Goal: Task Accomplishment & Management: Manage account settings

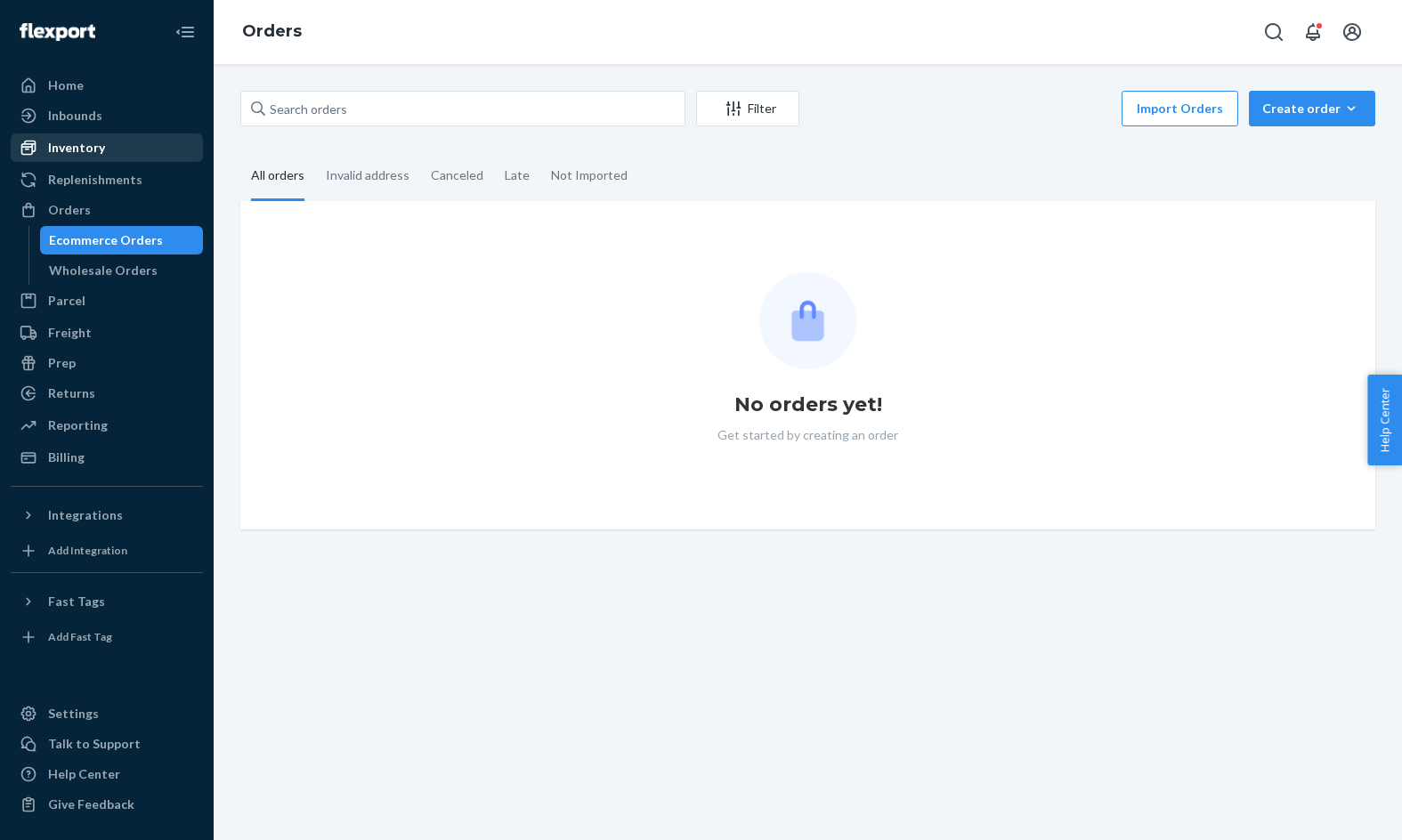
click at [106, 147] on div "Inventory" at bounding box center [106, 147] width 189 height 25
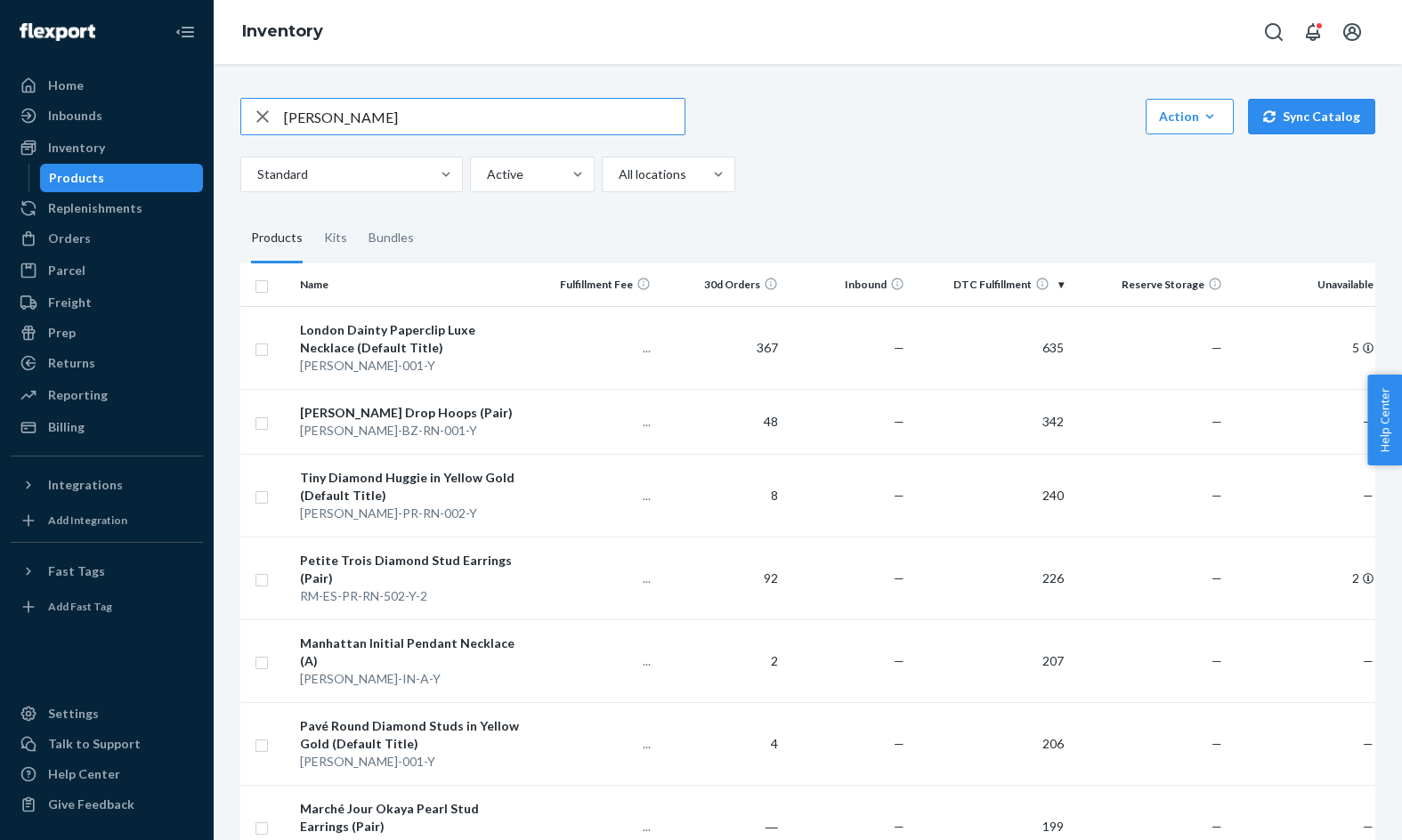
type input "[PERSON_NAME]"
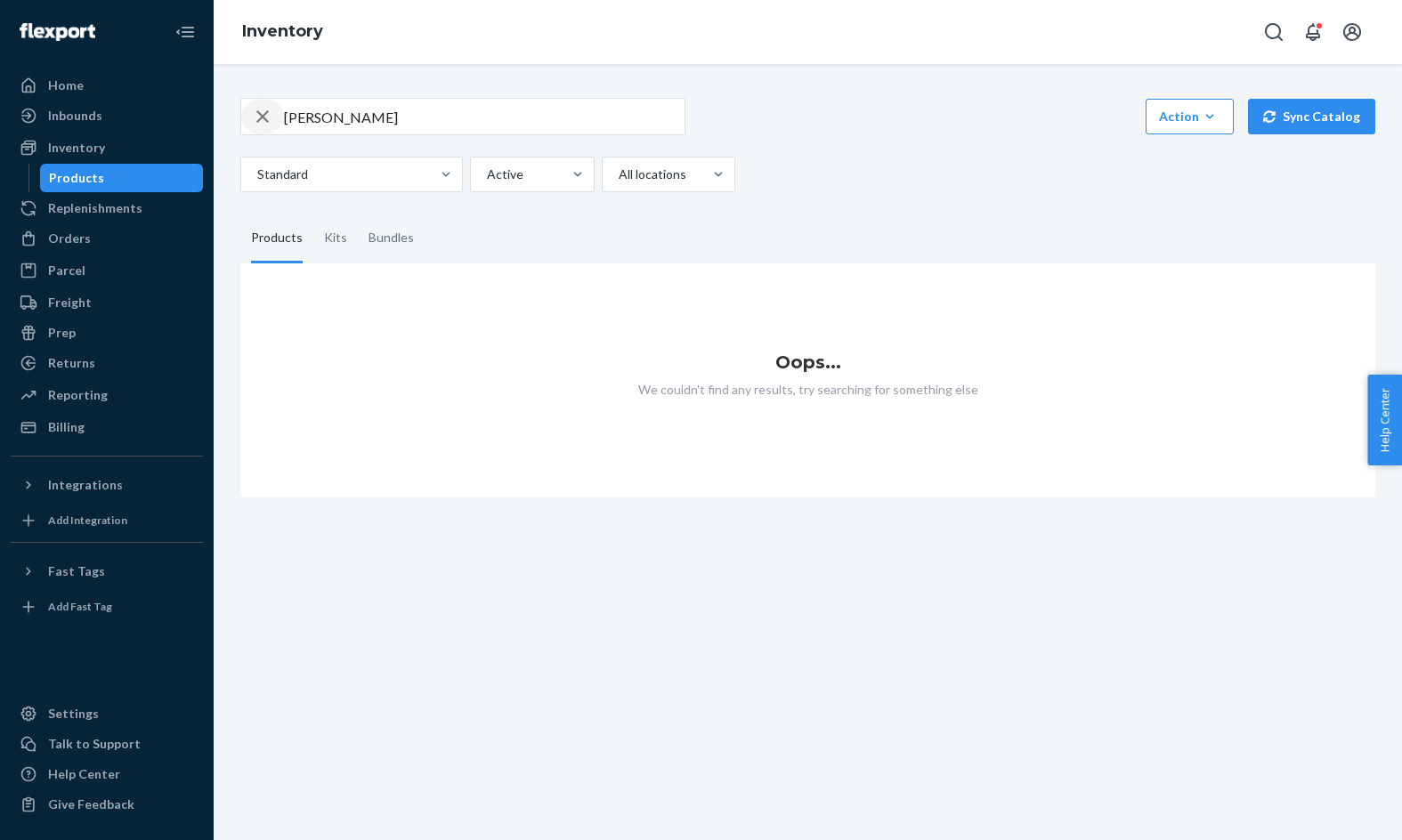
click at [261, 124] on icon "button" at bounding box center [262, 117] width 21 height 35
click at [153, 121] on div "Inbounds" at bounding box center [106, 116] width 189 height 25
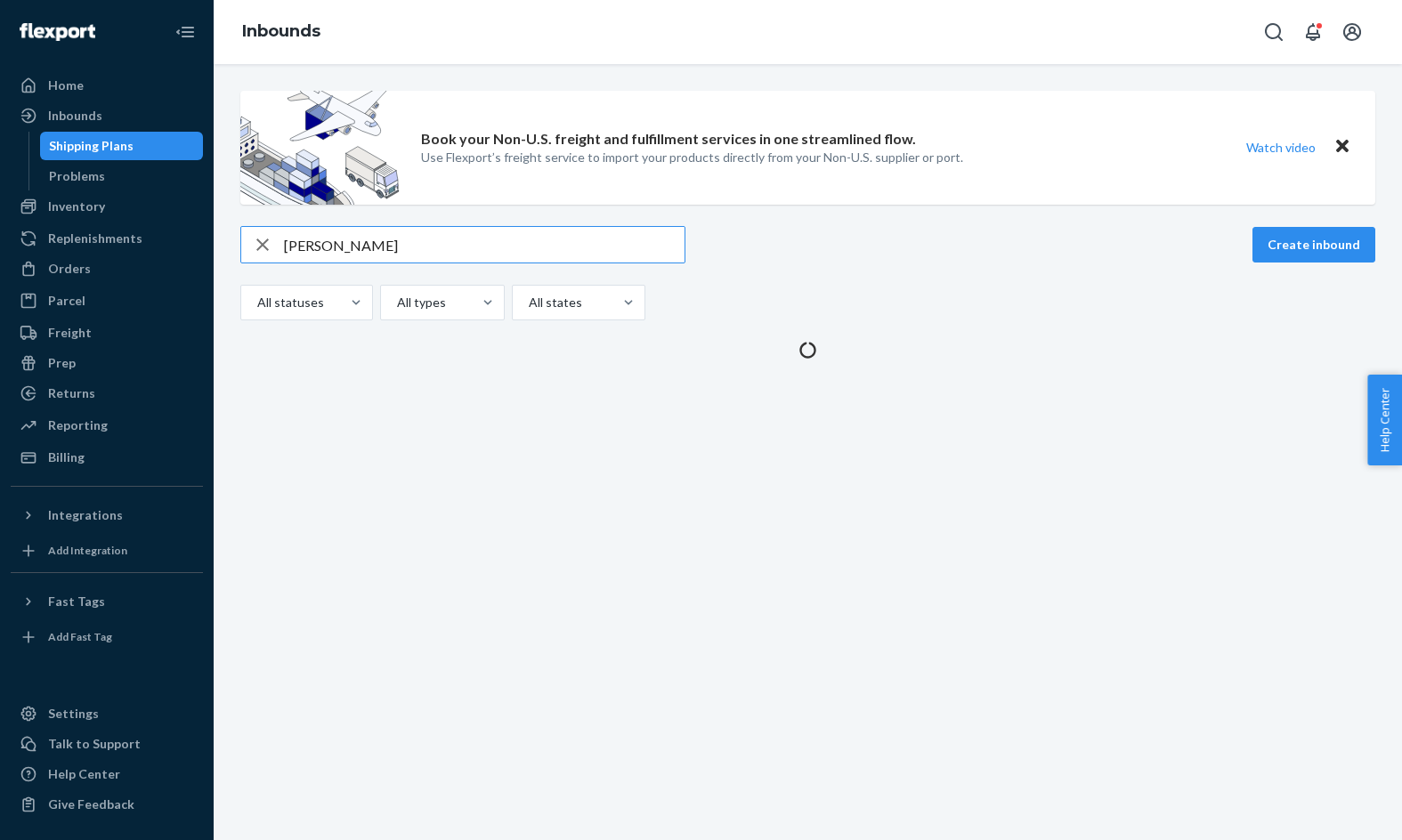
type input "[PERSON_NAME]"
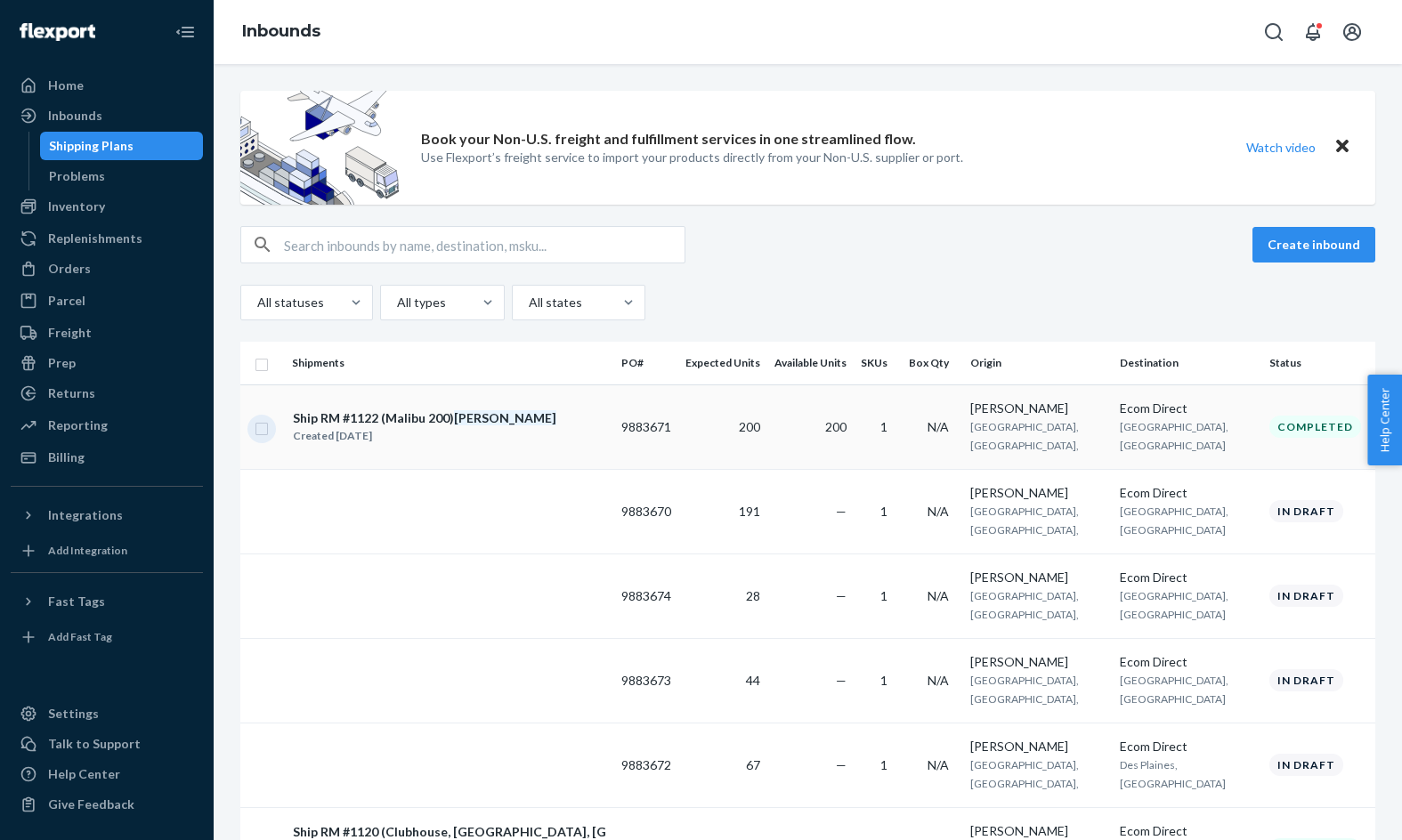
click at [260, 430] on input "checkbox" at bounding box center [261, 426] width 14 height 19
click at [1091, 242] on div "Duplicate" at bounding box center [1091, 244] width 58 height 18
checkbox input "false"
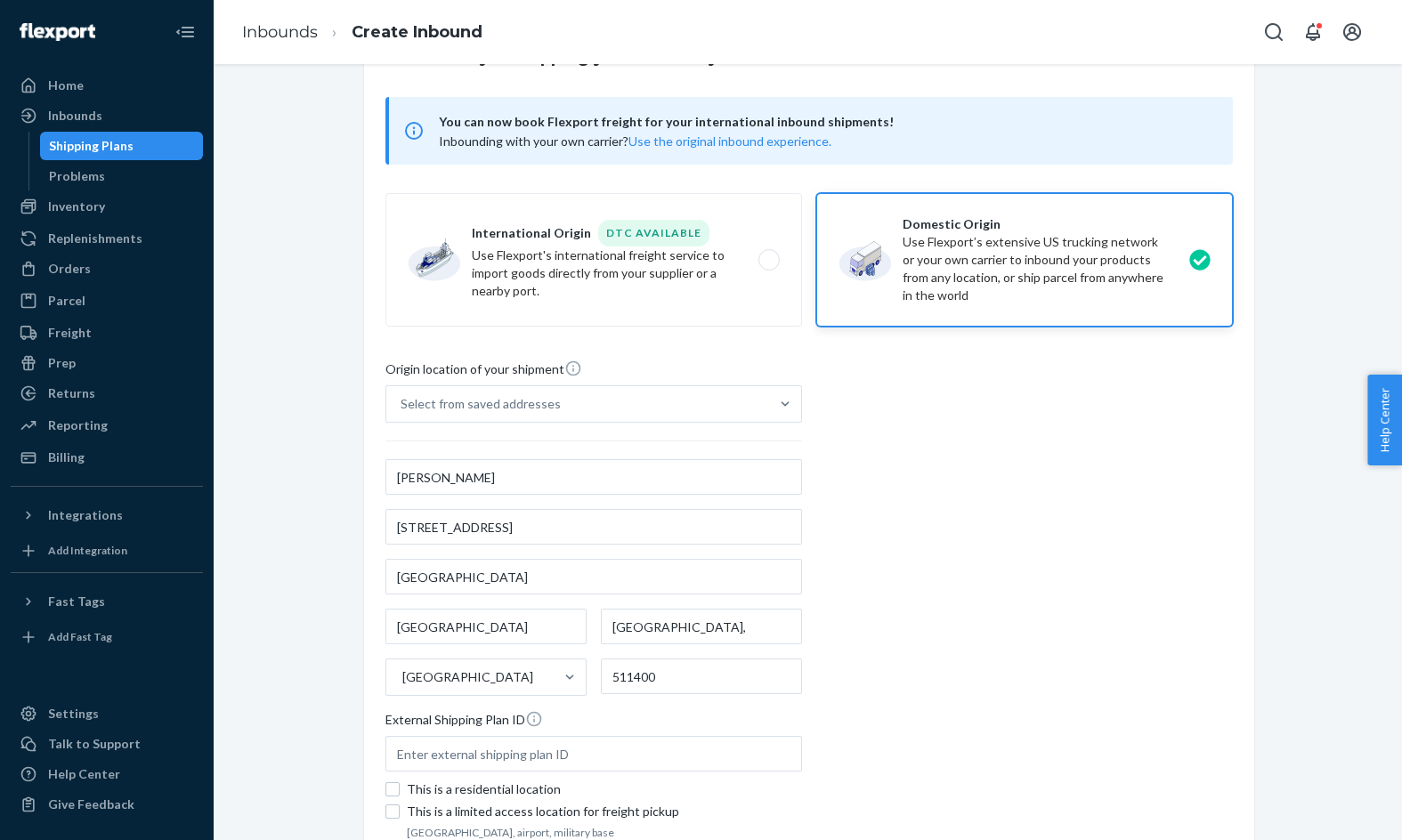
scroll to position [242, 0]
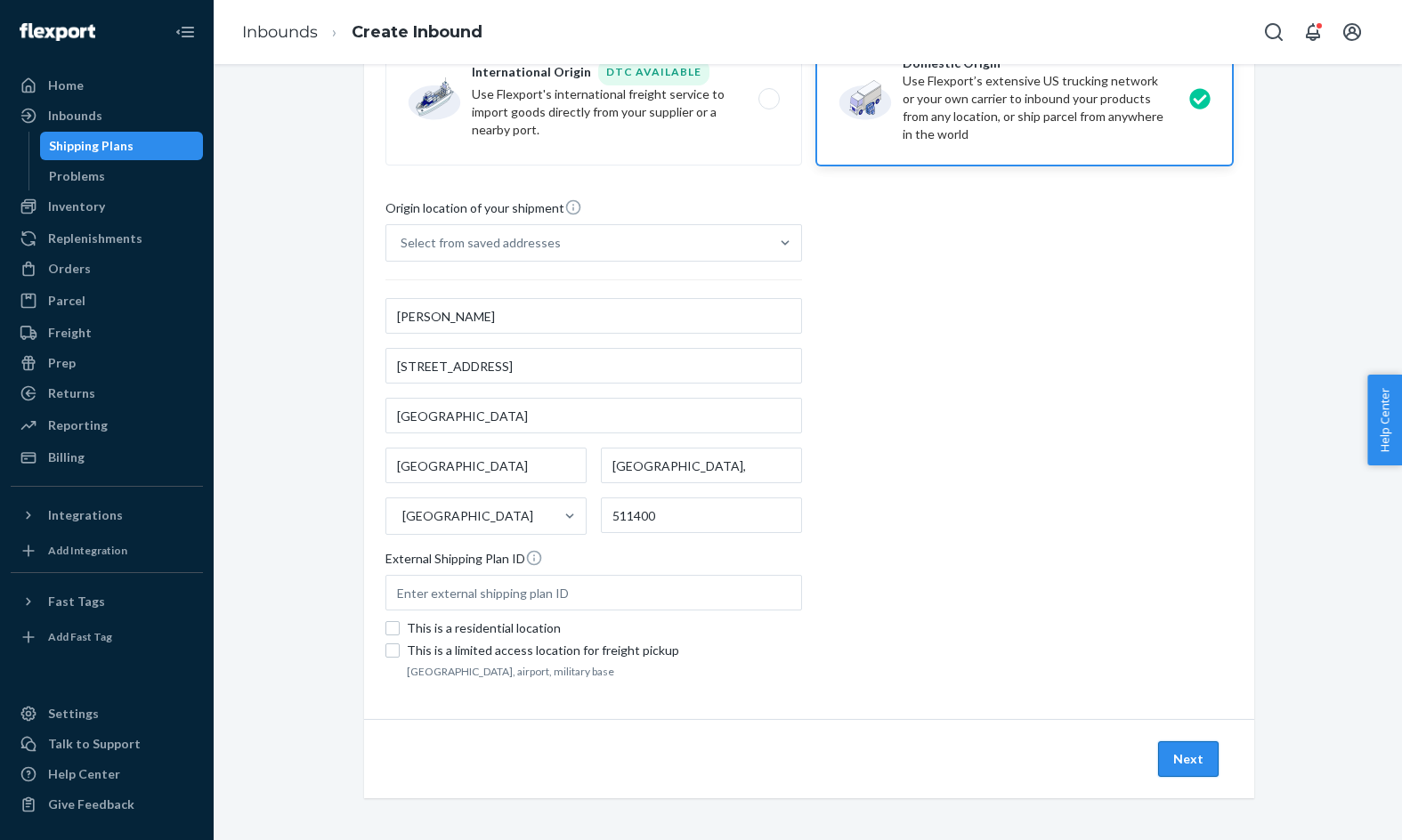
click at [1201, 773] on button "Next" at bounding box center [1187, 759] width 60 height 35
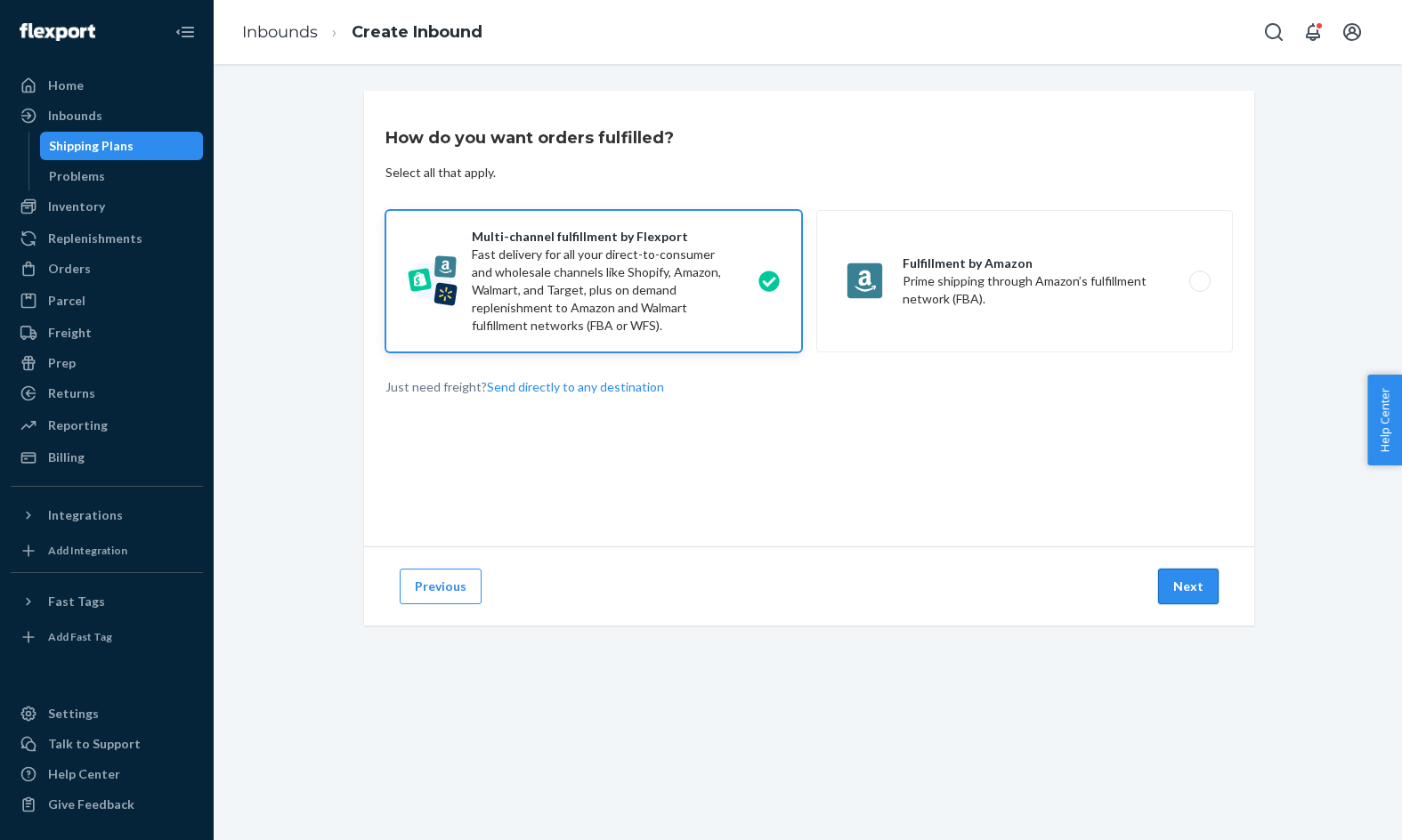
click at [1168, 578] on button "Next" at bounding box center [1187, 587] width 60 height 35
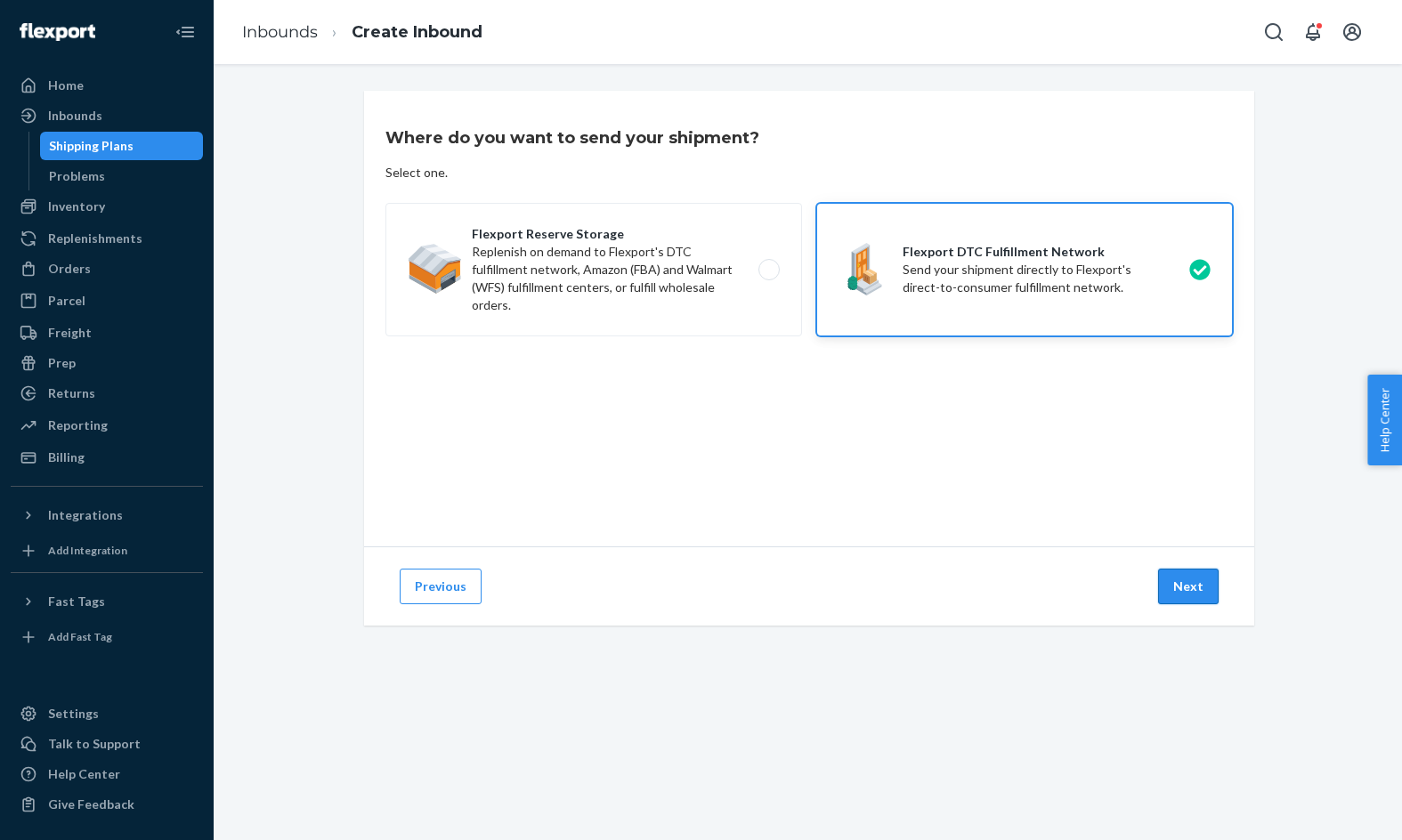
click at [1177, 589] on button "Next" at bounding box center [1187, 587] width 60 height 35
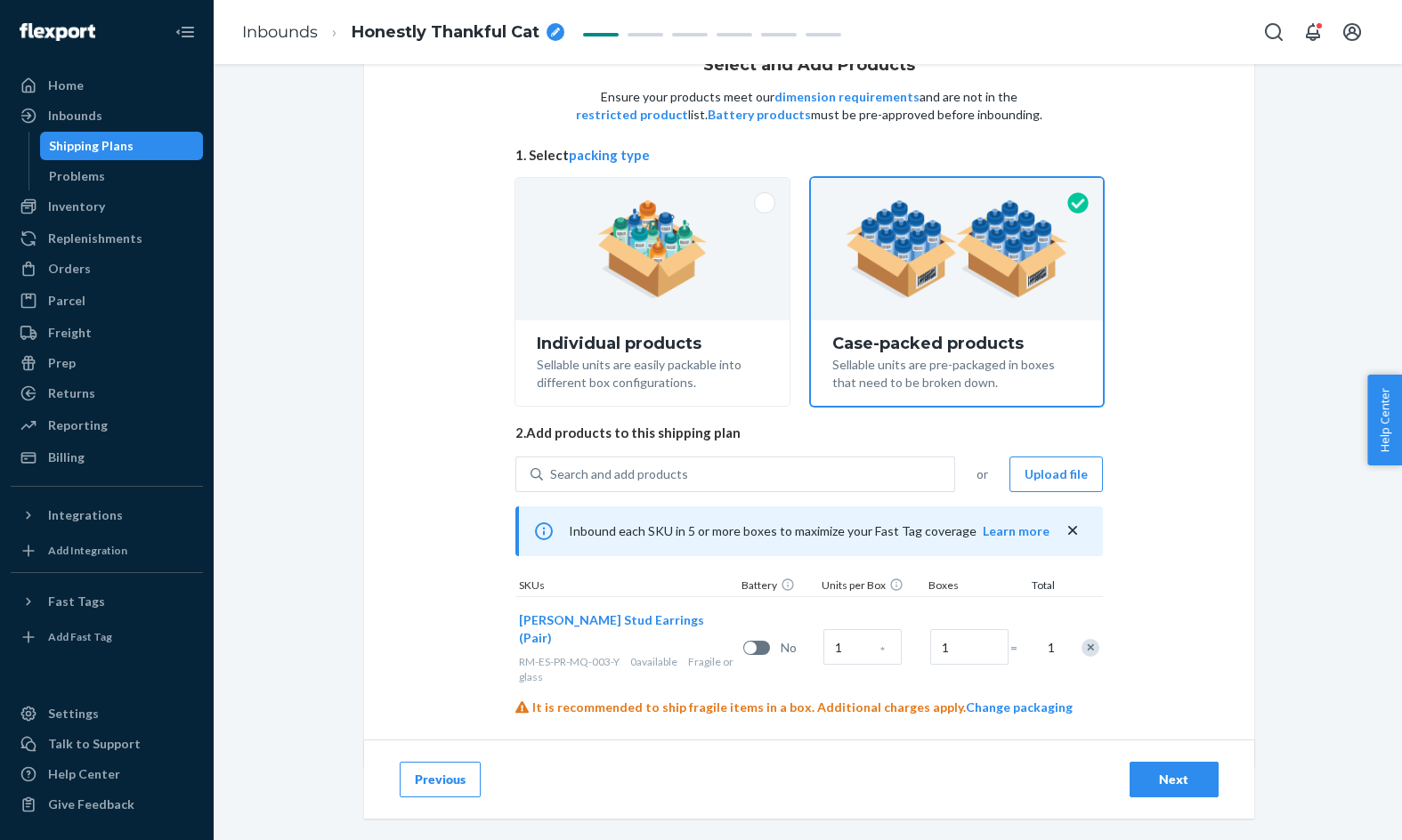
scroll to position [79, 0]
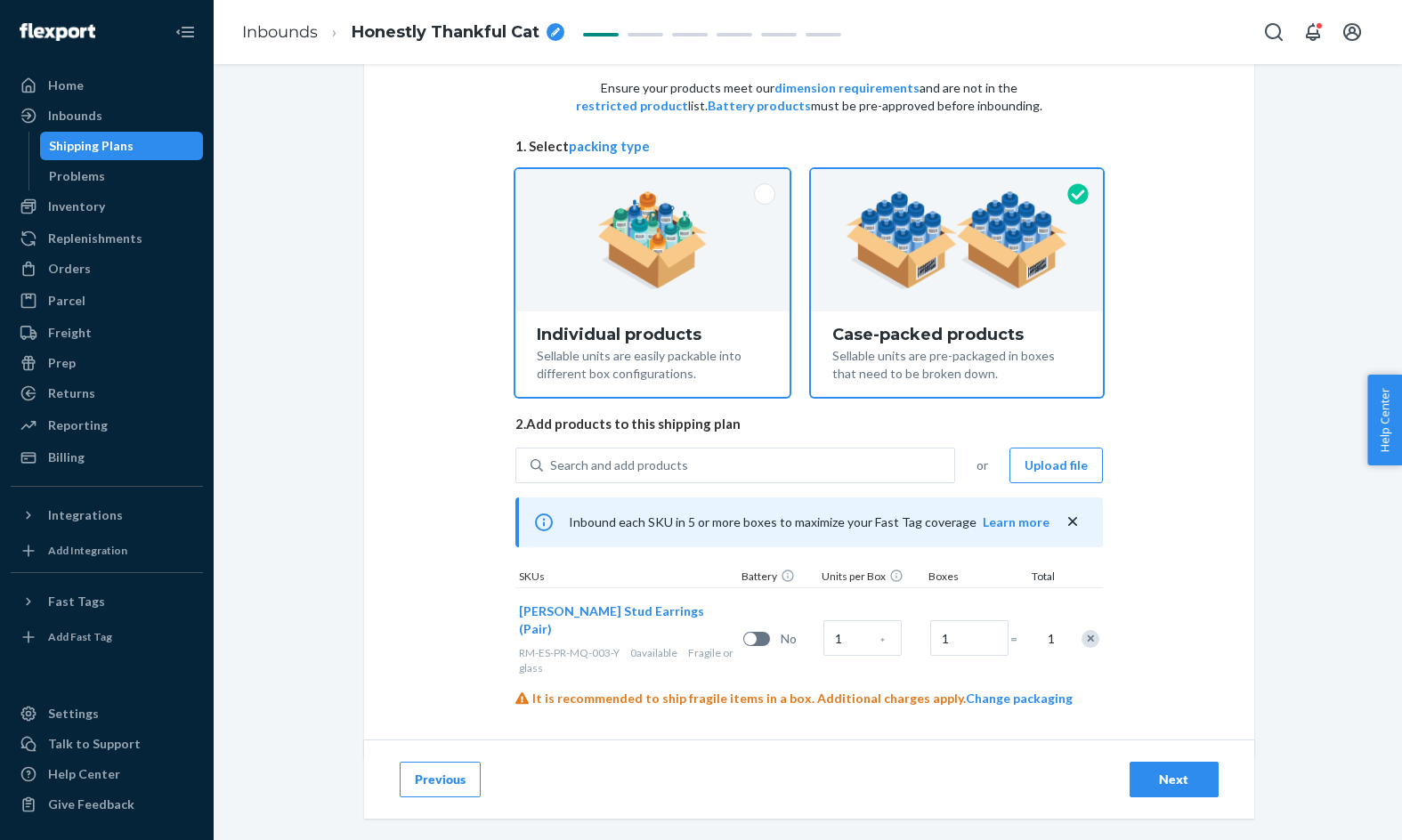
click at [573, 237] on div at bounding box center [652, 241] width 275 height 142
click at [646, 180] on input "Individual products Sellable units are easily packable into different box confi…" at bounding box center [651, 175] width 12 height 12
radio input "true"
radio input "false"
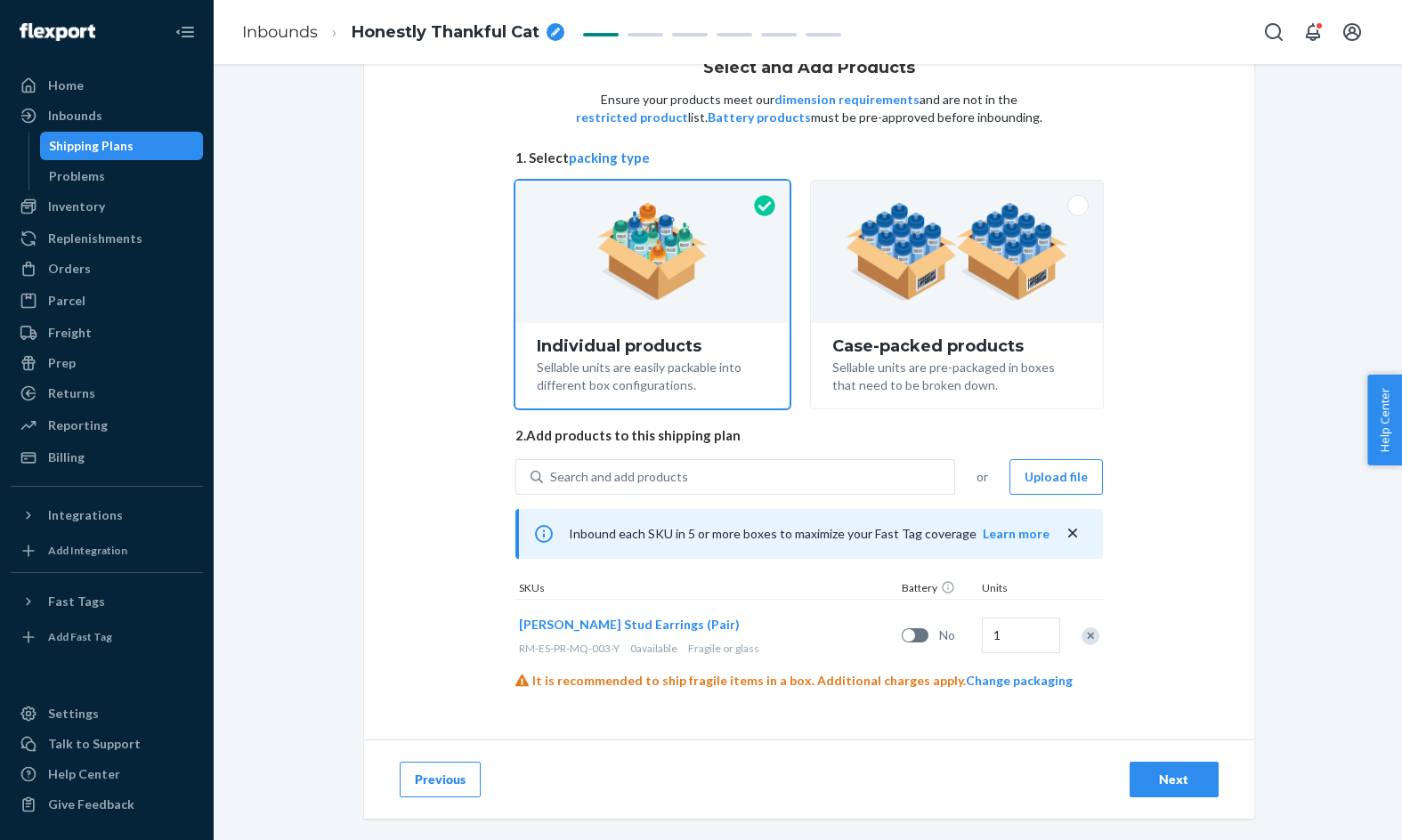
scroll to position [67, 0]
click at [994, 641] on input "1" at bounding box center [1021, 635] width 79 height 35
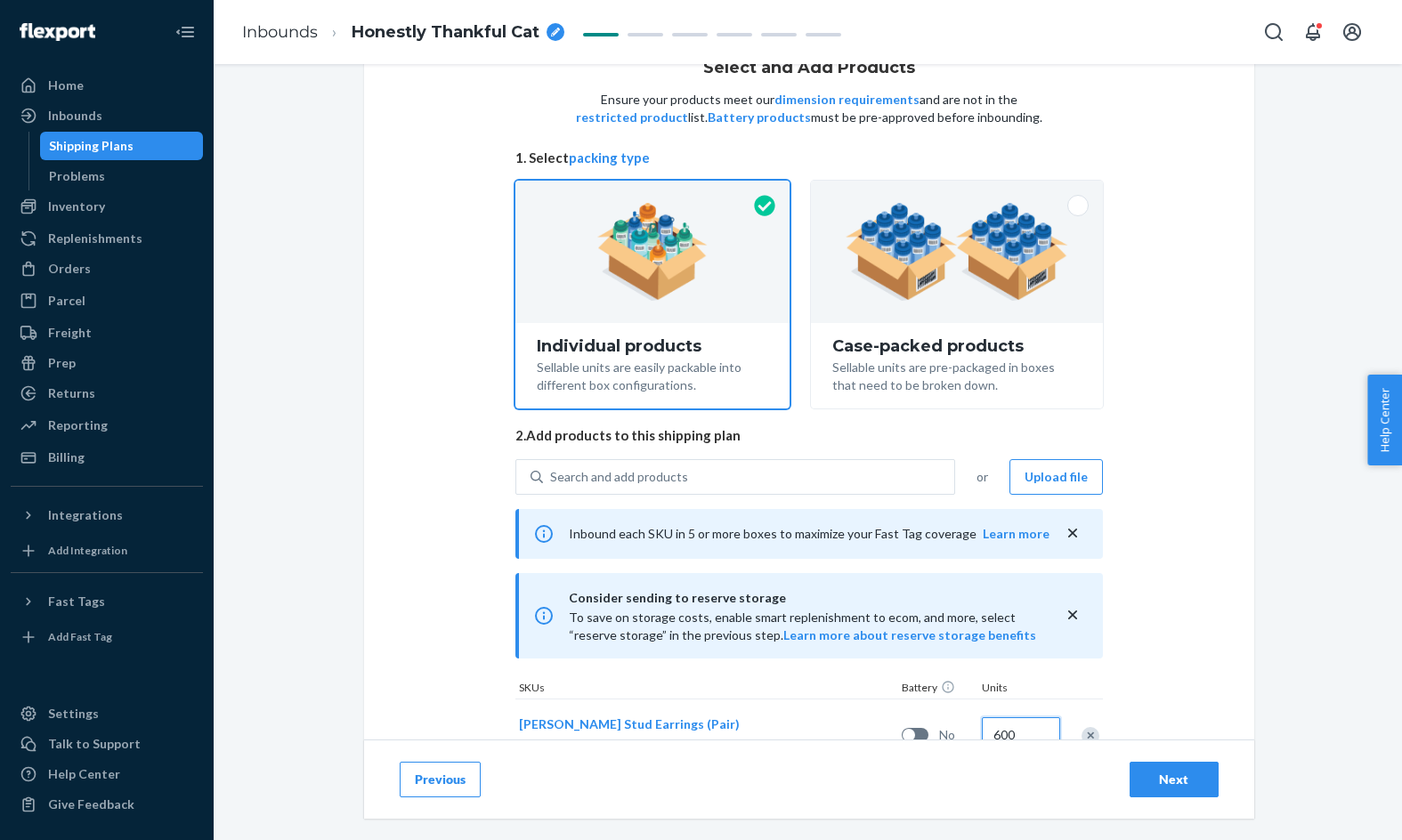
scroll to position [198, 0]
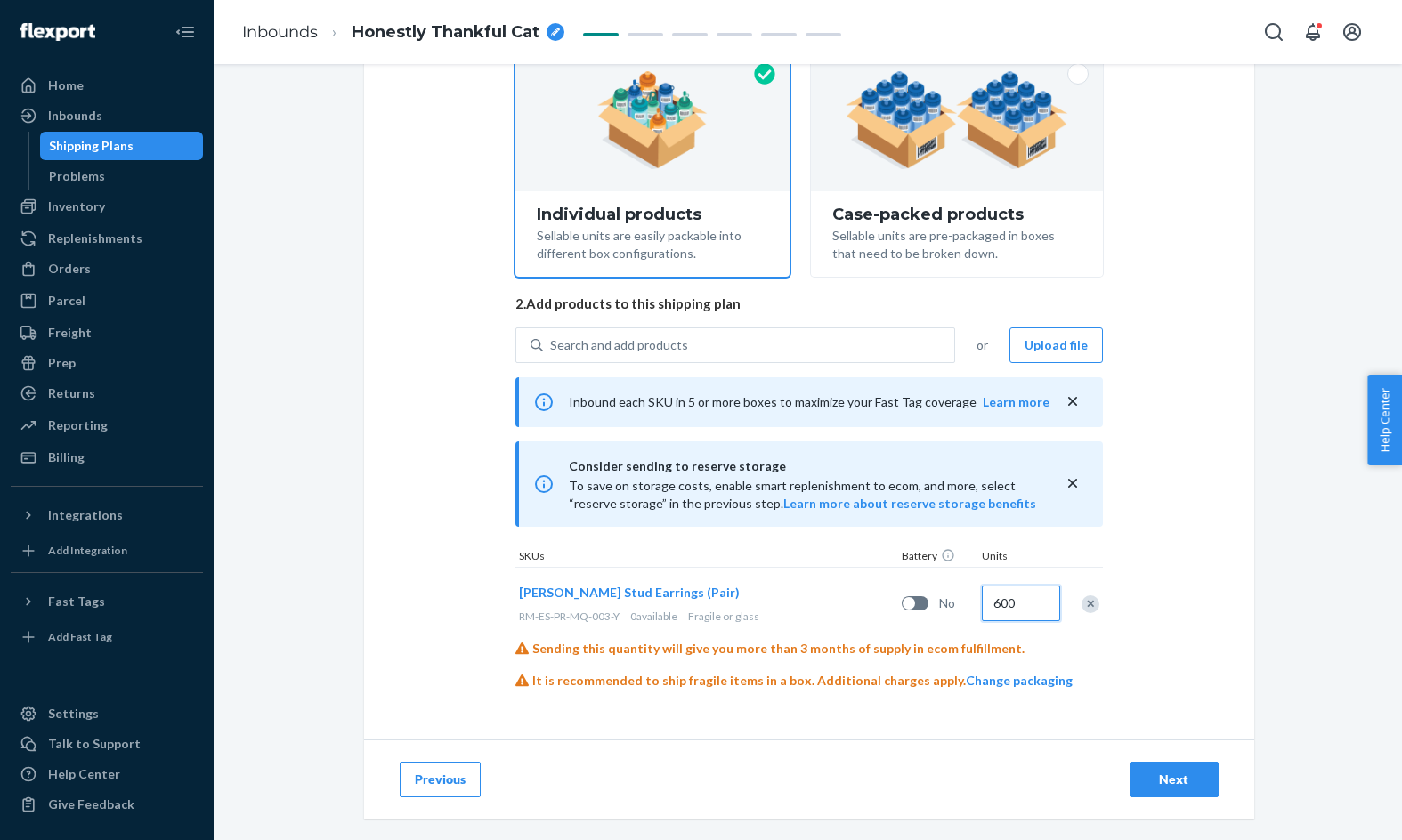
type input "600"
click at [1178, 784] on div "Next" at bounding box center [1173, 779] width 58 height 18
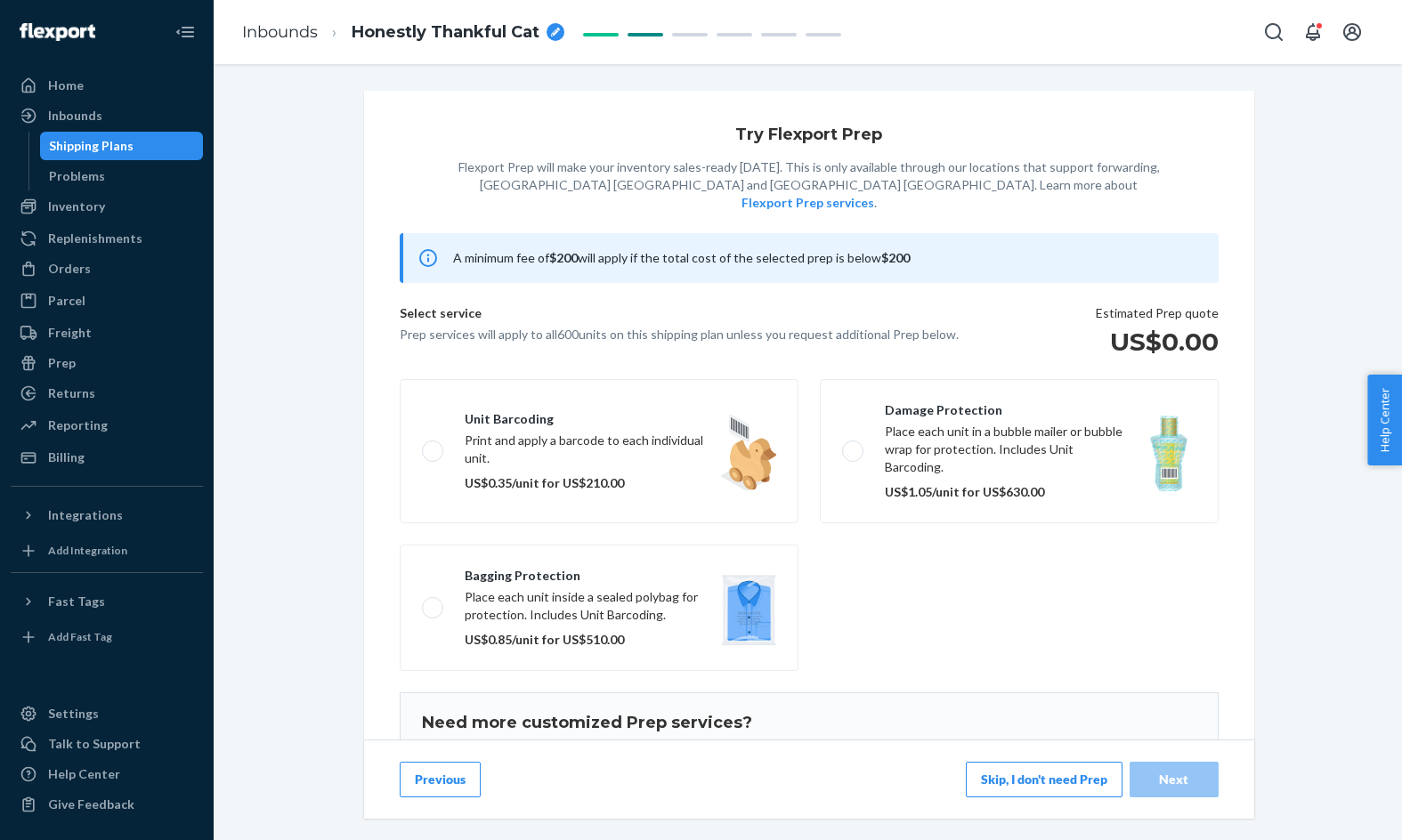
click at [1070, 774] on button "Skip, I don't need Prep" at bounding box center [1043, 779] width 156 height 35
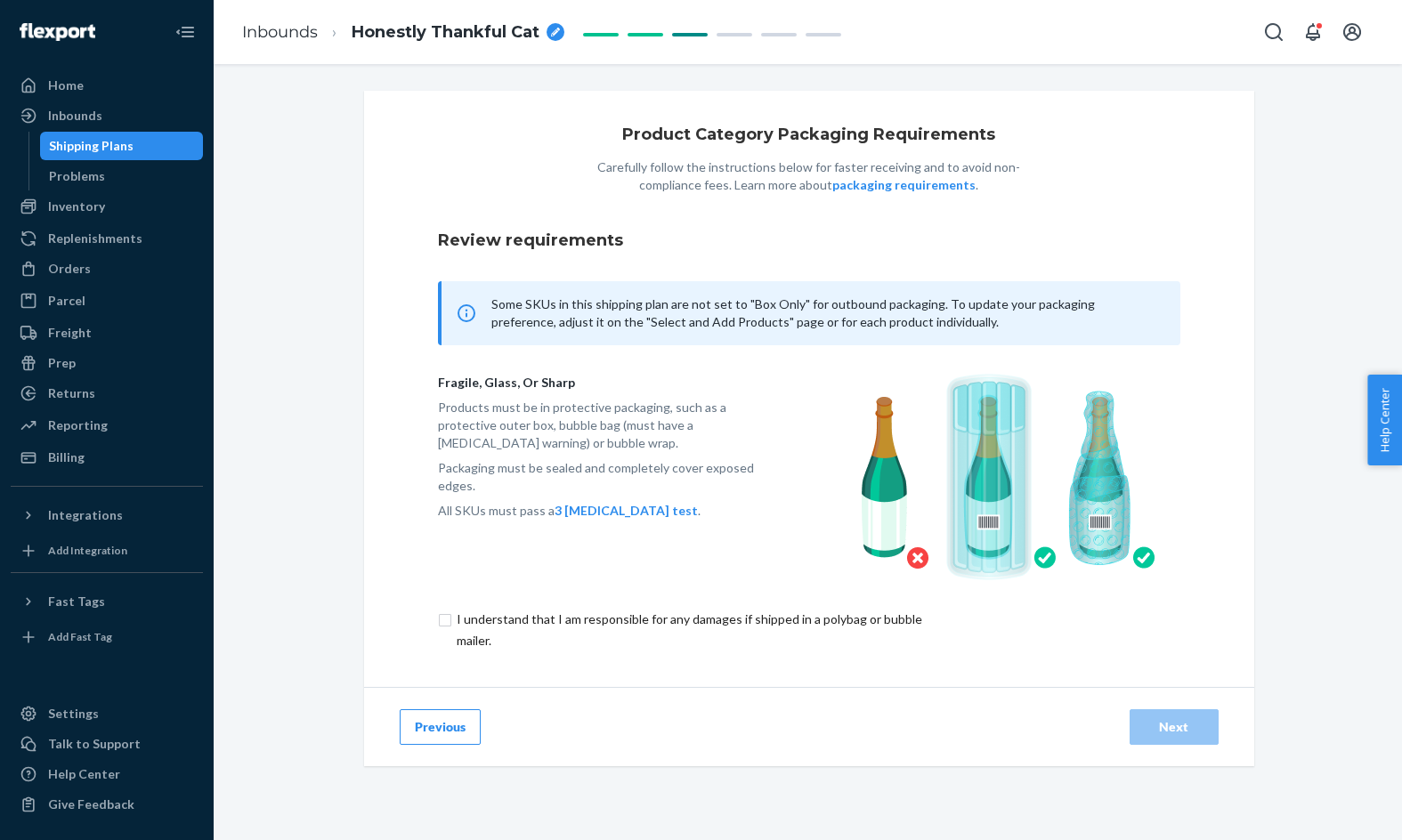
click at [862, 624] on input "checkbox" at bounding box center [699, 630] width 522 height 43
checkbox input "true"
click at [1176, 719] on div "Next" at bounding box center [1173, 726] width 58 height 18
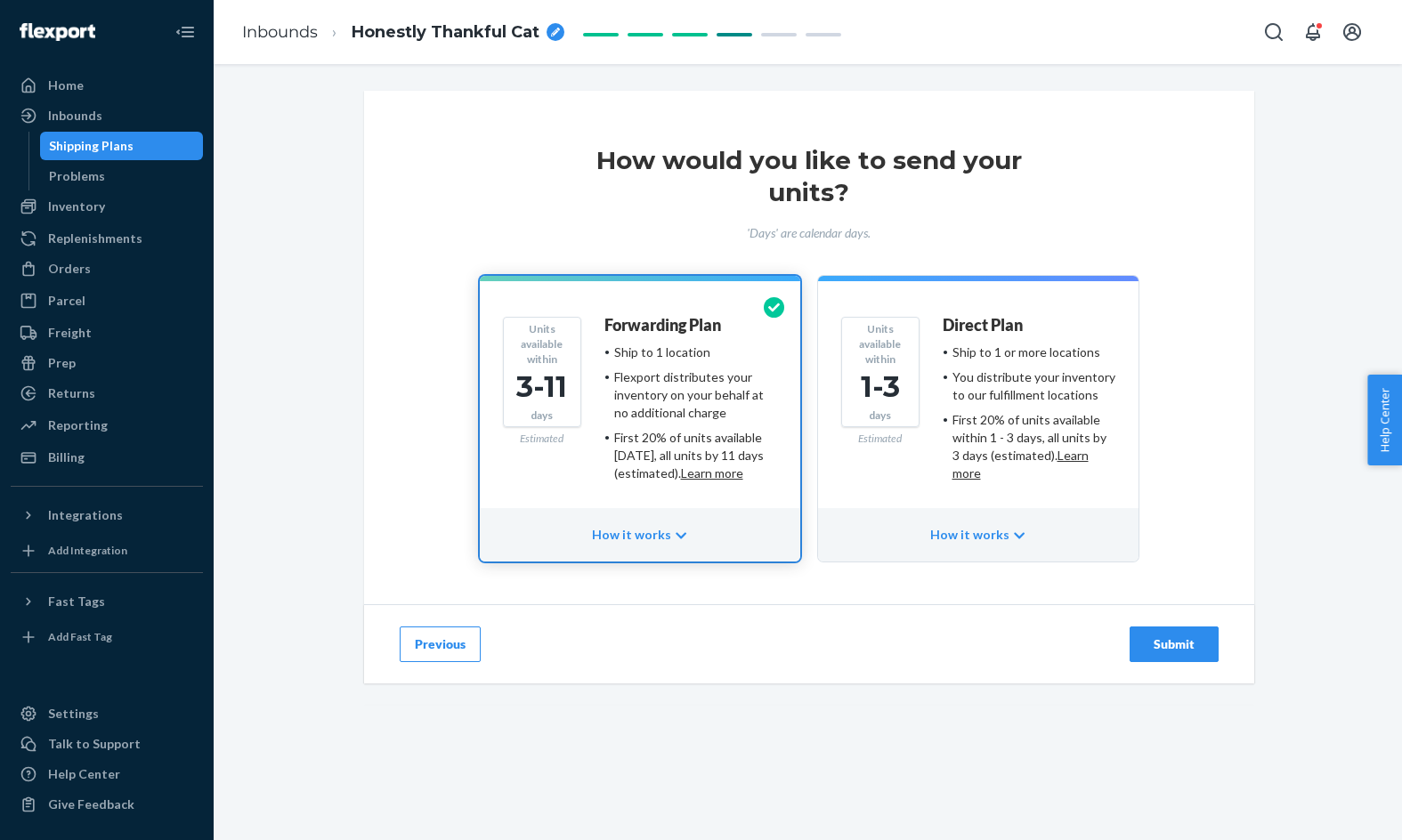
click at [1098, 500] on button "Units available within 1-3 days Estimated Direct Plan Ship to 1 or more locatio…" at bounding box center [978, 418] width 320 height 286
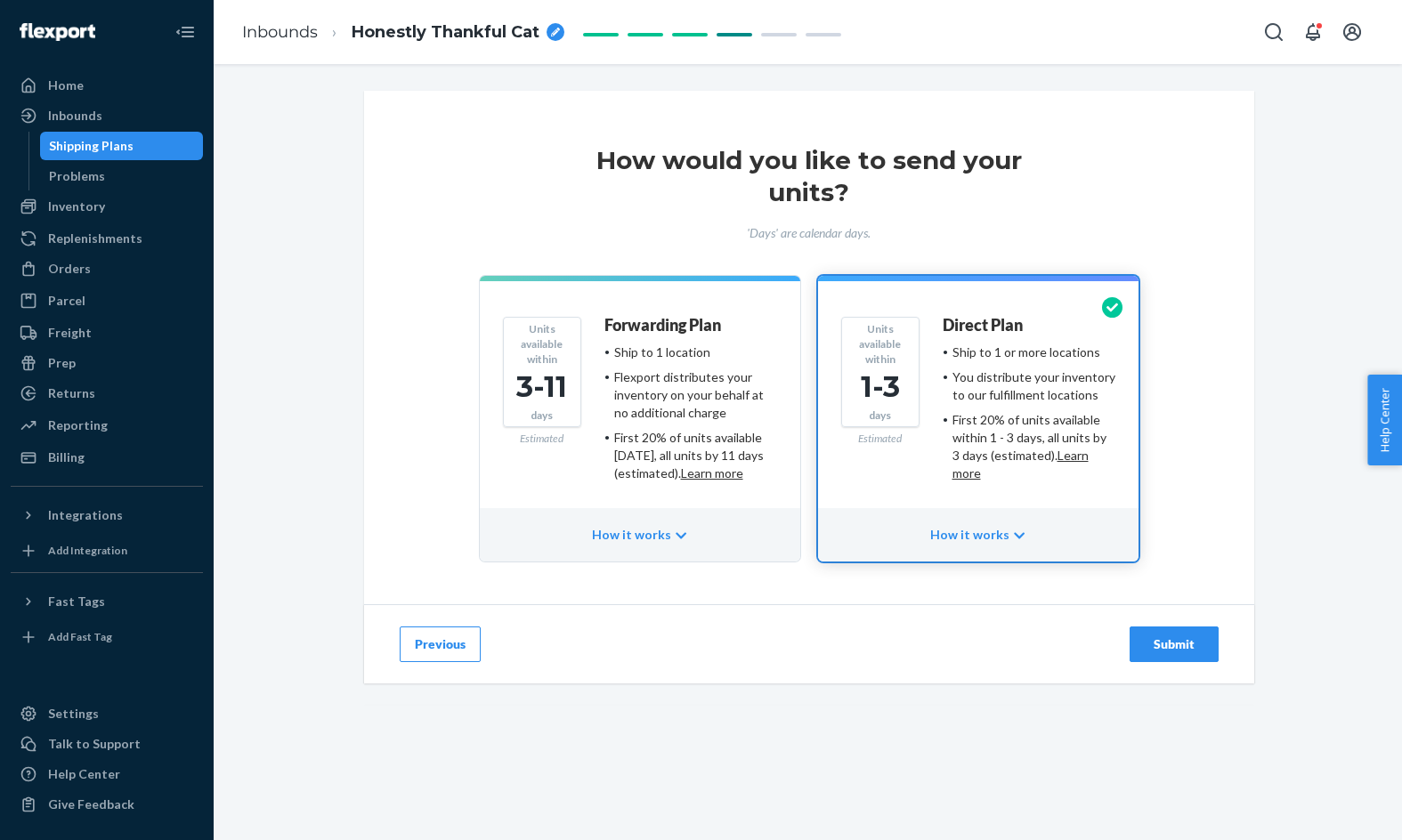
click at [1176, 652] on div "Submit" at bounding box center [1173, 644] width 58 height 18
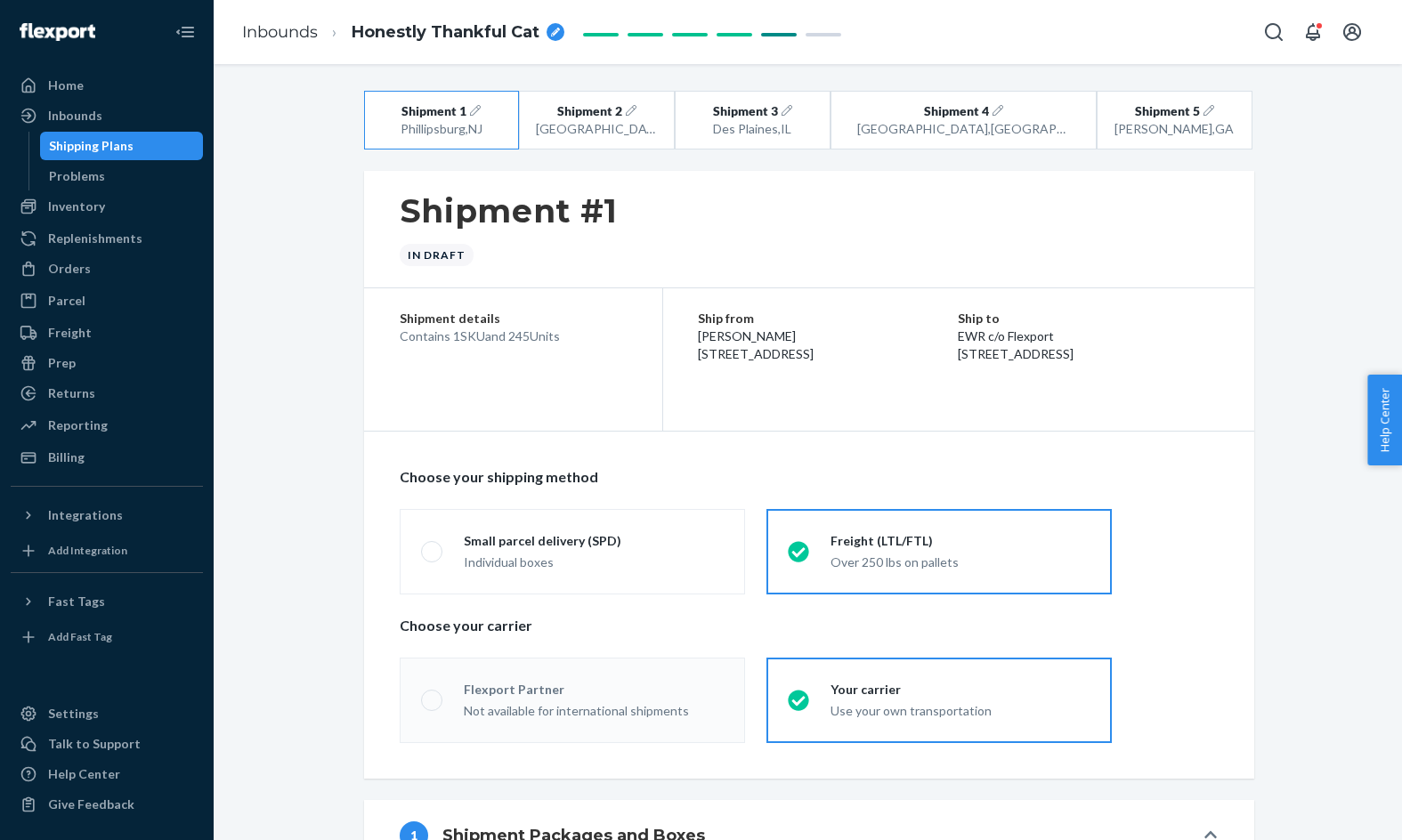
radio input "true"
radio input "false"
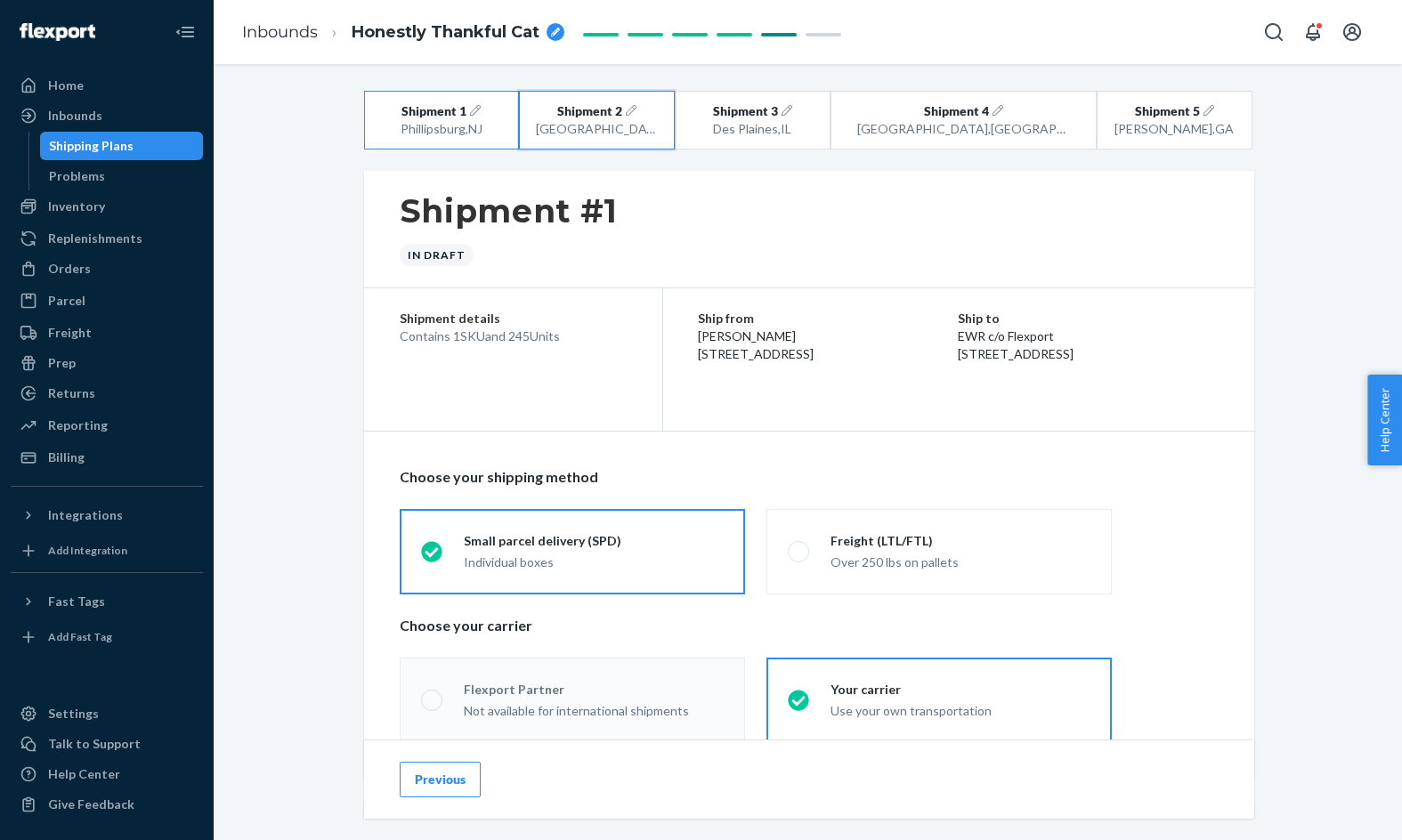
click at [612, 143] on button "Shipment 2 [GEOGRAPHIC_DATA] , [GEOGRAPHIC_DATA]" at bounding box center [597, 119] width 155 height 58
radio input "false"
radio input "true"
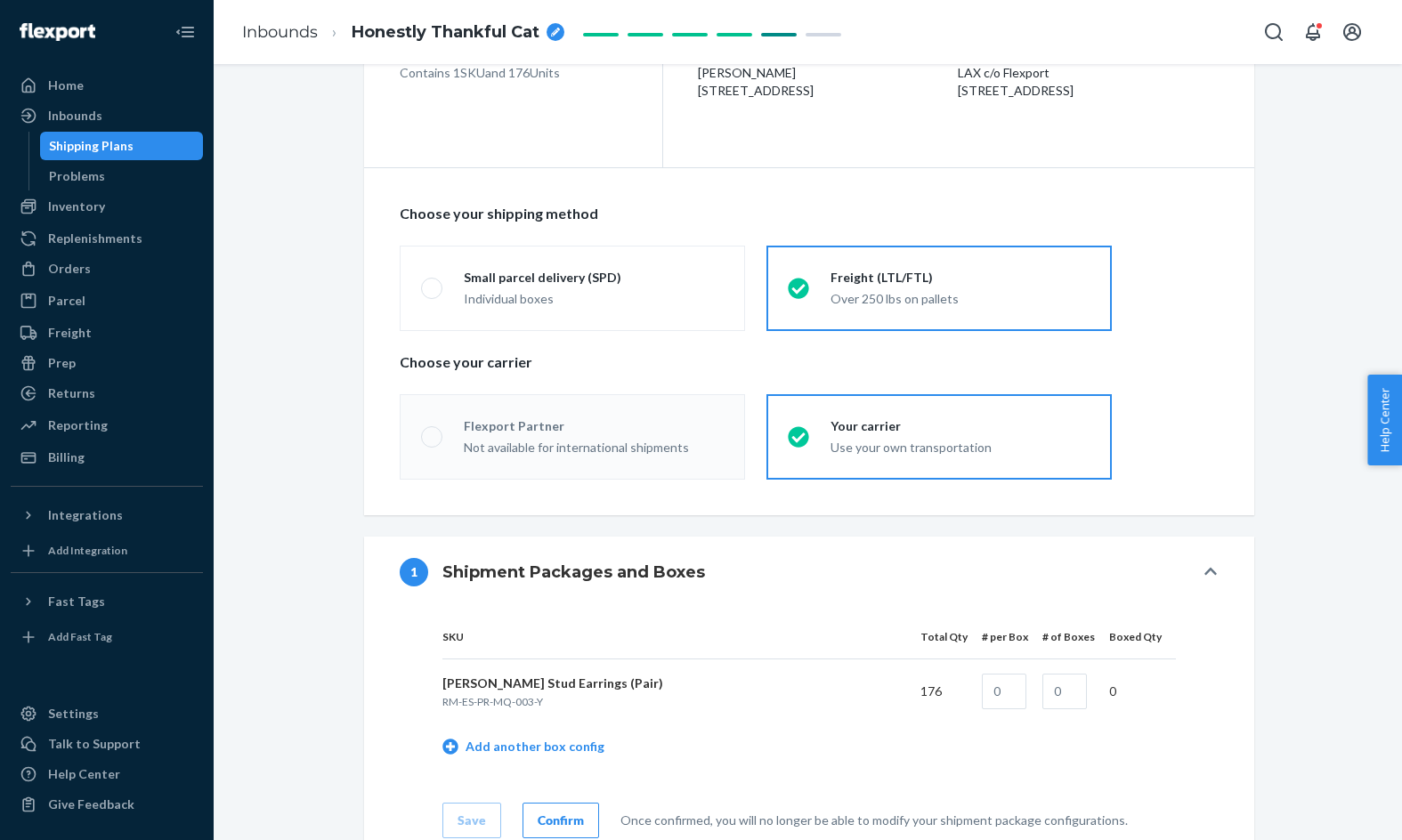
scroll to position [266, 0]
radio input "true"
radio input "false"
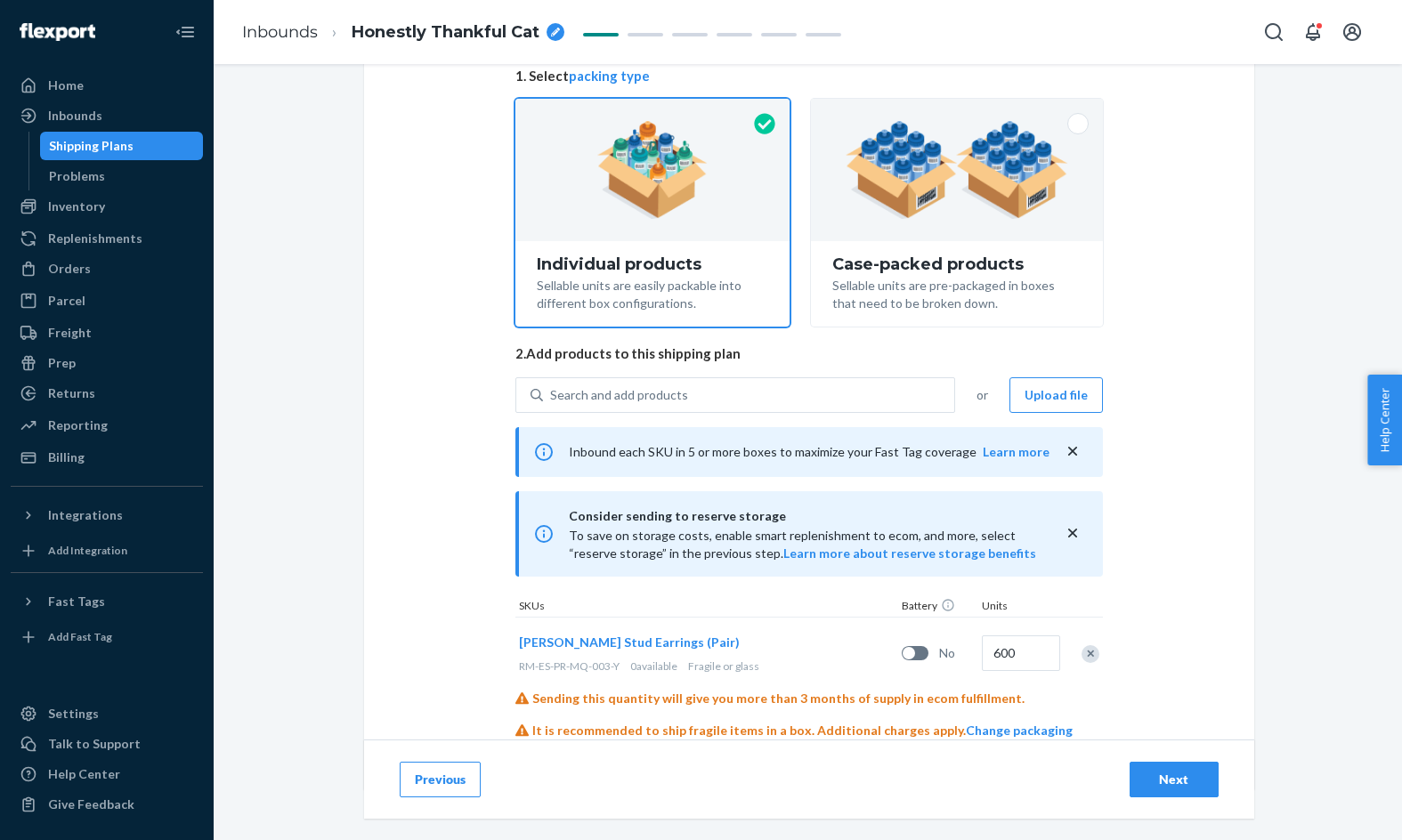
scroll to position [198, 0]
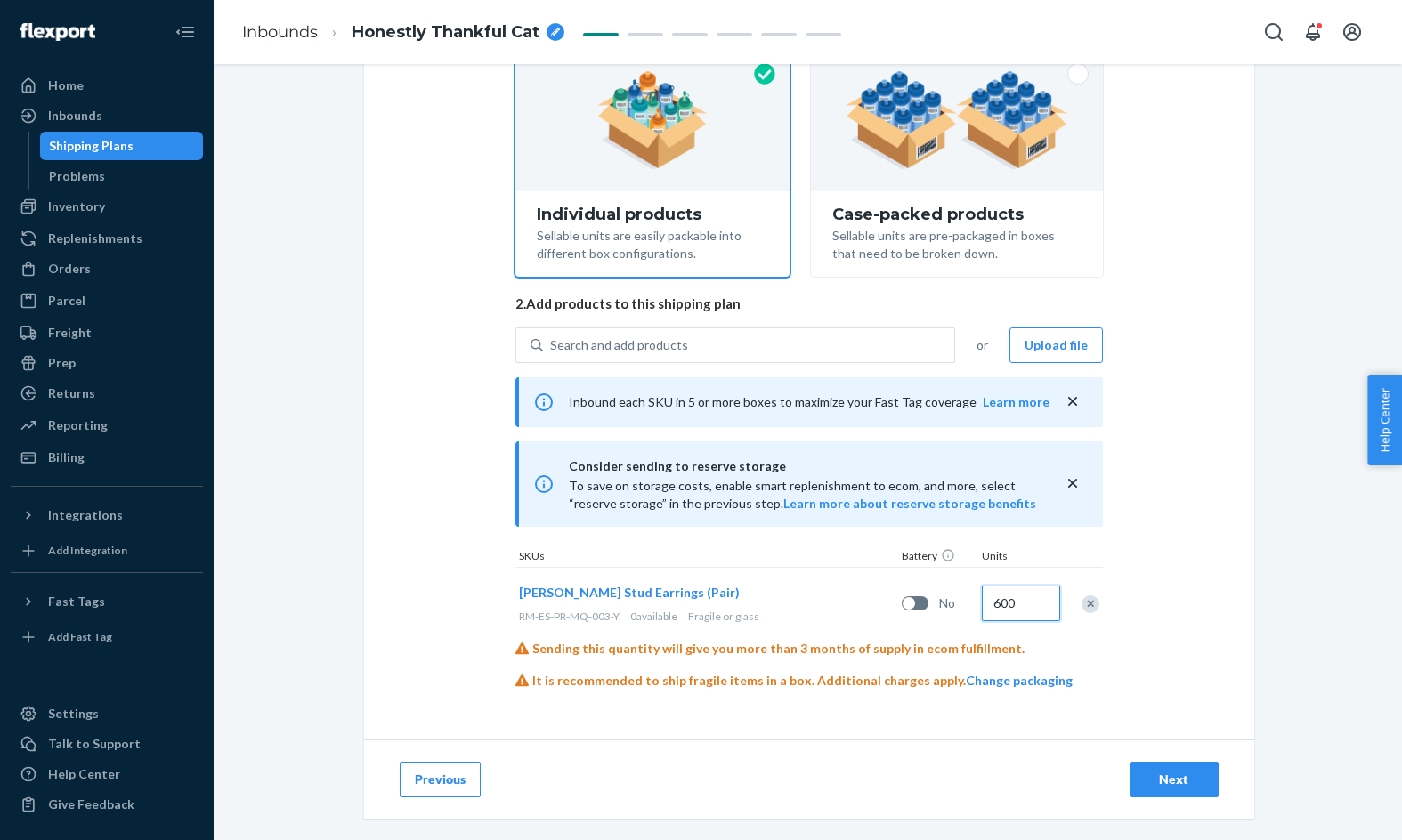
click at [1002, 602] on input "600" at bounding box center [1021, 603] width 79 height 35
type input "700"
click at [1192, 780] on div "Next" at bounding box center [1173, 779] width 58 height 18
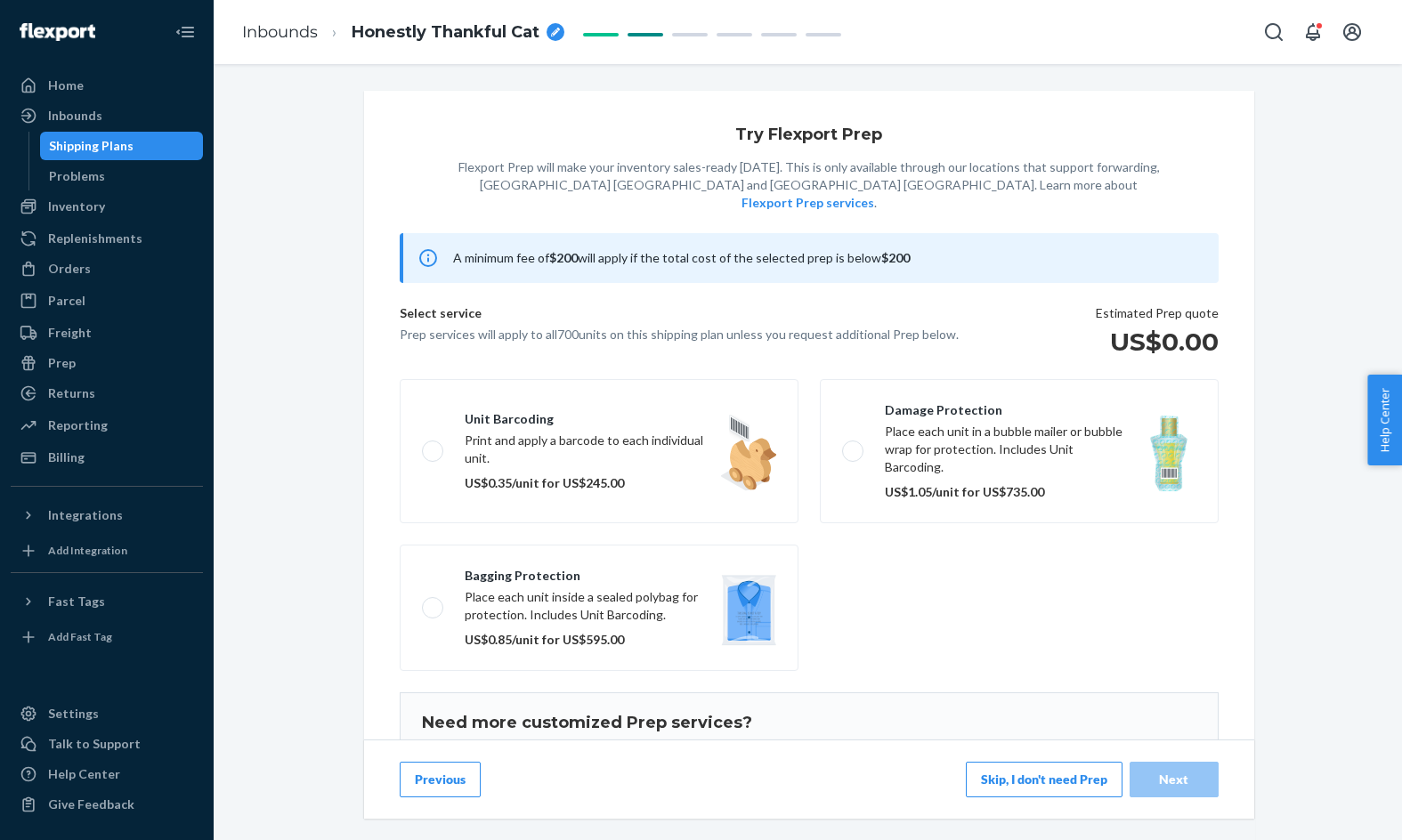
click at [1079, 790] on button "Skip, I don't need Prep" at bounding box center [1043, 779] width 156 height 35
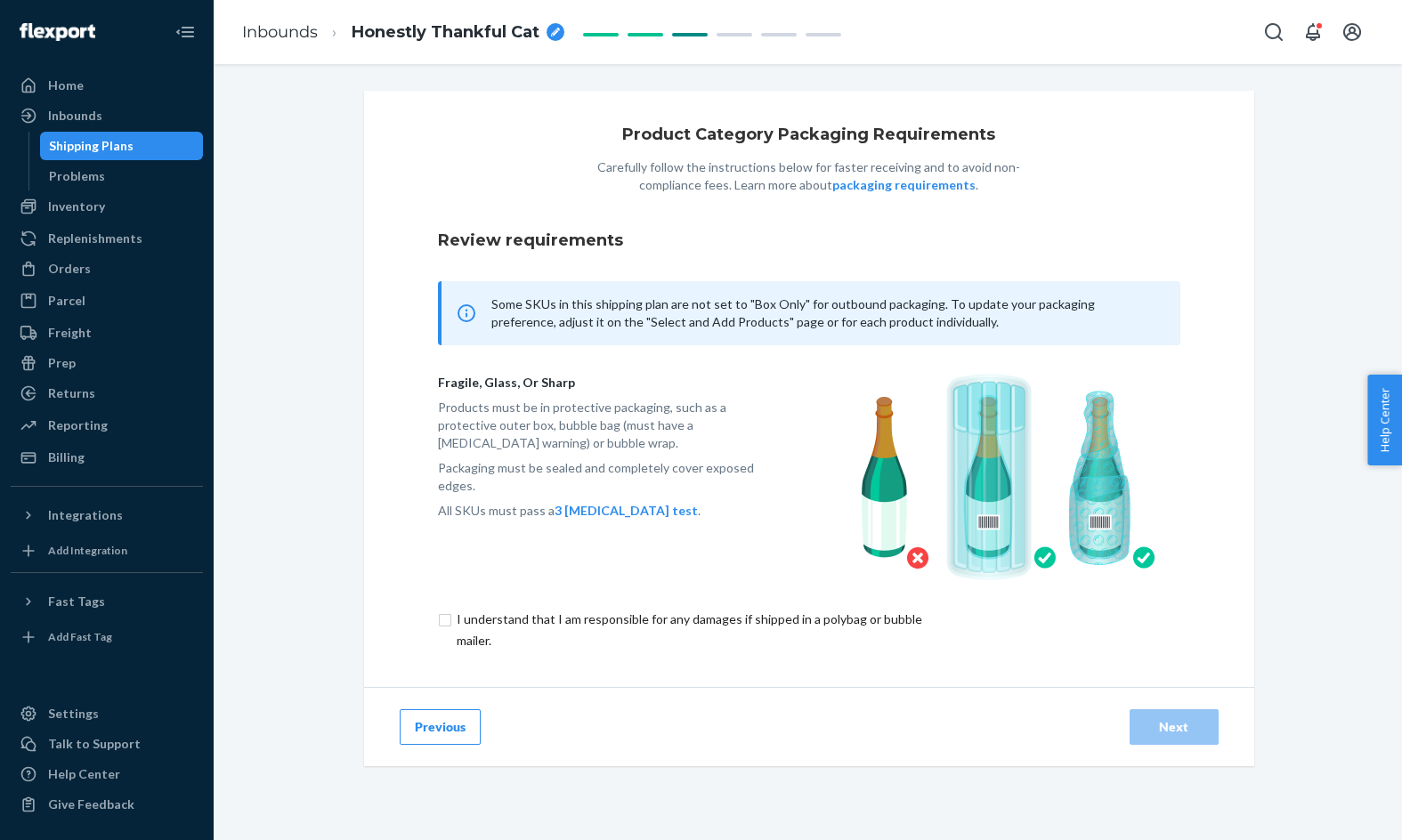
click at [816, 616] on input "checkbox" at bounding box center [699, 630] width 522 height 43
checkbox input "true"
click at [1142, 730] on button "Next" at bounding box center [1173, 727] width 89 height 35
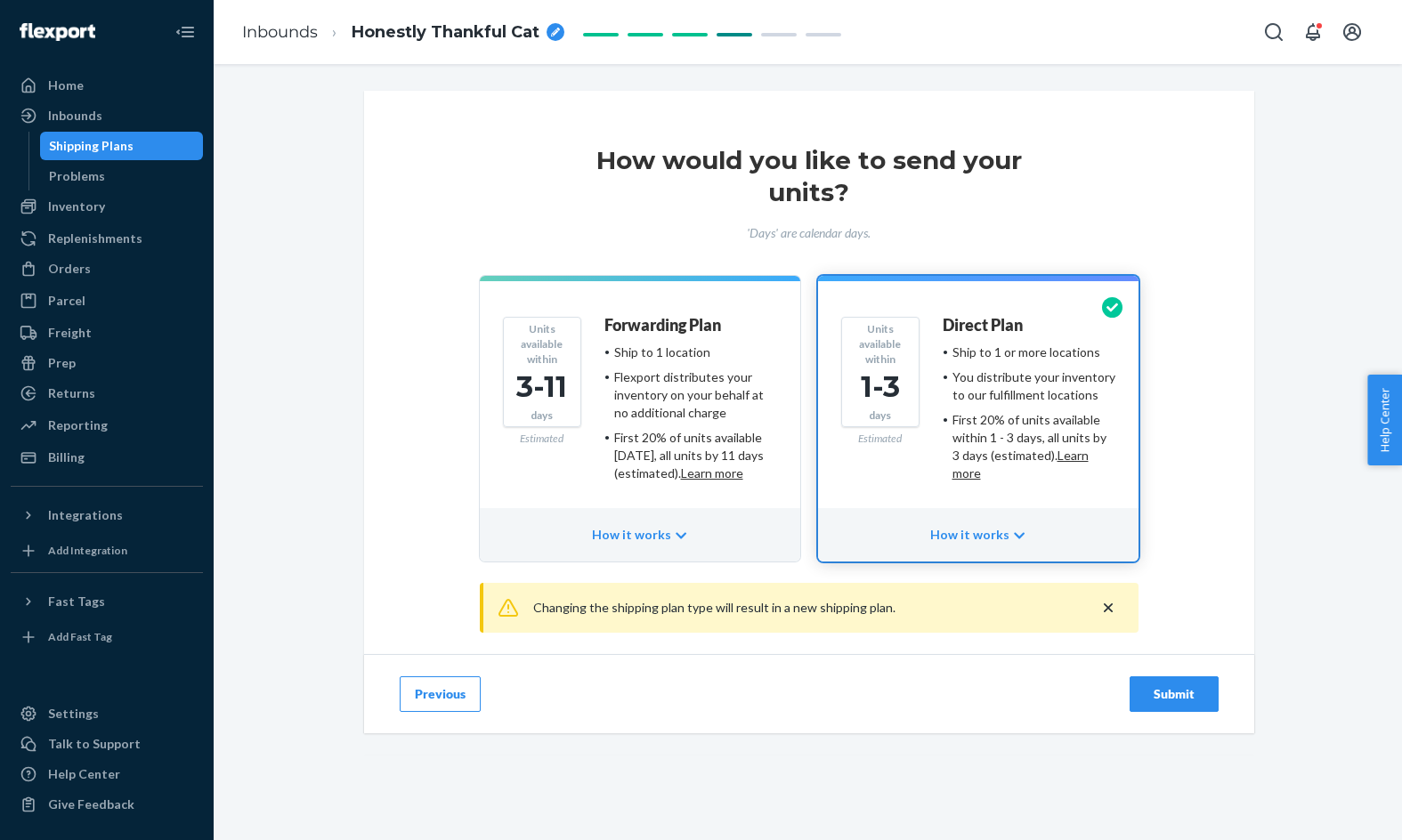
click at [1160, 700] on div "Submit" at bounding box center [1173, 694] width 58 height 18
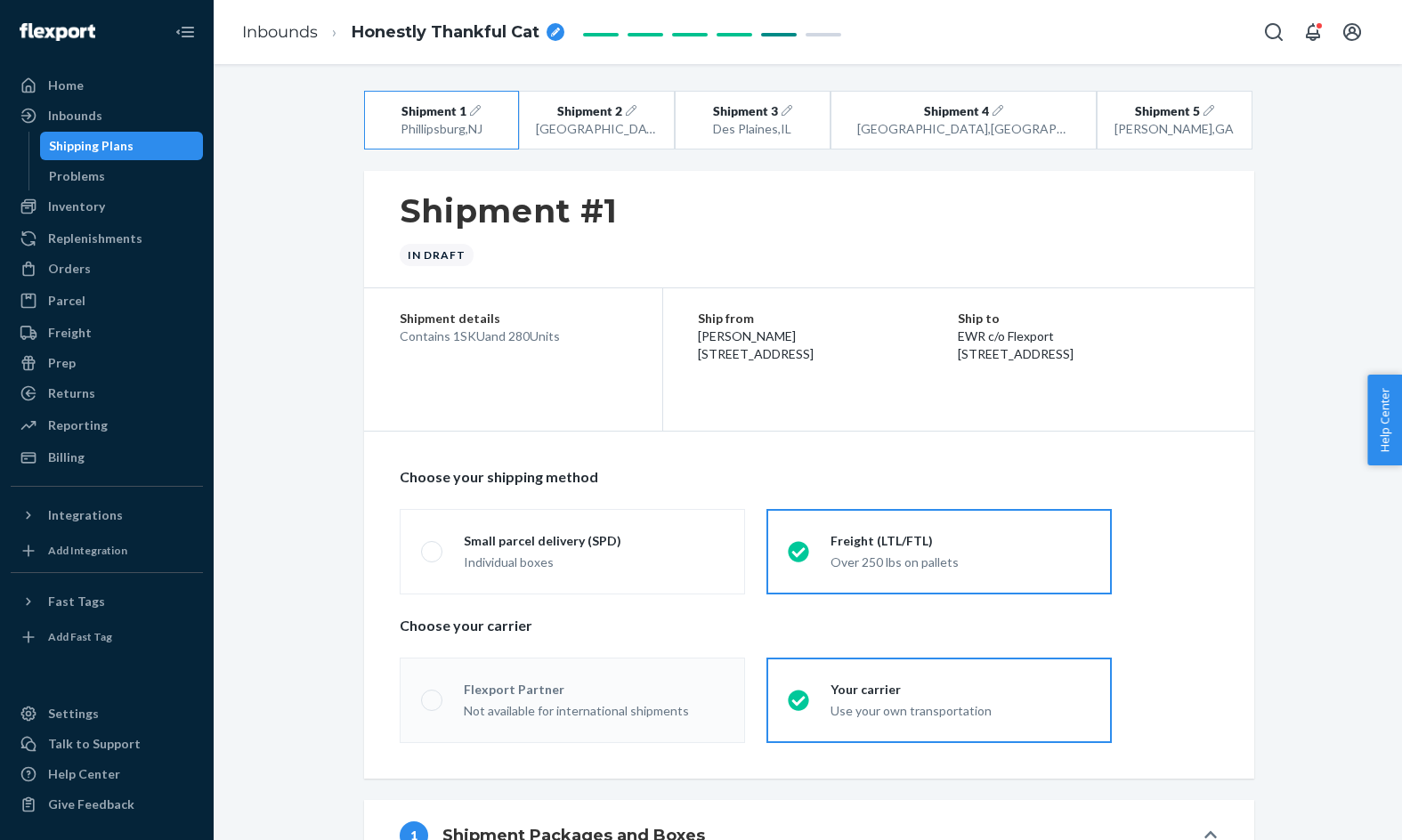
radio input "true"
radio input "false"
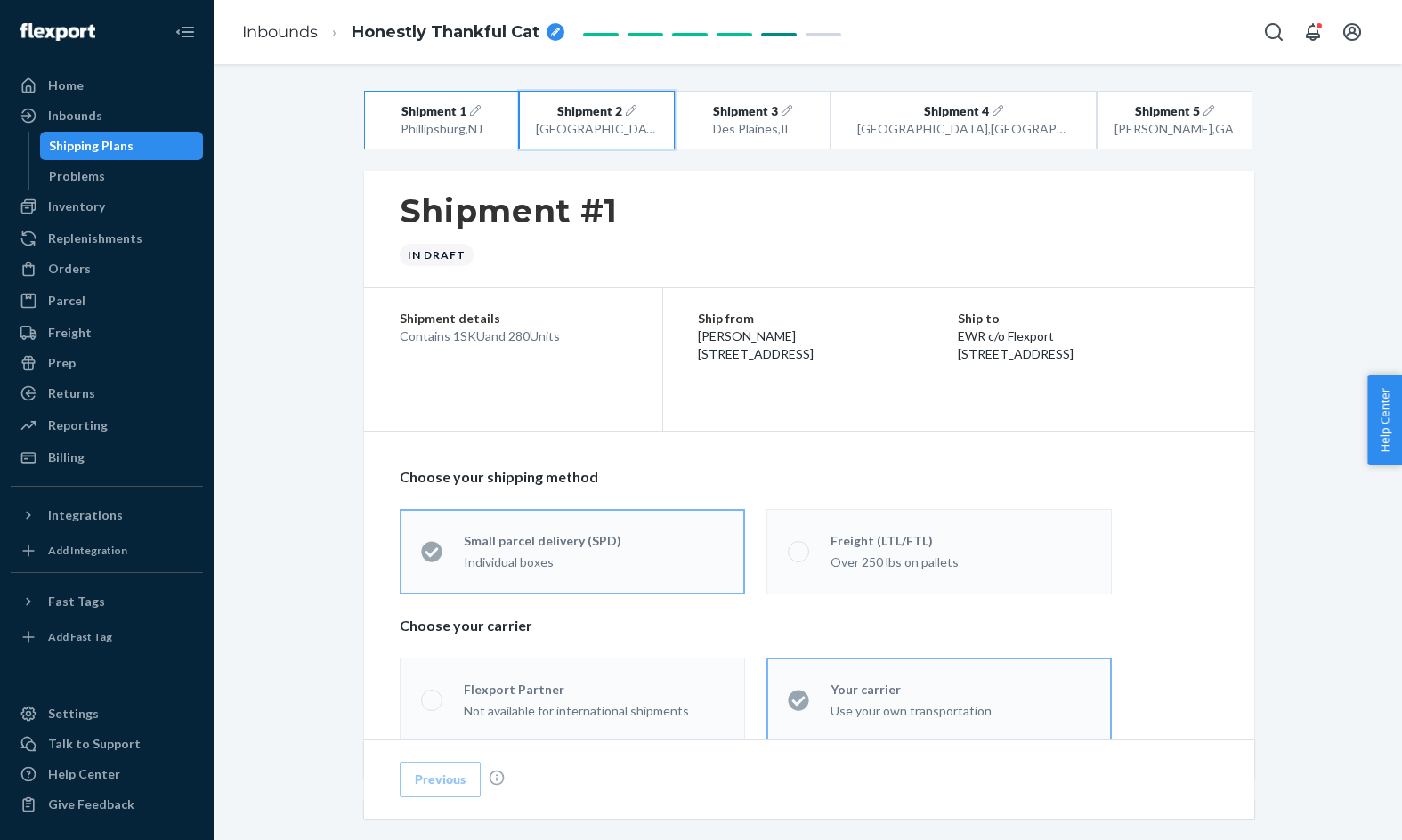
click at [578, 109] on button "Shipment 2 [GEOGRAPHIC_DATA] , [GEOGRAPHIC_DATA]" at bounding box center [597, 119] width 155 height 58
radio input "false"
radio input "true"
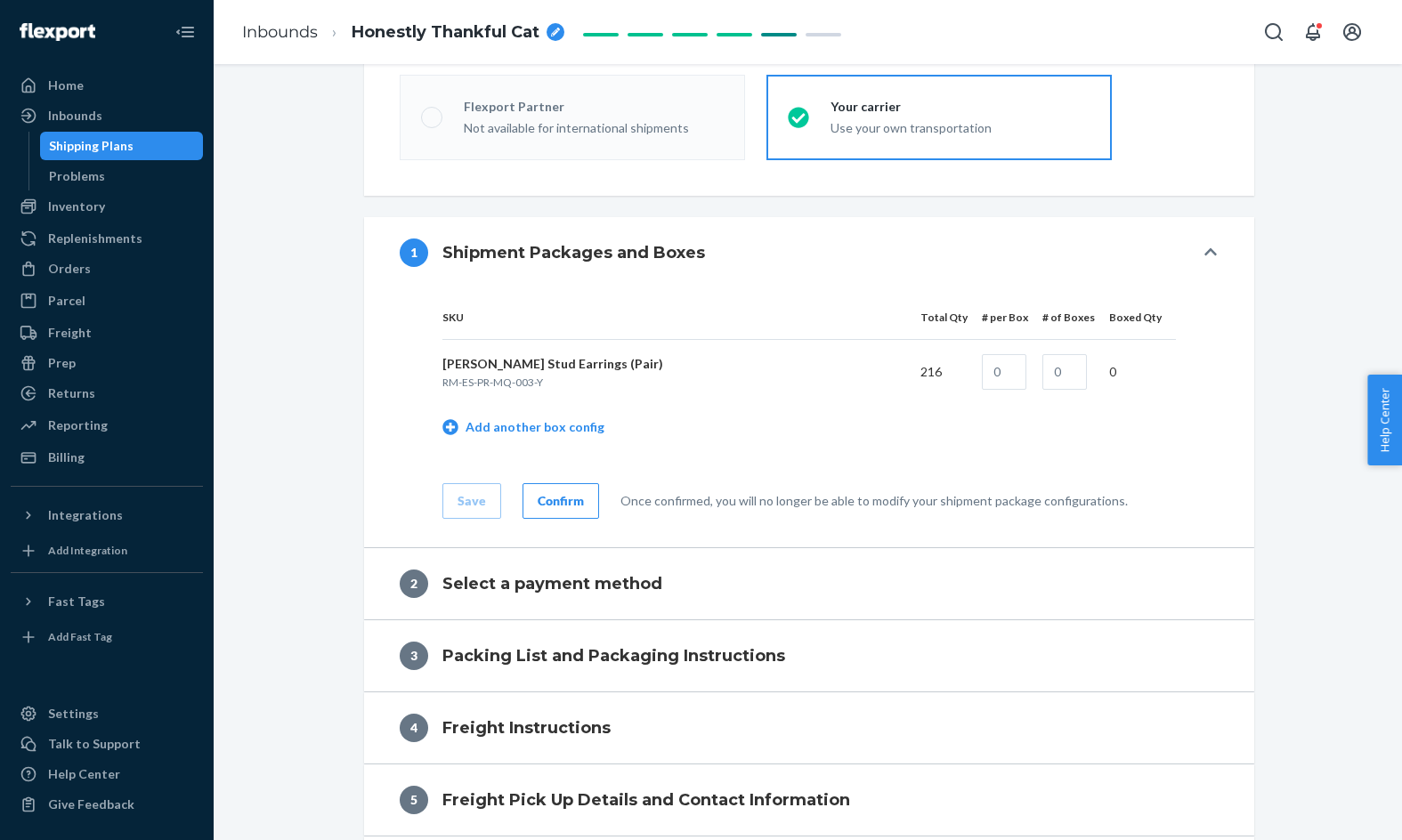
scroll to position [629, 0]
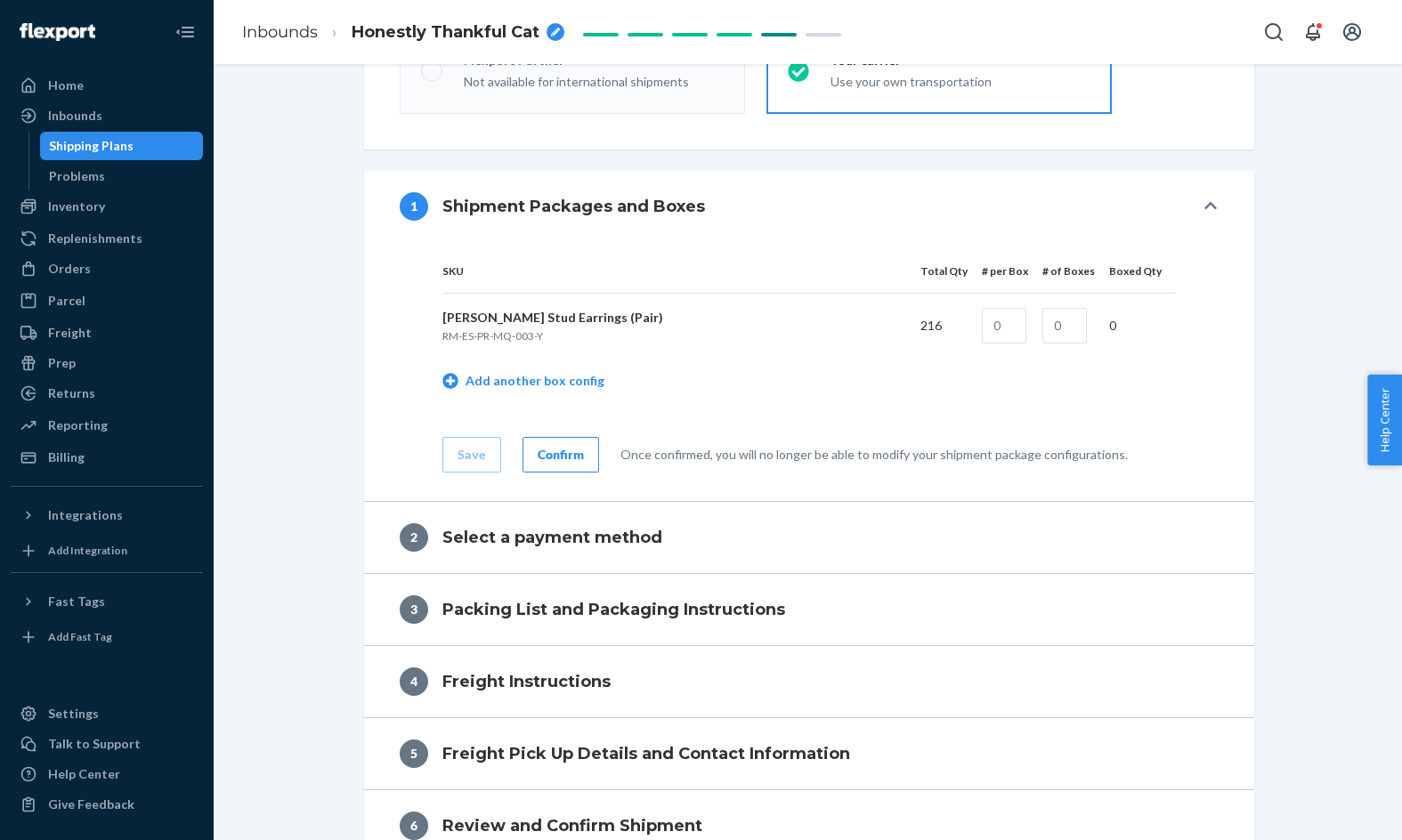
radio input "true"
radio input "false"
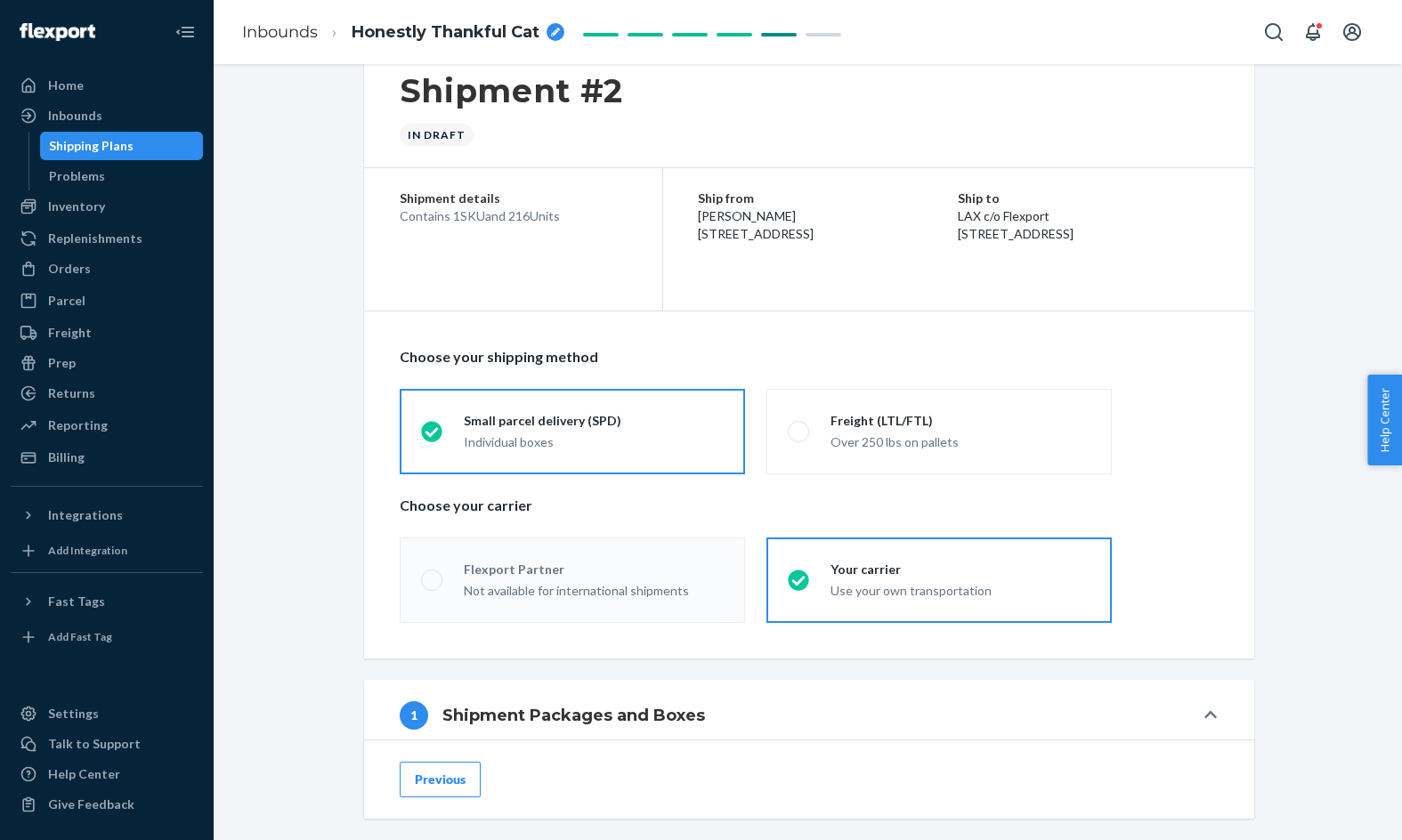
scroll to position [0, 0]
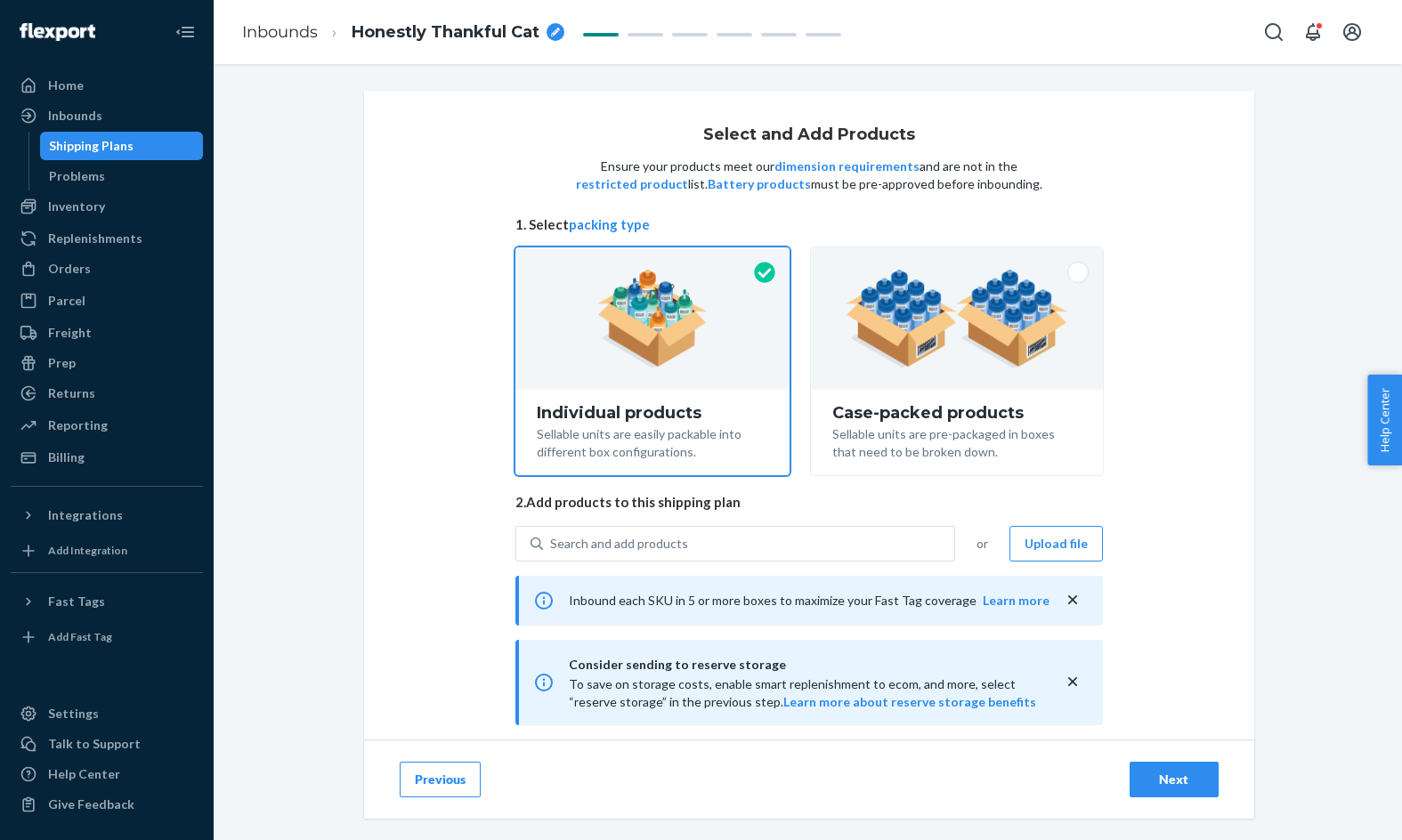
scroll to position [198, 0]
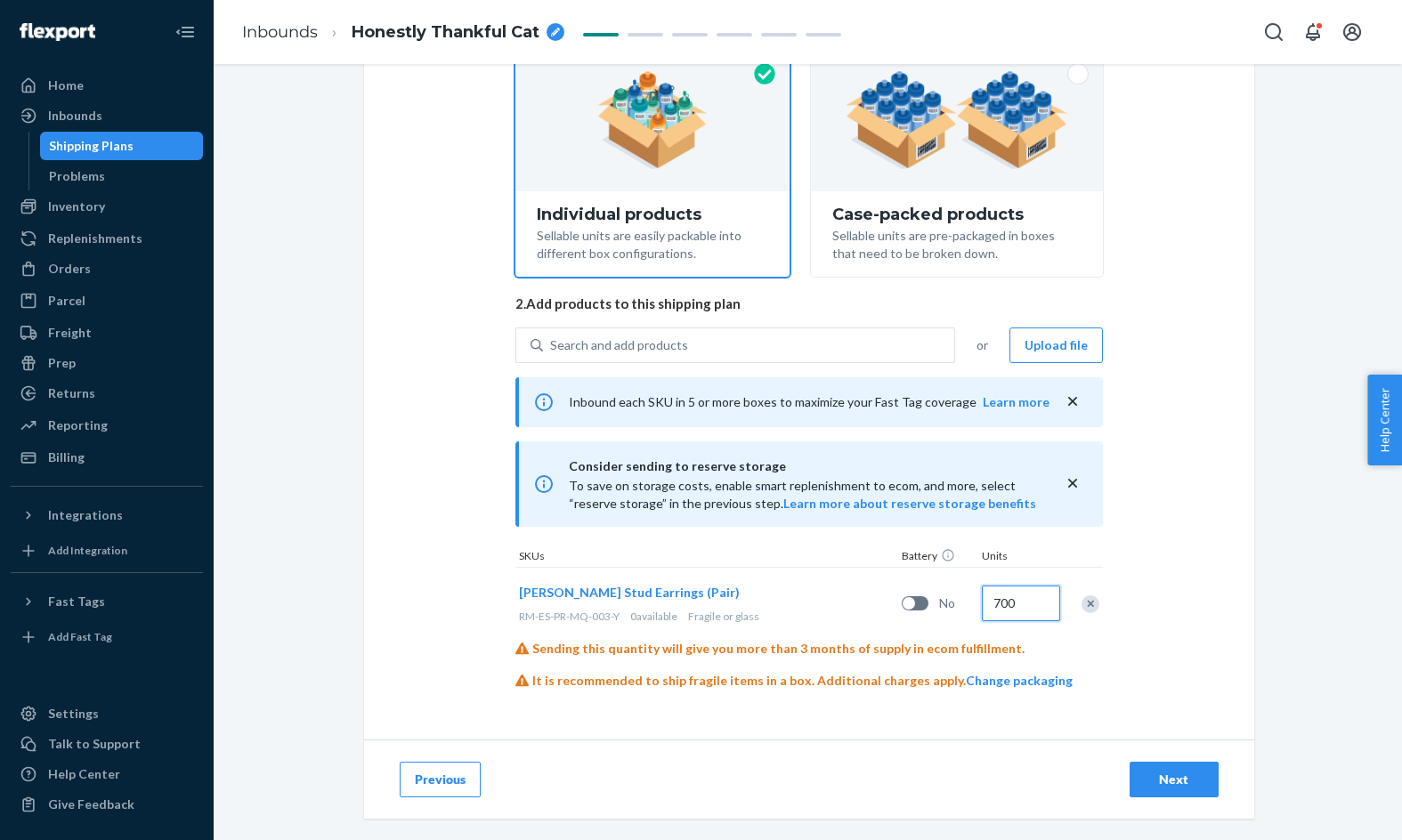
click at [992, 595] on input "700" at bounding box center [1021, 603] width 79 height 35
type input "650"
click at [1205, 770] on button "Next" at bounding box center [1173, 779] width 89 height 35
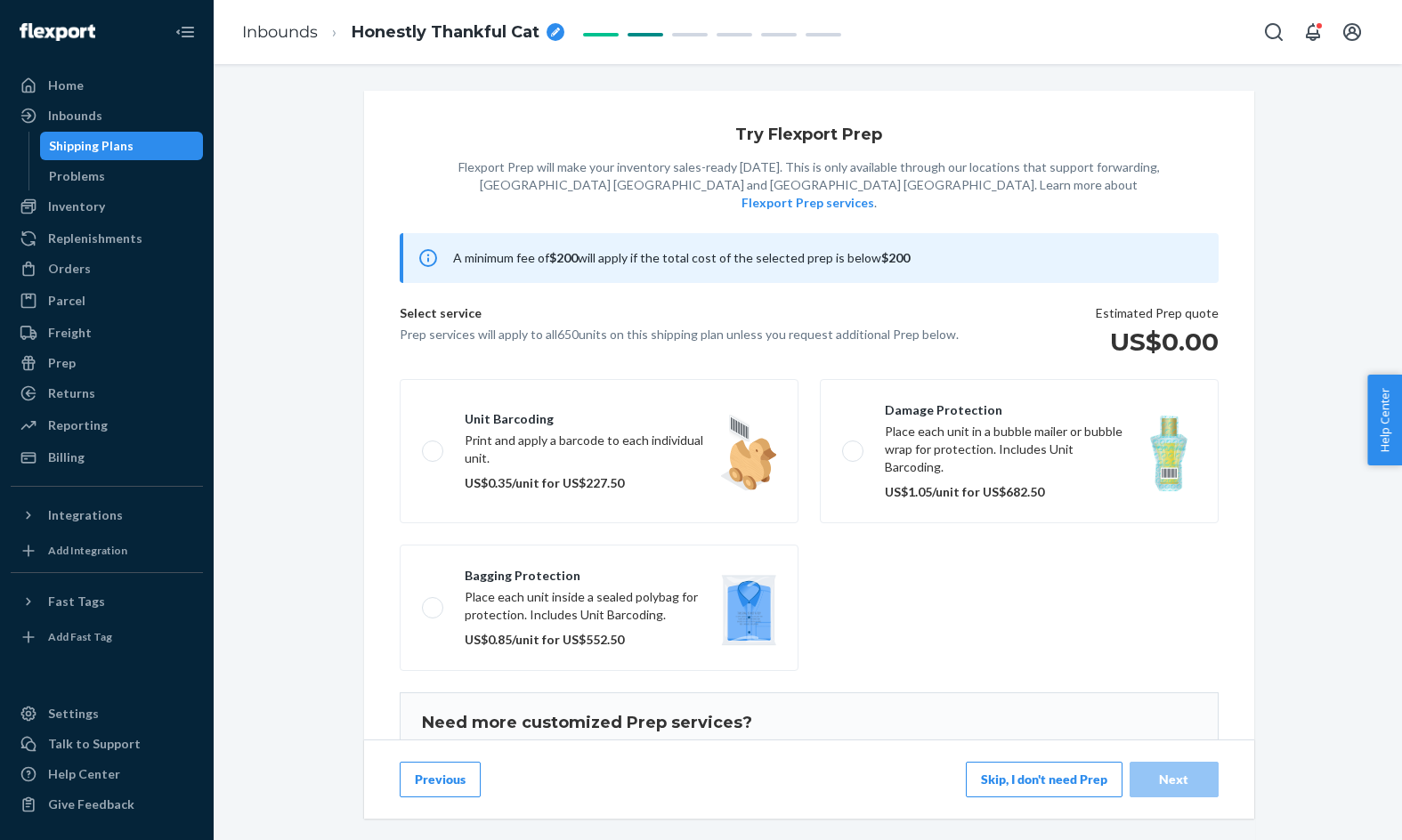
click at [1006, 796] on button "Skip, I don't need Prep" at bounding box center [1043, 779] width 156 height 35
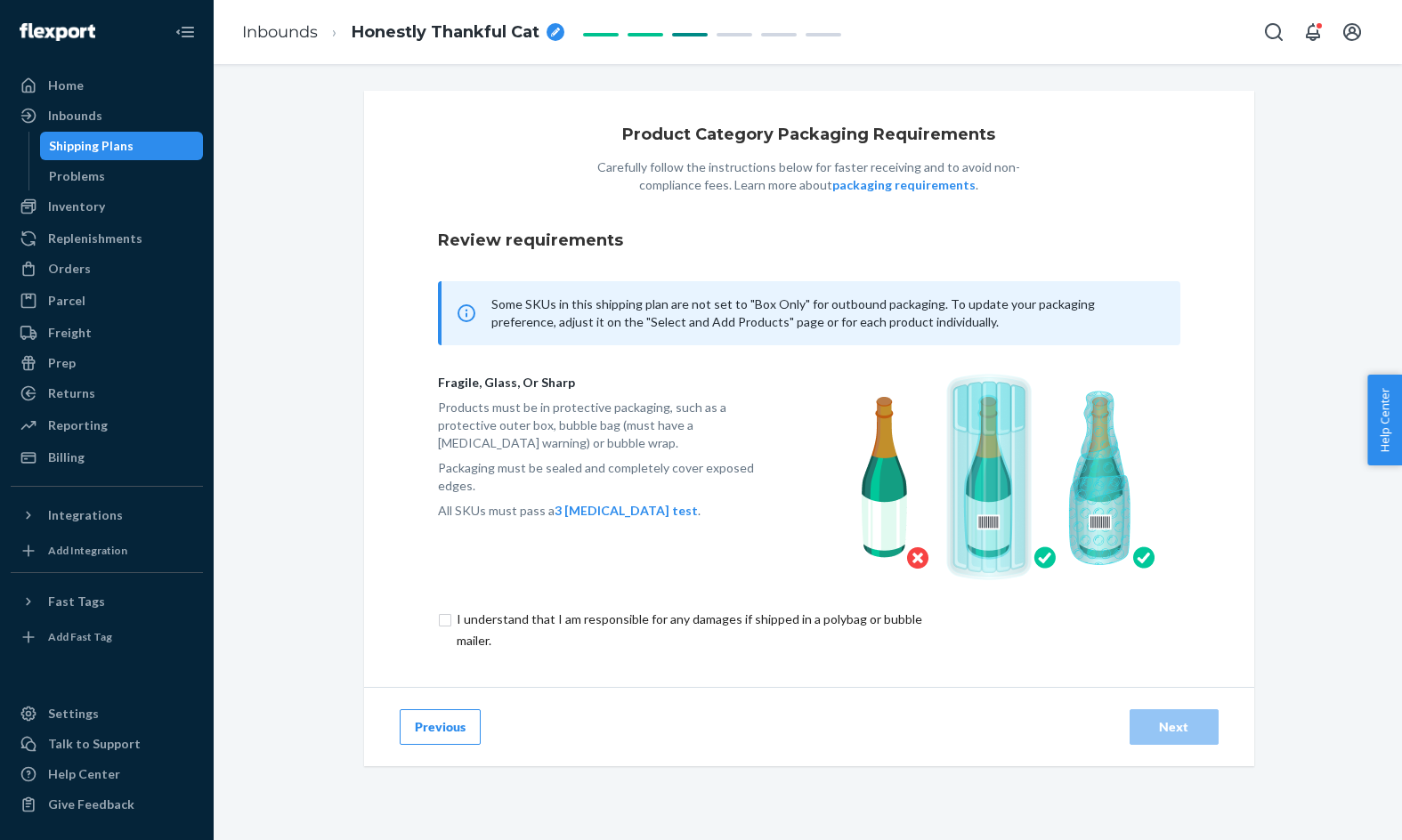
click at [875, 605] on div "fragile, glass, or sharp Products must be in protective packaging, such as a pr…" at bounding box center [809, 476] width 742 height 264
click at [880, 616] on input "checkbox" at bounding box center [699, 630] width 522 height 43
checkbox input "true"
click at [1187, 722] on div "Next" at bounding box center [1173, 726] width 58 height 18
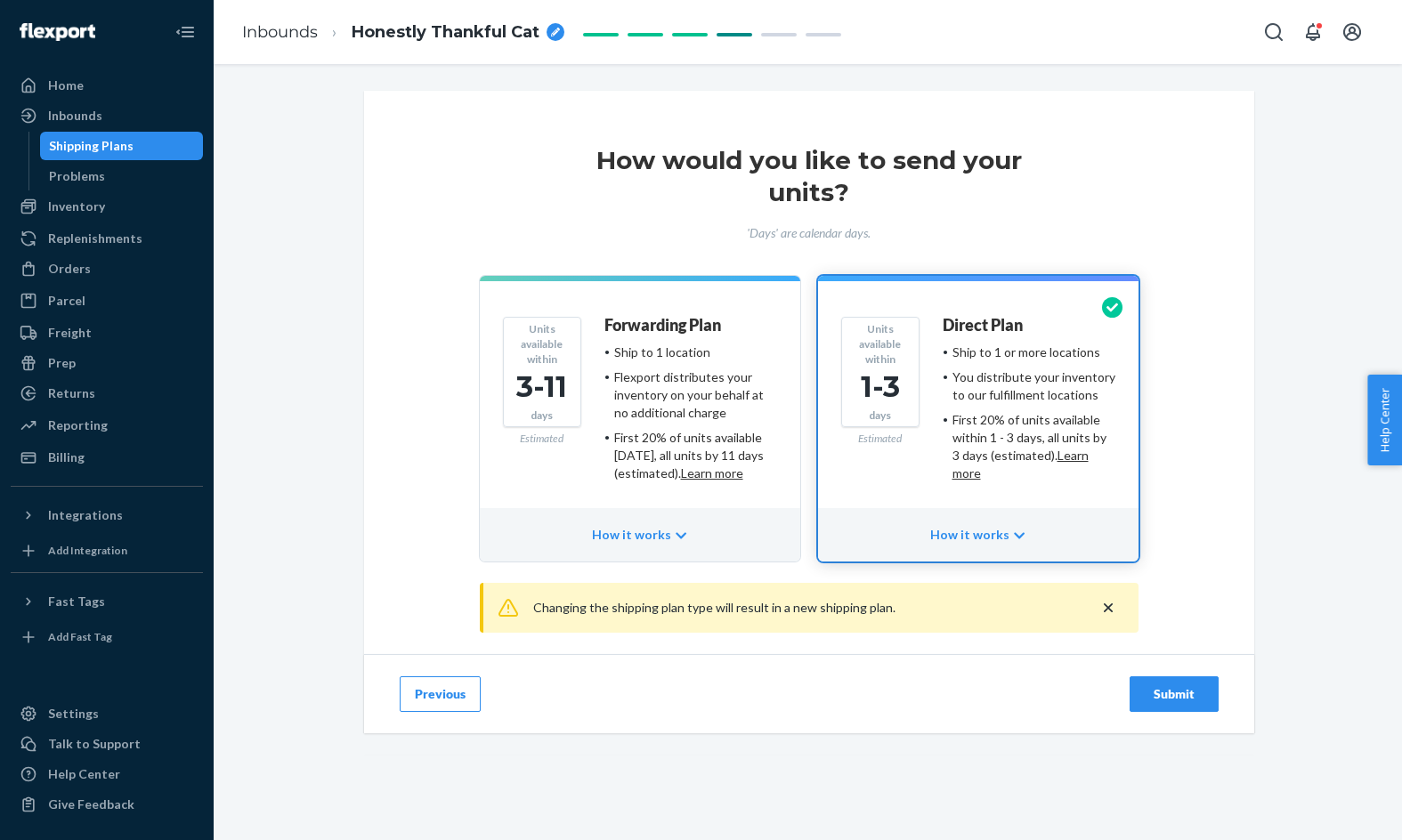
click at [1178, 701] on div "Submit" at bounding box center [1173, 694] width 58 height 18
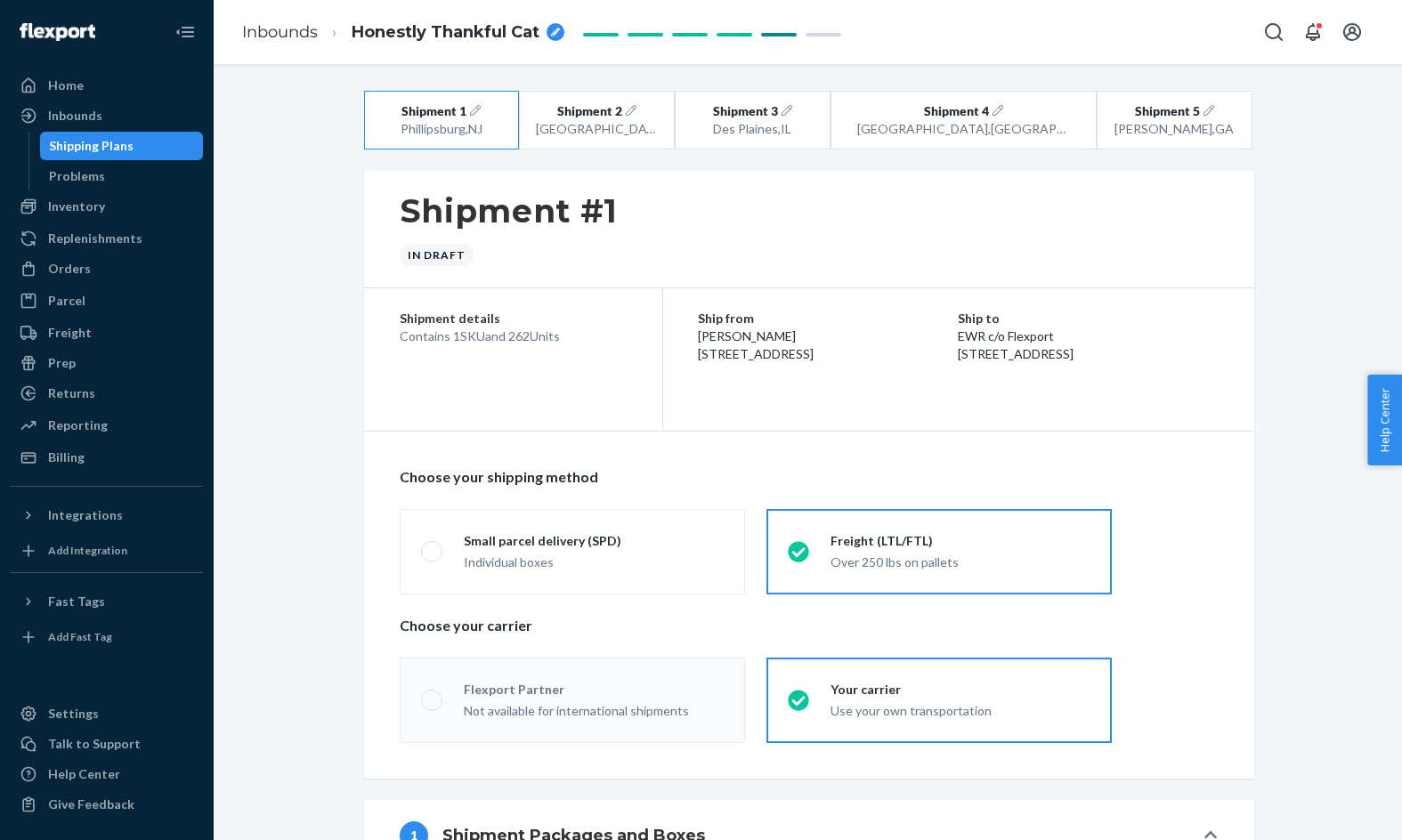
radio input "true"
radio input "false"
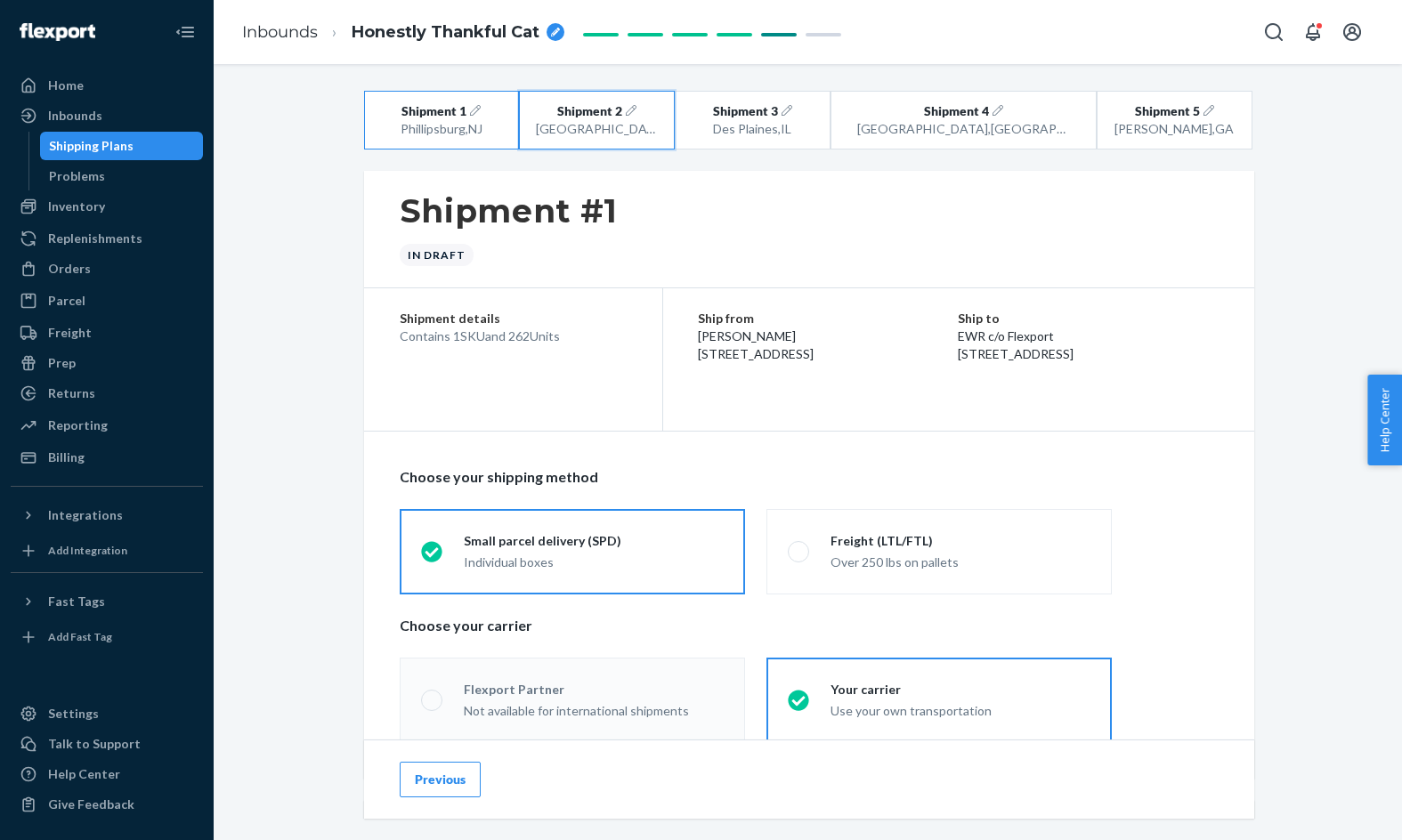
click at [659, 136] on div "[GEOGRAPHIC_DATA] , [GEOGRAPHIC_DATA]" at bounding box center [597, 129] width 123 height 18
radio input "false"
radio input "true"
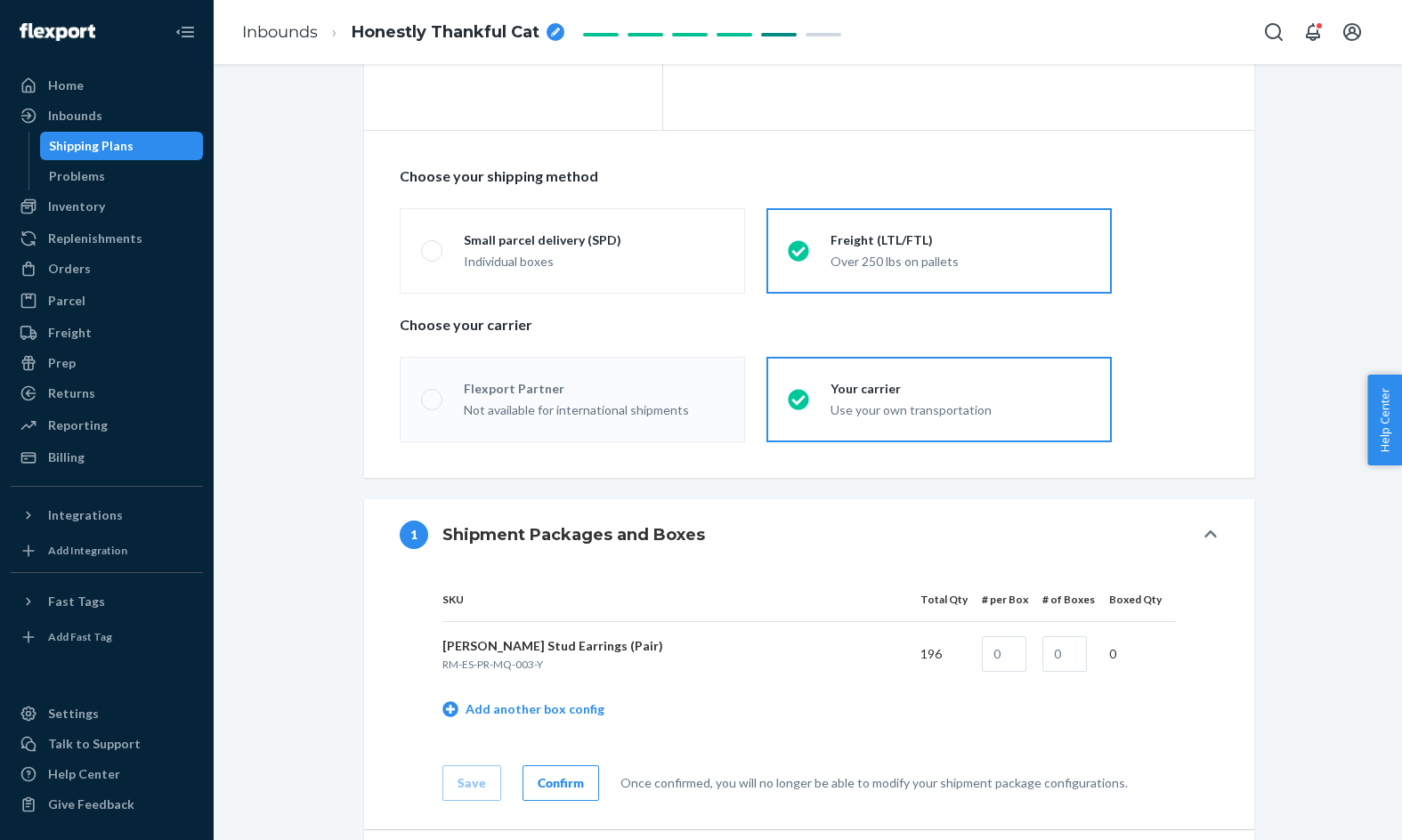
scroll to position [749, 0]
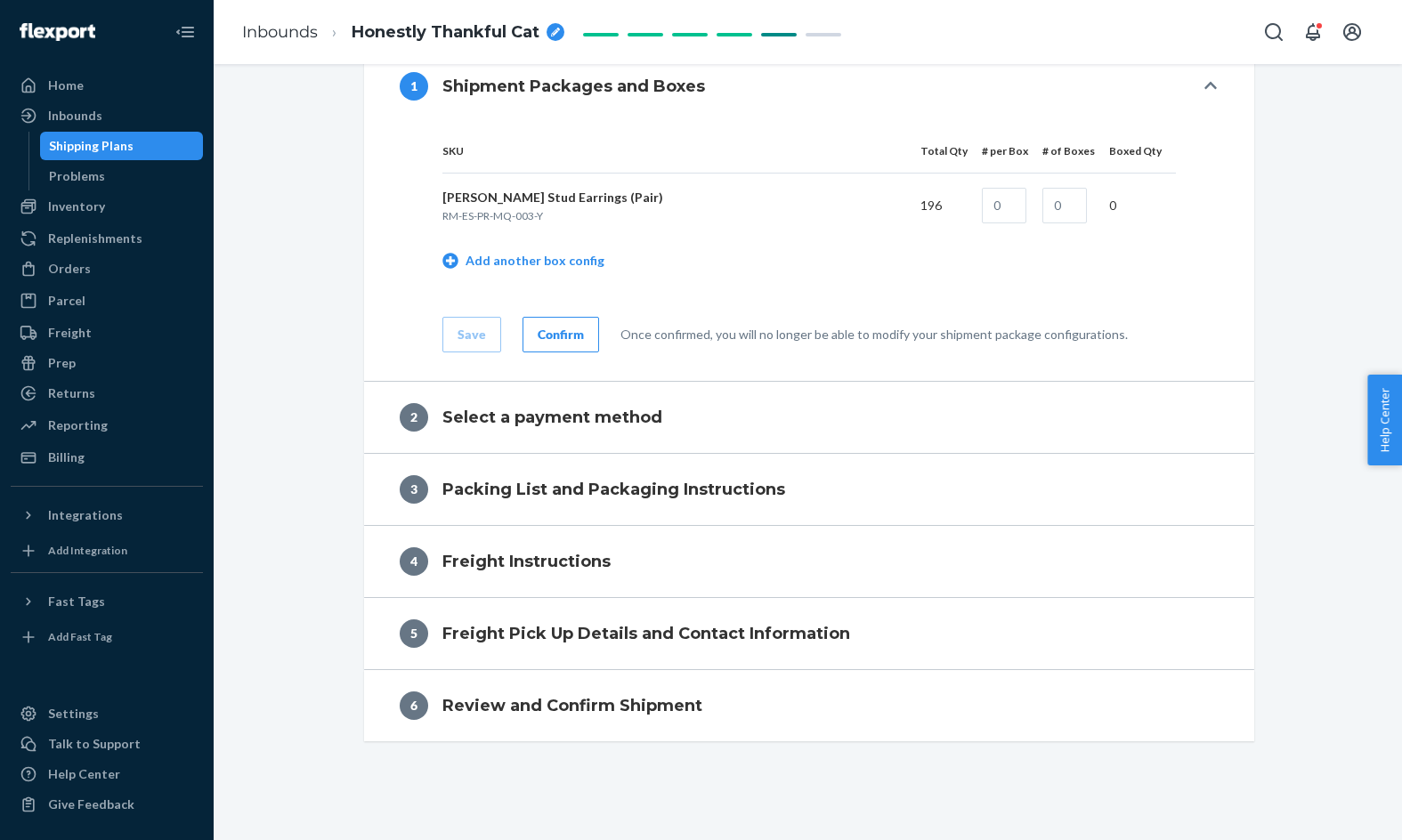
radio input "true"
radio input "false"
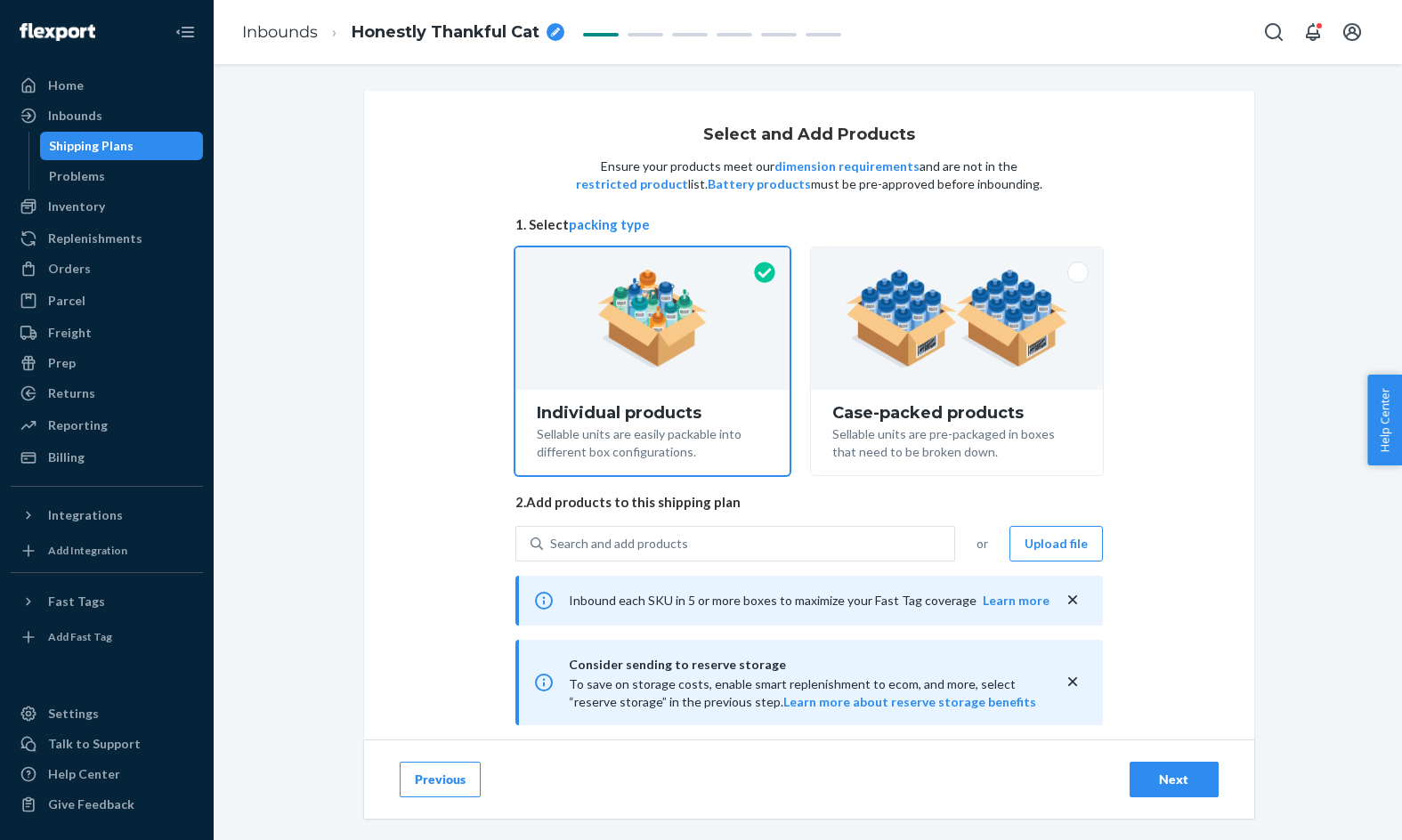
scroll to position [198, 0]
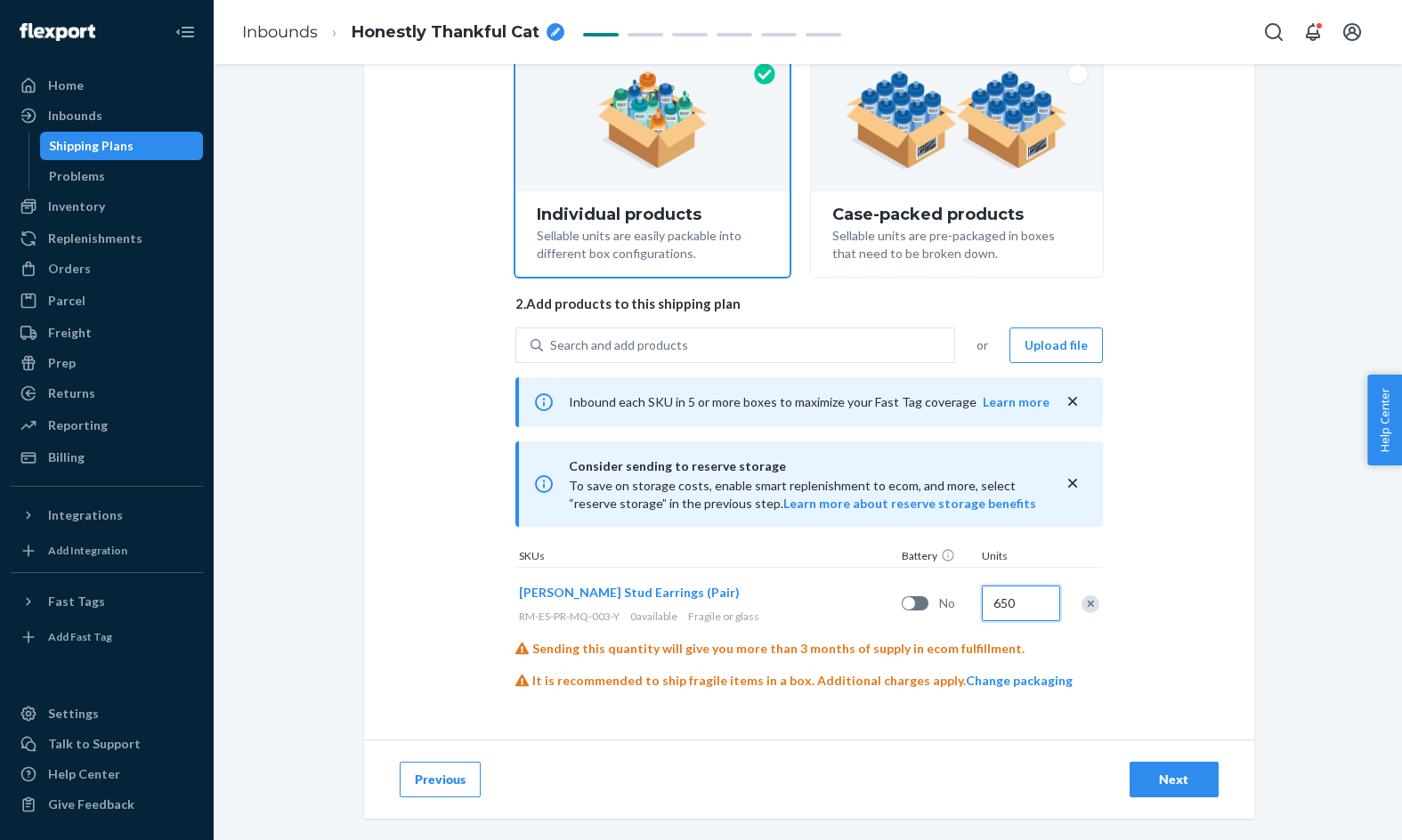
click at [999, 604] on input "650" at bounding box center [1021, 603] width 79 height 35
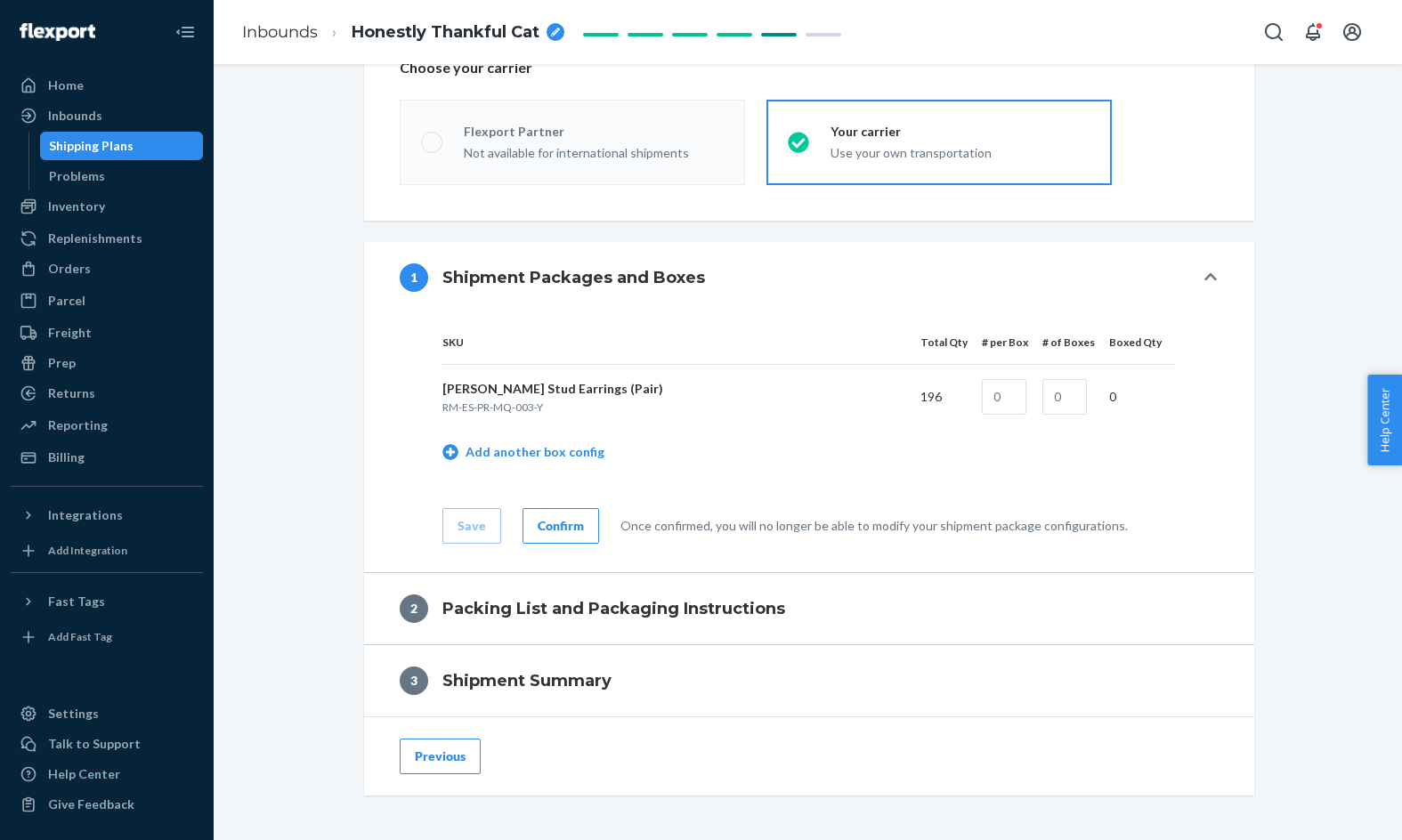
scroll to position [632, 0]
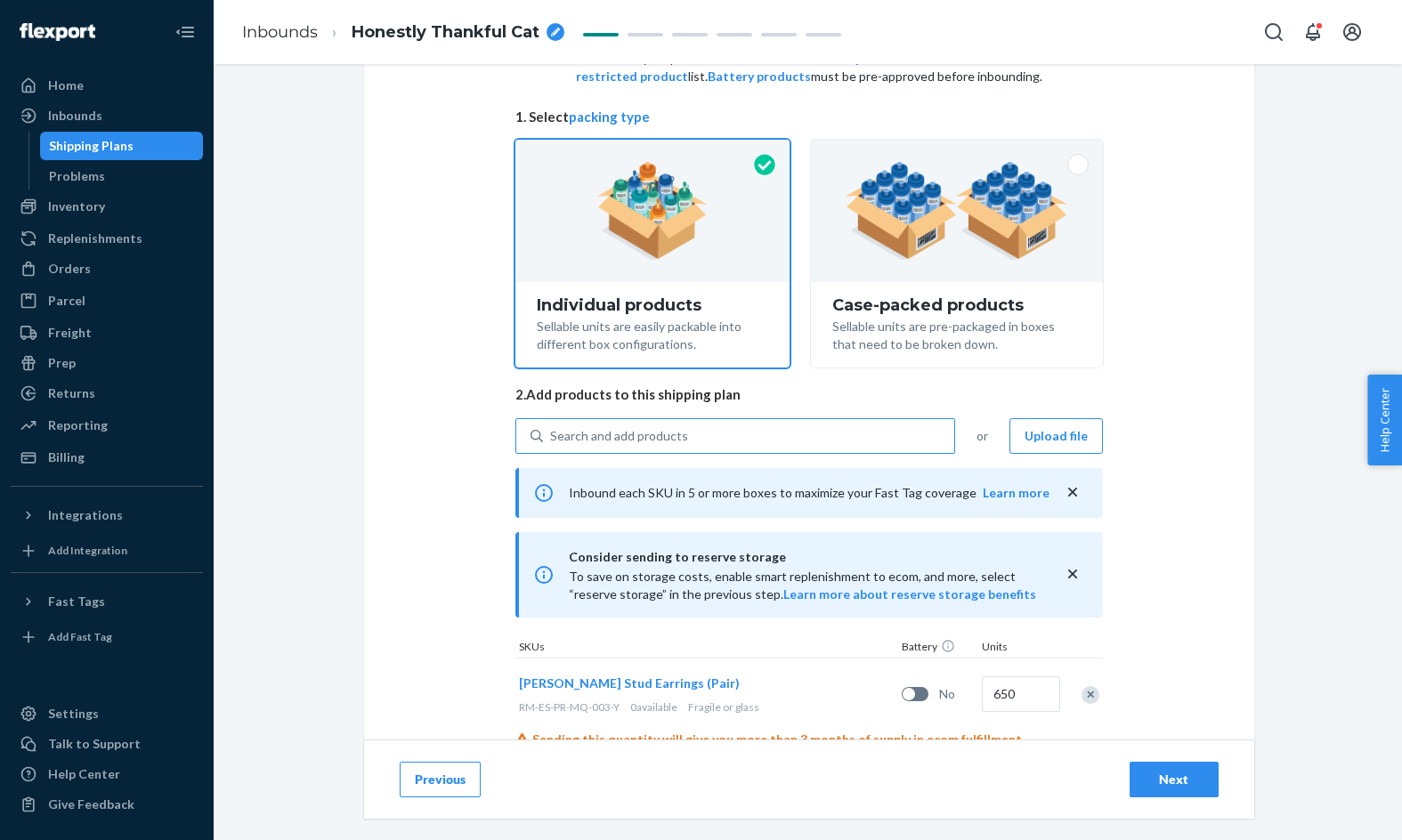
scroll to position [198, 0]
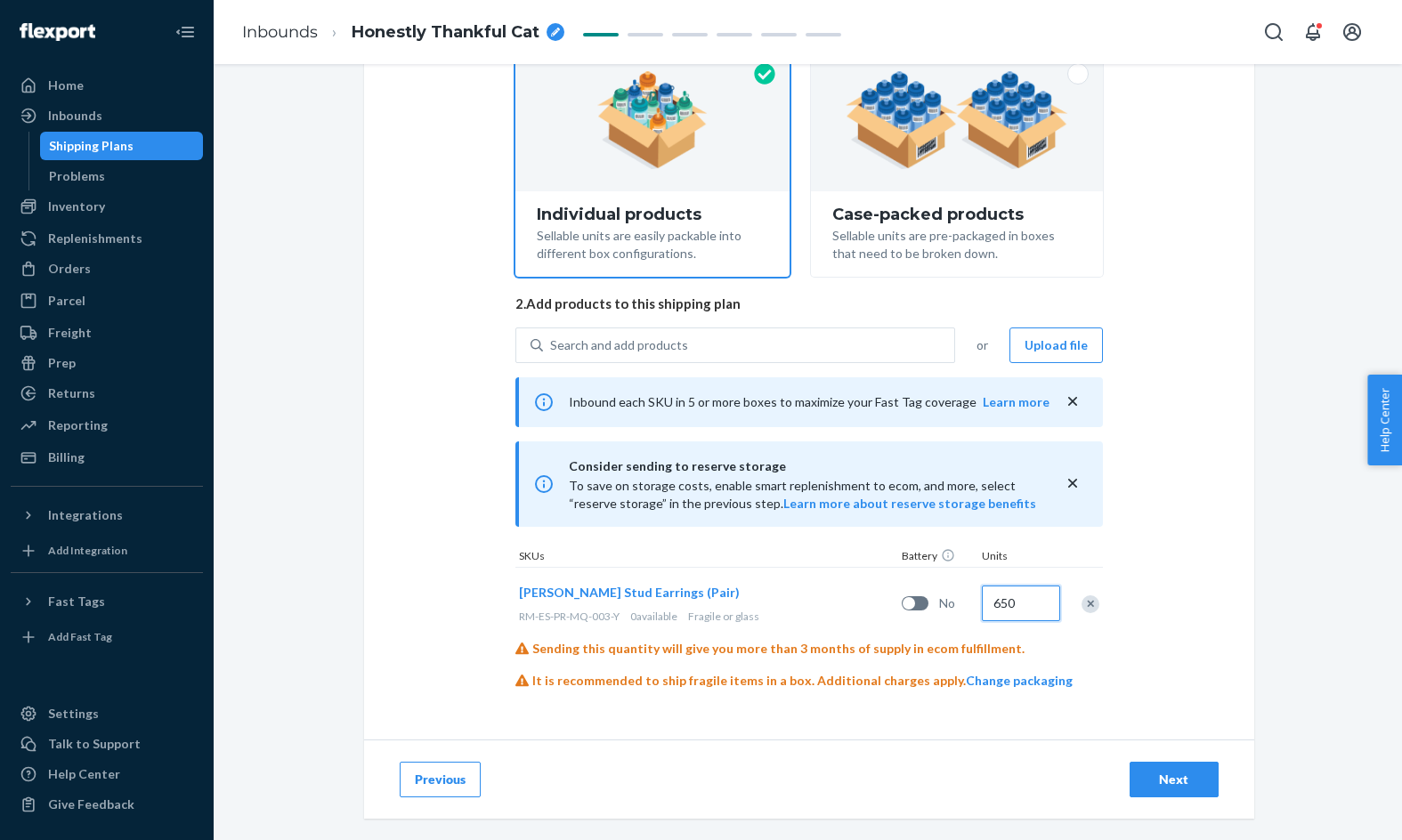
click at [1008, 599] on input "650" at bounding box center [1021, 603] width 79 height 35
type input "660"
click at [1155, 776] on div "Next" at bounding box center [1173, 779] width 58 height 18
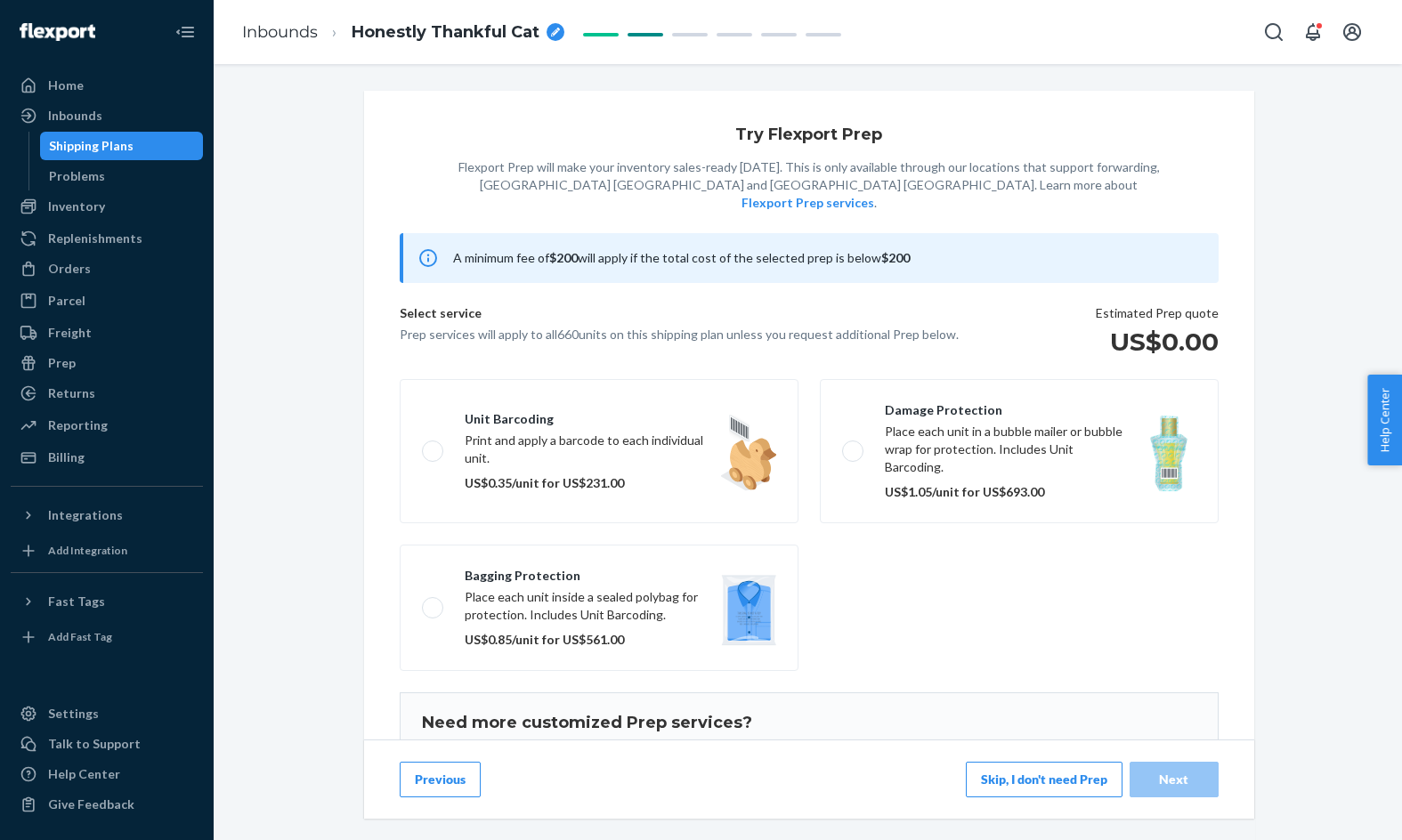
click at [1070, 772] on button "Skip, I don't need Prep" at bounding box center [1043, 779] width 156 height 35
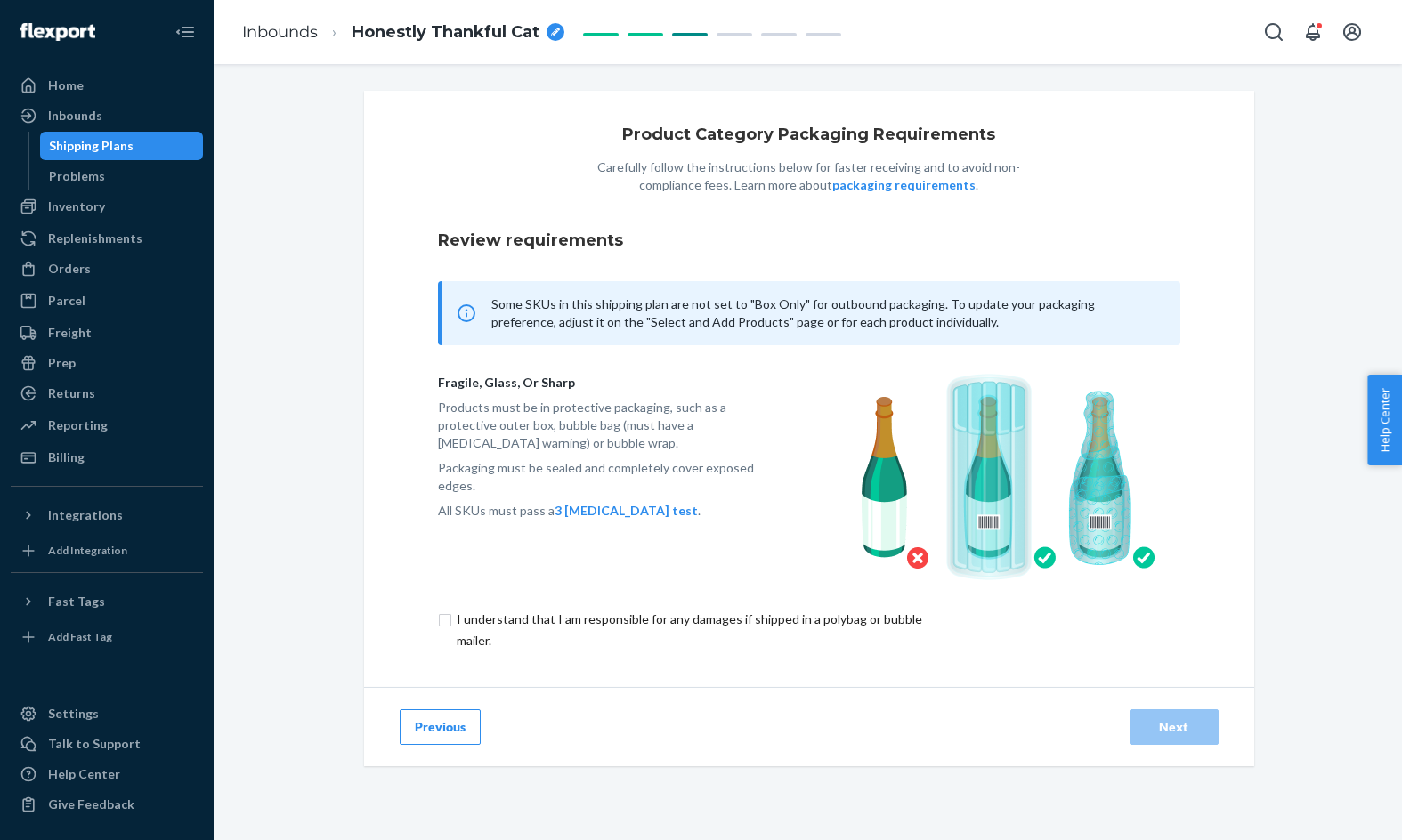
click at [806, 619] on input "checkbox" at bounding box center [699, 630] width 522 height 43
checkbox input "true"
click at [1184, 718] on div "Next" at bounding box center [1173, 726] width 58 height 18
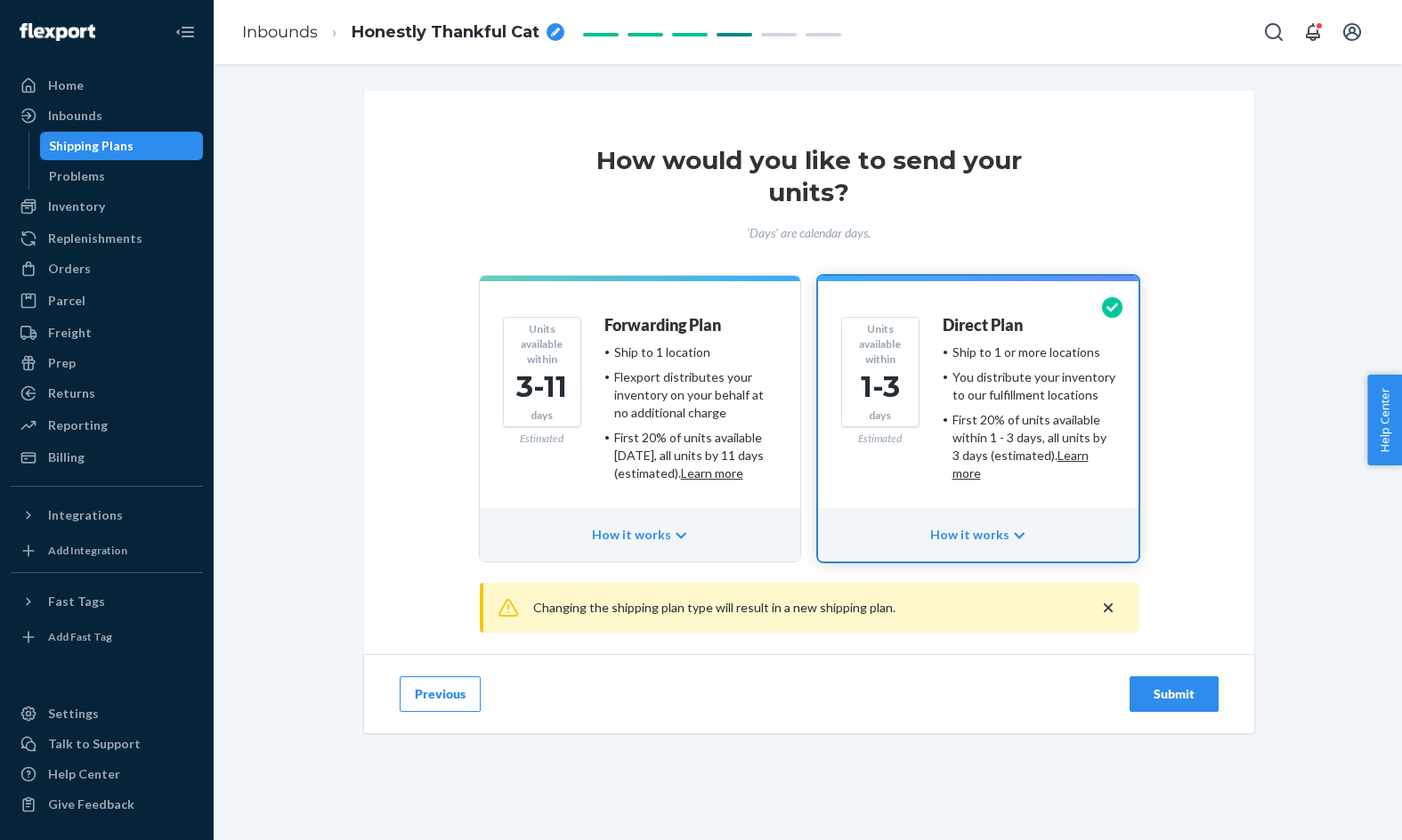
click at [1171, 690] on div "Submit" at bounding box center [1173, 694] width 58 height 18
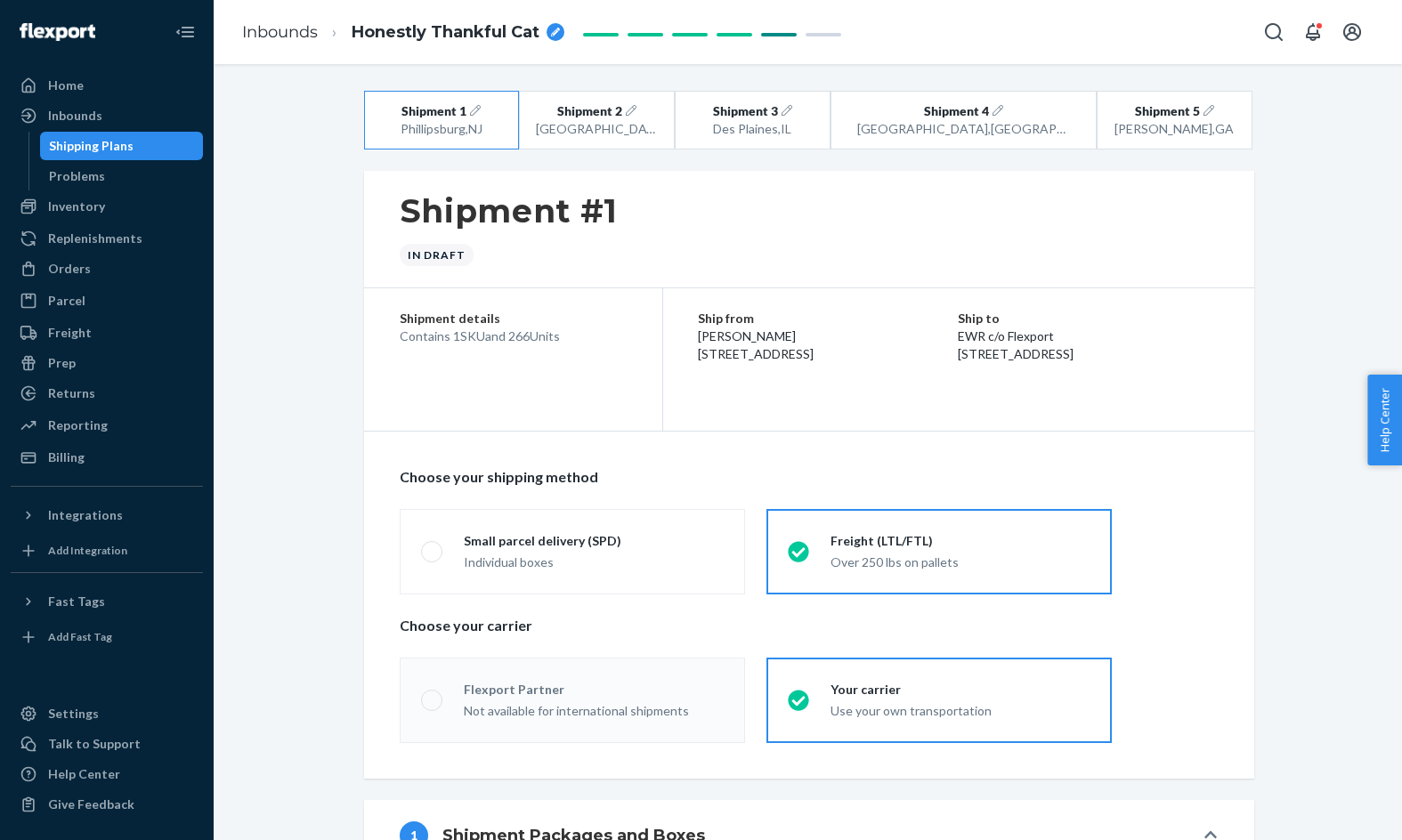
radio input "true"
radio input "false"
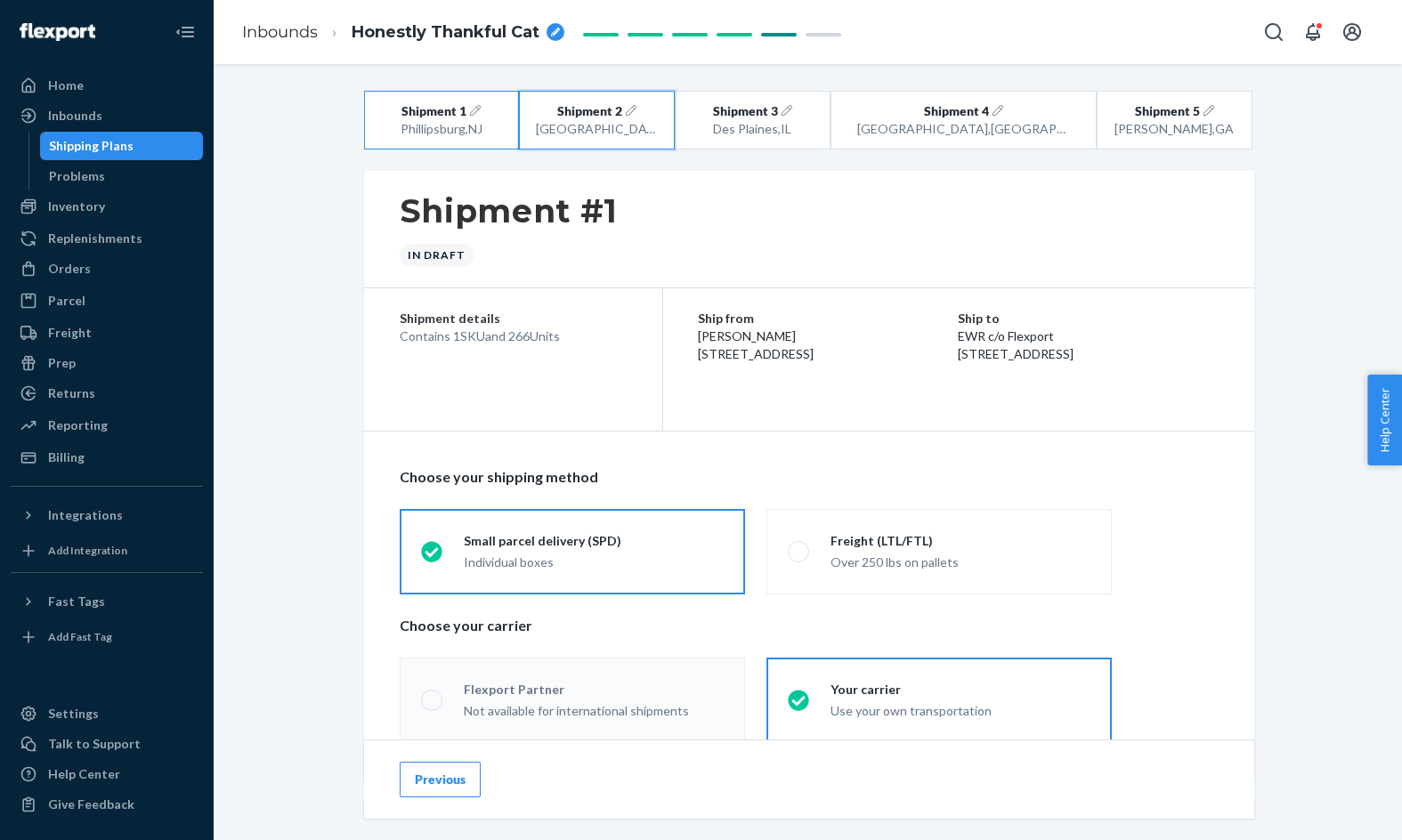
click at [619, 142] on button "Shipment 2 [GEOGRAPHIC_DATA] , [GEOGRAPHIC_DATA]" at bounding box center [597, 119] width 155 height 58
radio input "false"
radio input "true"
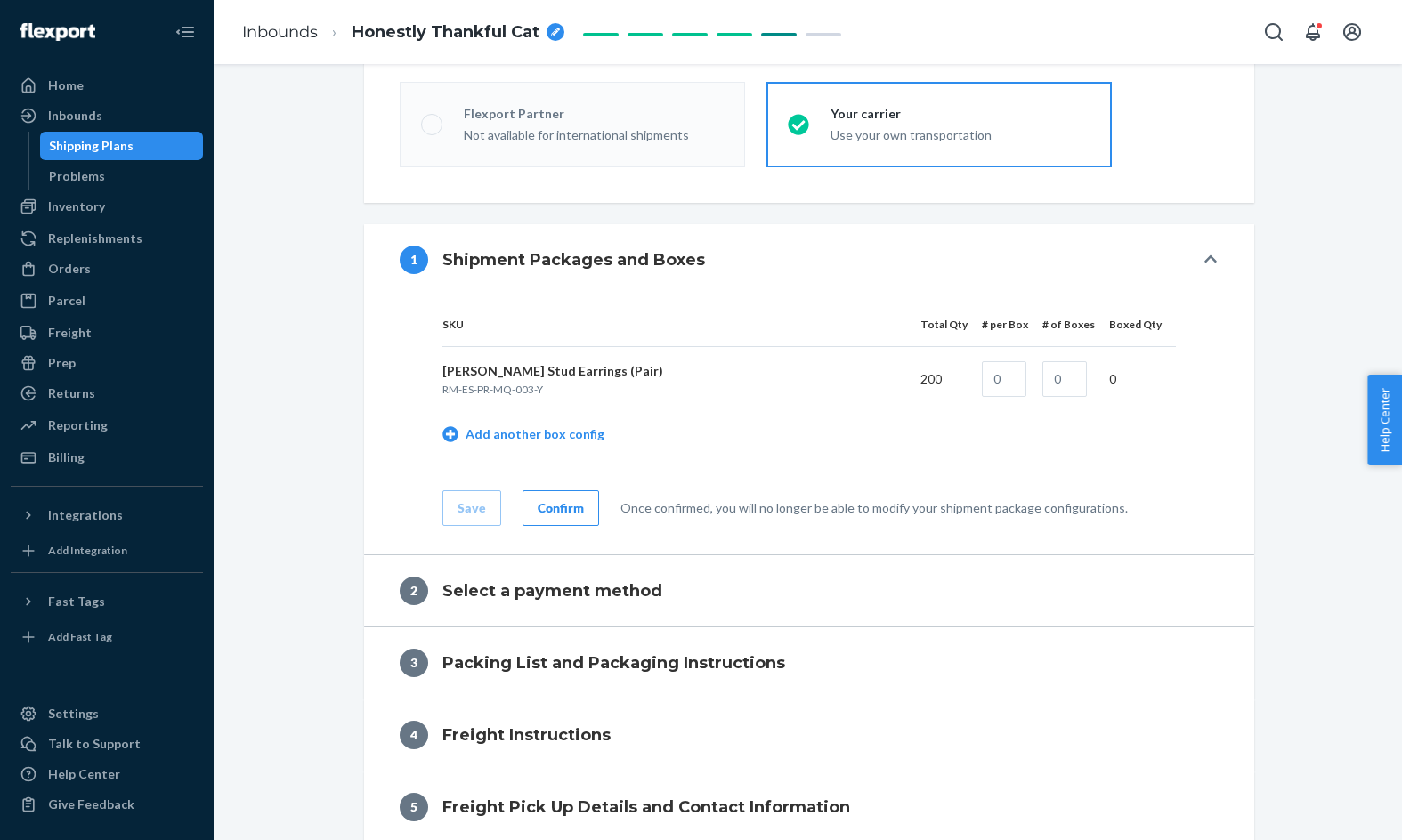
scroll to position [749, 0]
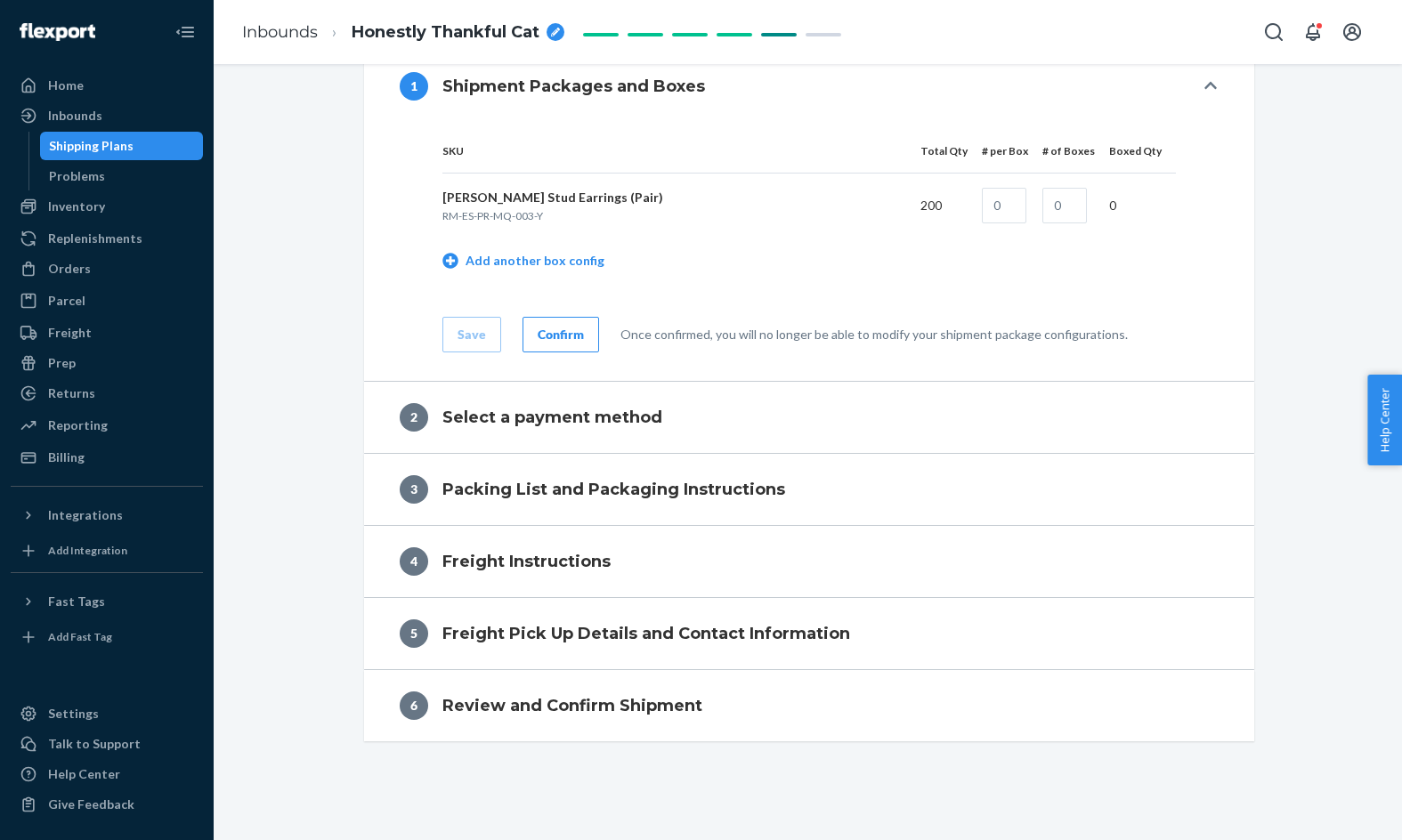
radio input "true"
radio input "false"
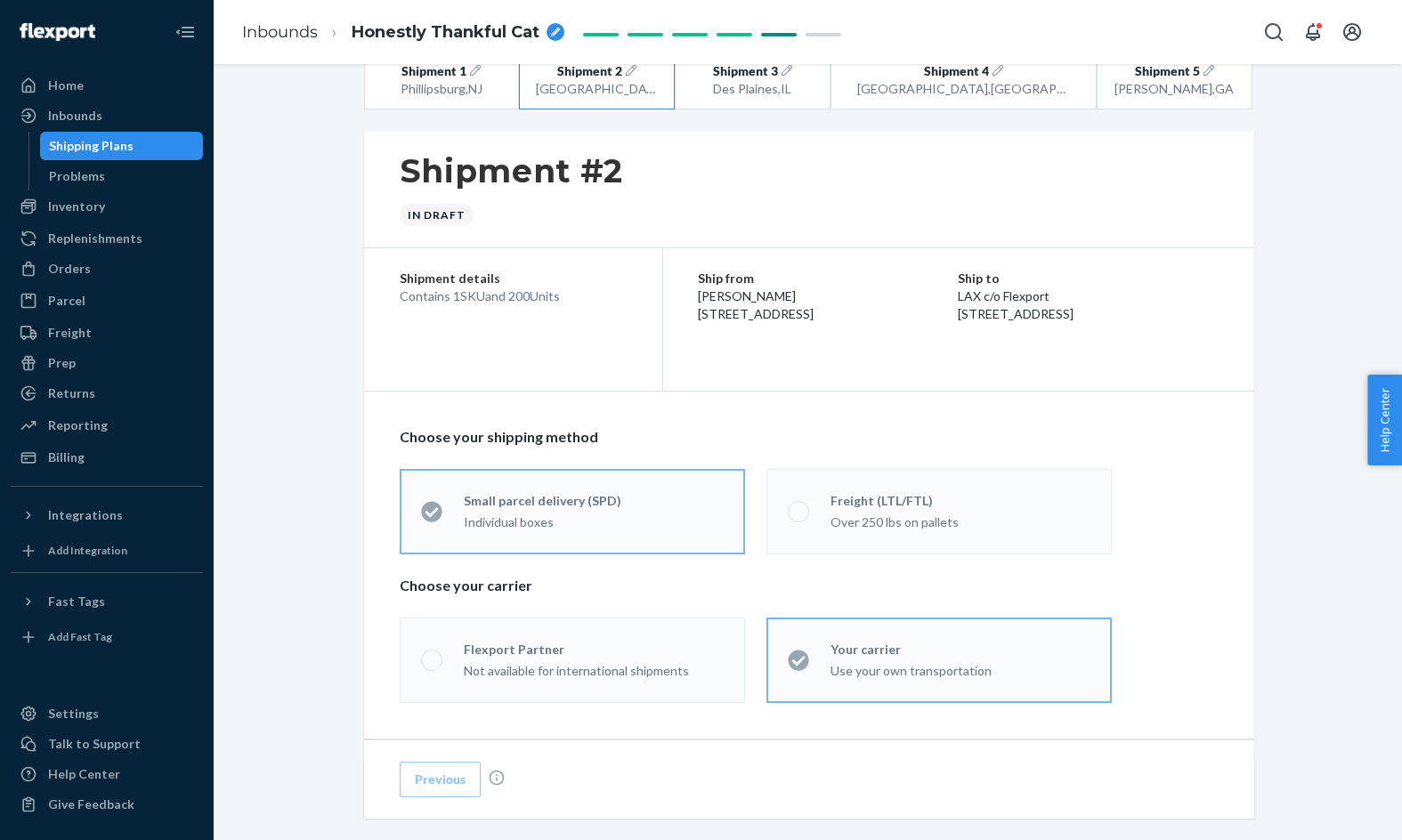
scroll to position [0, 0]
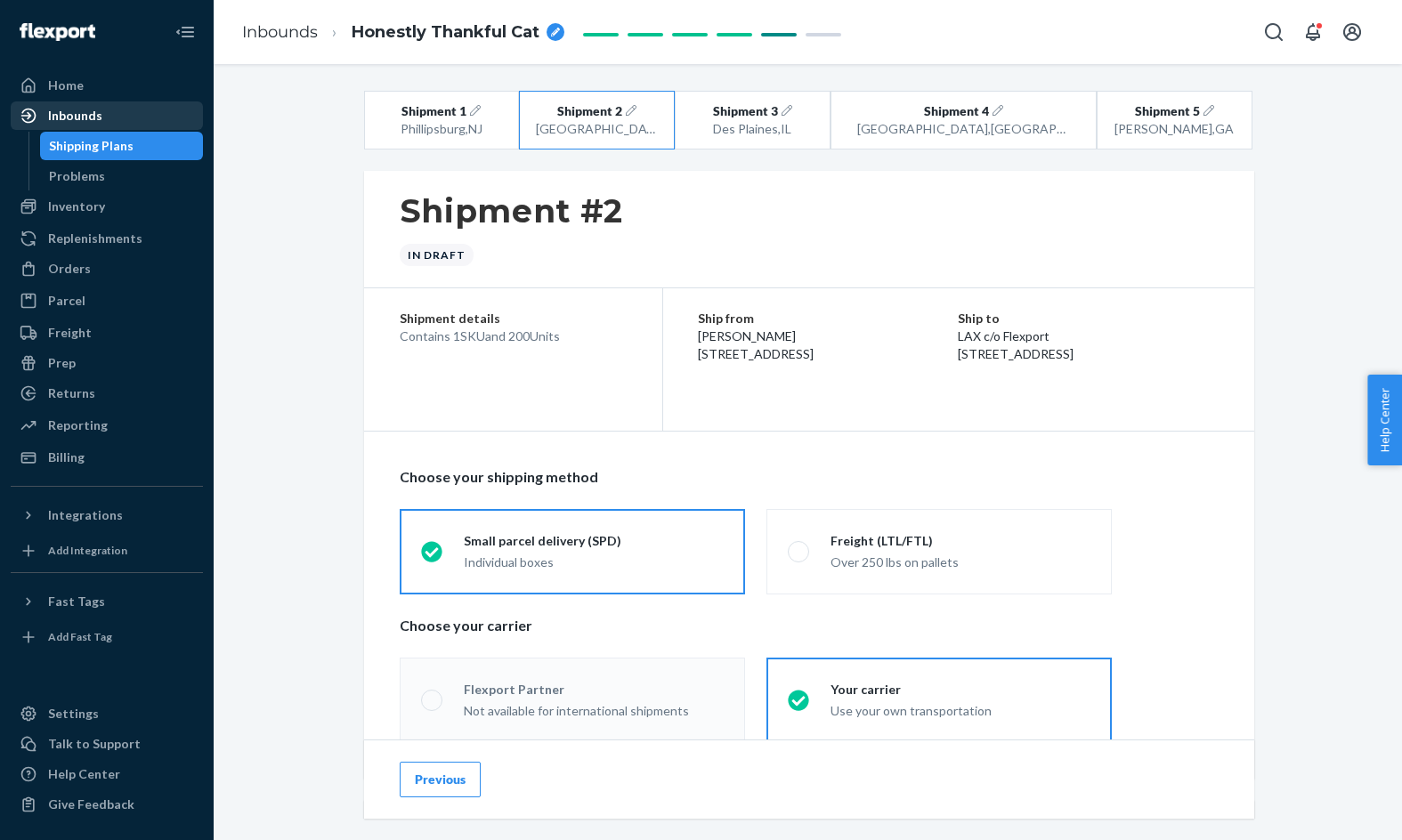
click at [132, 110] on div "Inbounds" at bounding box center [106, 116] width 189 height 25
click at [448, 18] on ol "Inbounds Honestly Thankful Cat" at bounding box center [403, 32] width 351 height 53
click at [448, 27] on span "Honestly Thankful Cat" at bounding box center [445, 32] width 188 height 23
click at [448, 27] on input "Honestly Thankful Cat" at bounding box center [440, 31] width 178 height 29
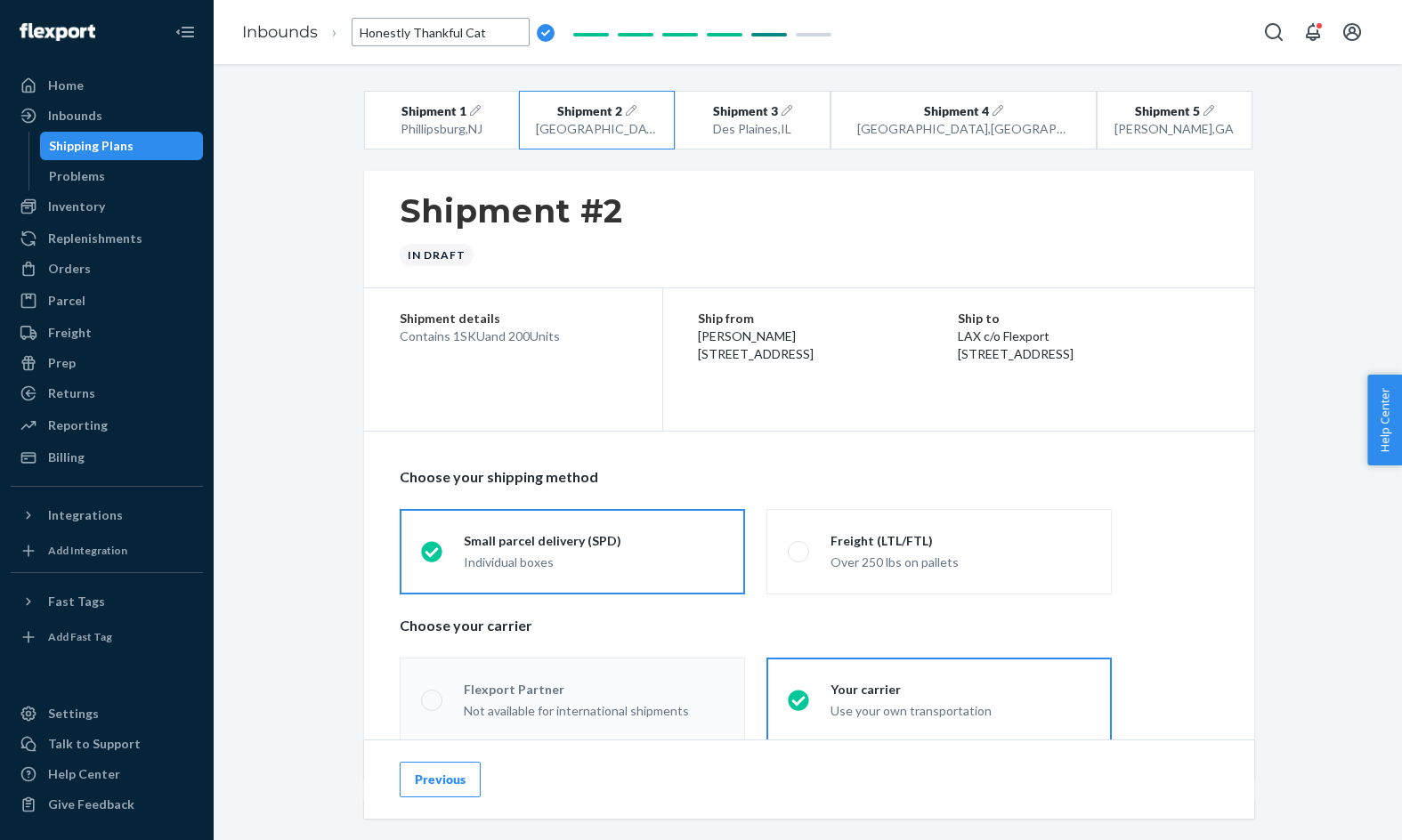
type input "Ship RM#2012 (Em Studs #2) [GEOGRAPHIC_DATA][PERSON_NAME]"
click at [347, 99] on div "Shipment 1 [GEOGRAPHIC_DATA] , [GEOGRAPHIC_DATA] Shipment 2 [GEOGRAPHIC_DATA] ,…" at bounding box center [807, 782] width 1161 height 1382
click at [415, 28] on span "Ship RM#2012 (Em Studs #2) [GEOGRAPHIC_DATA][PERSON_NAME]" at bounding box center [479, 32] width 256 height 23
click at [415, 28] on input "Ship RM#2012 (Em Studs #2) [GEOGRAPHIC_DATA][PERSON_NAME]" at bounding box center [440, 31] width 178 height 29
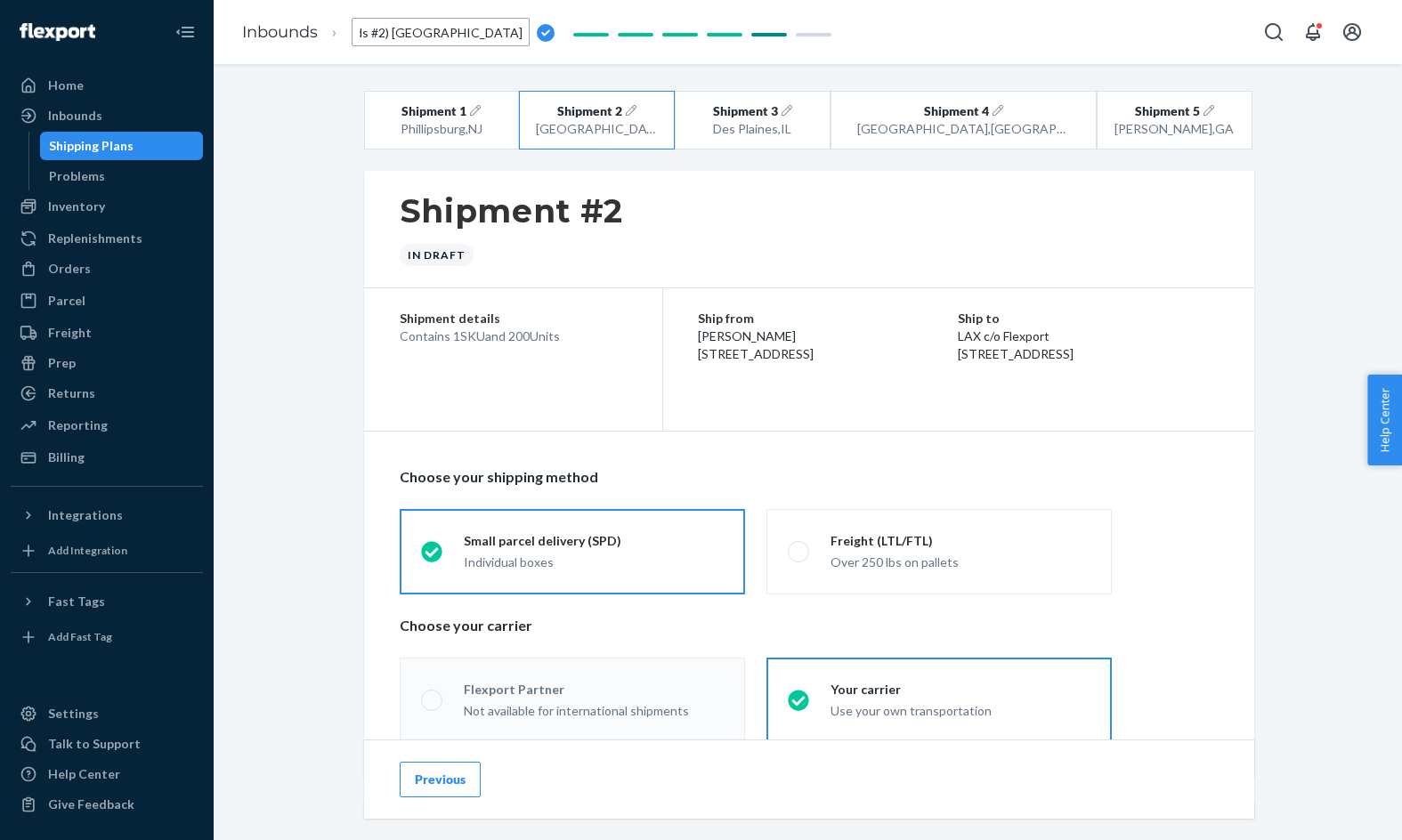
click at [415, 28] on input "Ship RM#2012 (Em Studs #2) [GEOGRAPHIC_DATA][PERSON_NAME]" at bounding box center [440, 31] width 178 height 29
click at [422, 34] on input "Ship RM #1122 (Malibu 200) [PERSON_NAME]" at bounding box center [440, 31] width 178 height 29
type input "Ship RM #1123 (Malibu 200) [PERSON_NAME]"
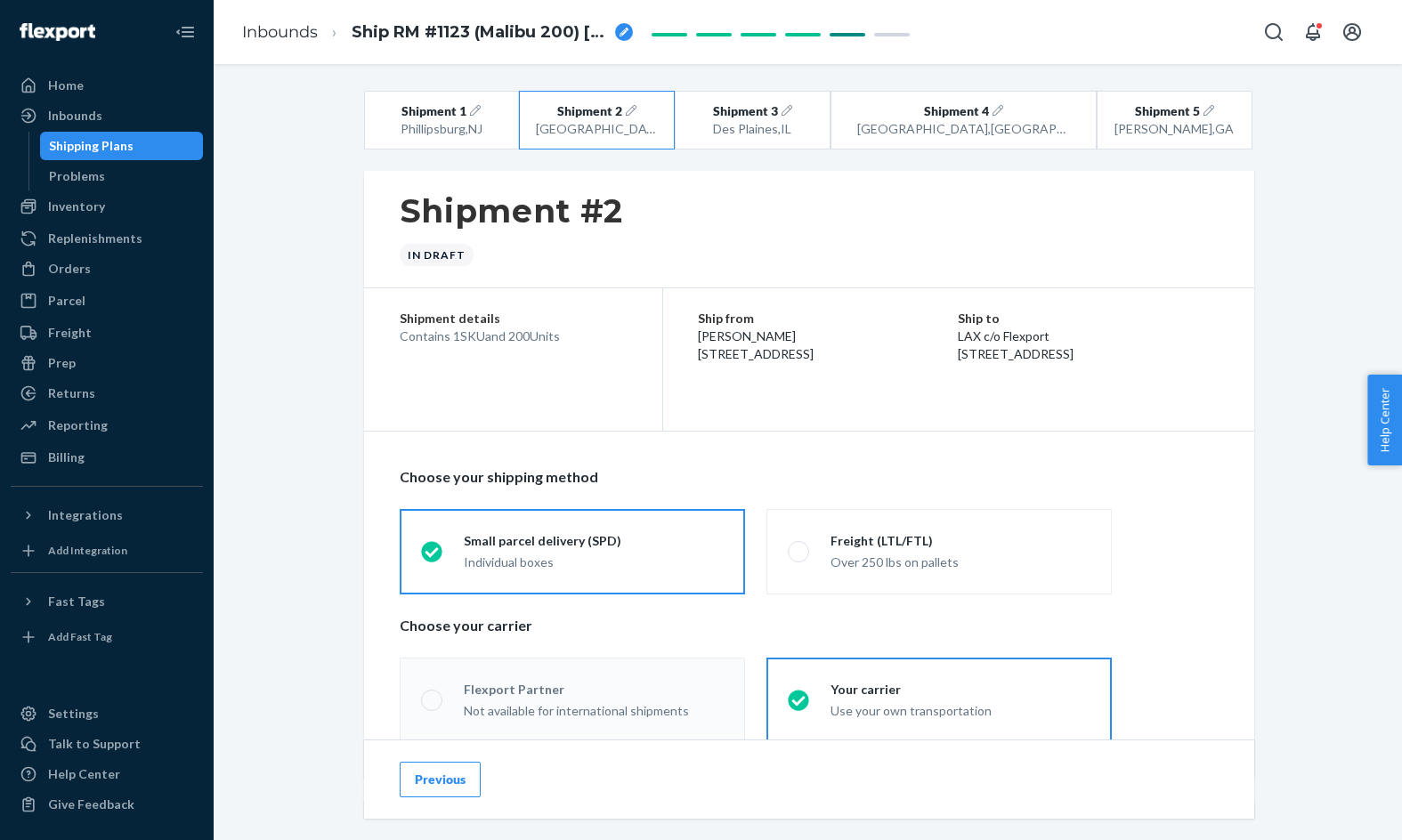
click at [344, 110] on div "Shipment 1 [GEOGRAPHIC_DATA] , [GEOGRAPHIC_DATA] Shipment 2 [GEOGRAPHIC_DATA] ,…" at bounding box center [807, 782] width 1161 height 1382
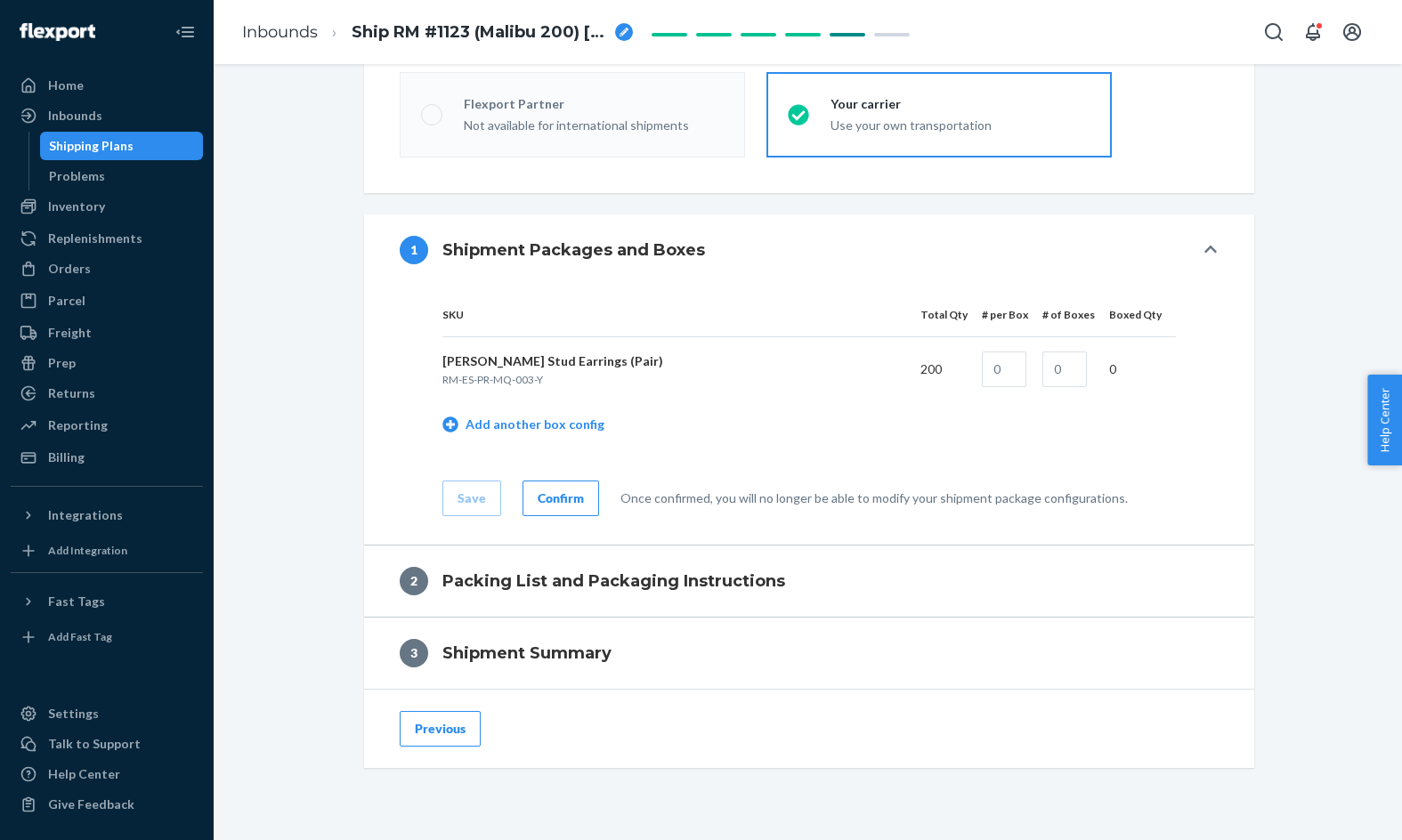
scroll to position [632, 0]
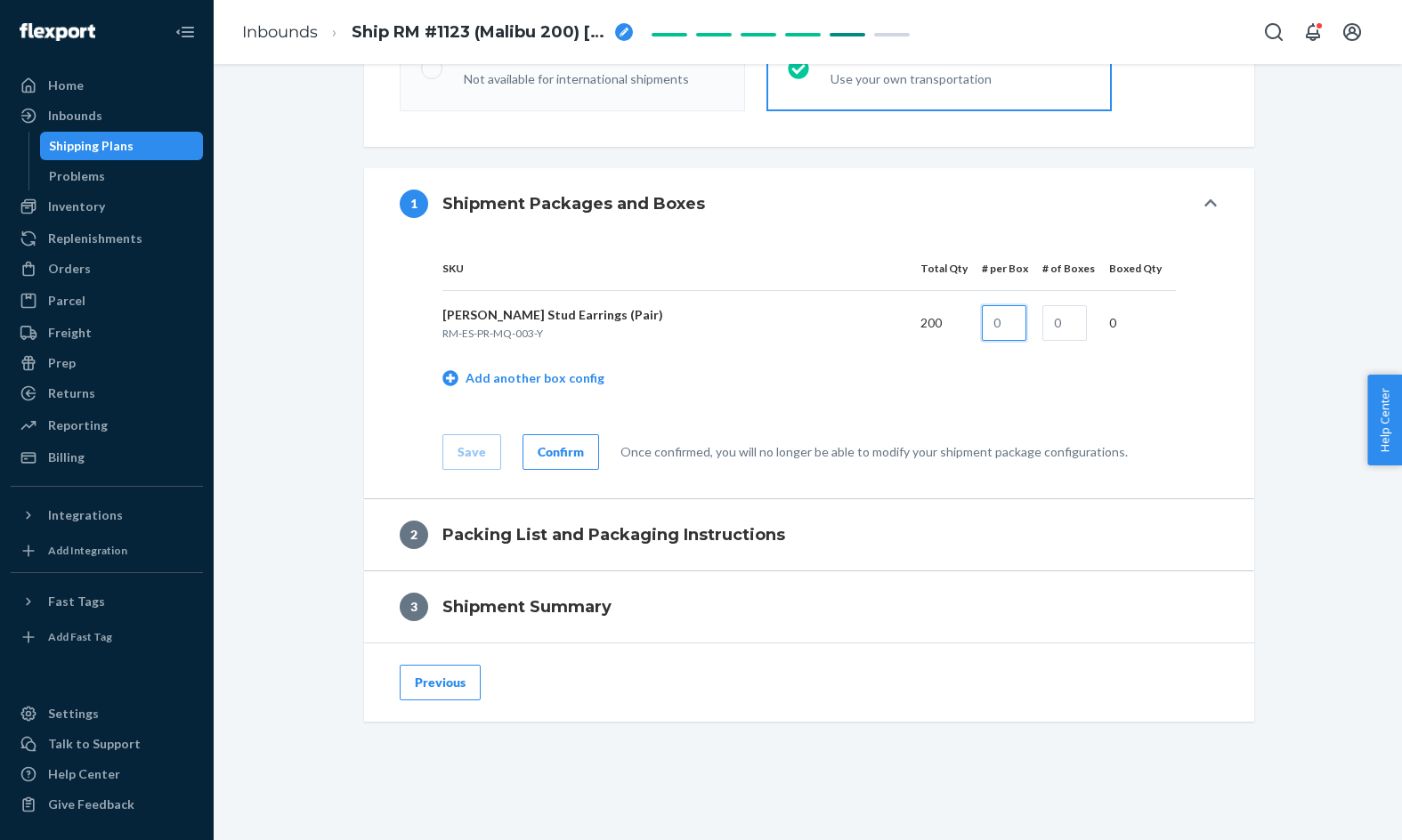
click at [1000, 319] on input "text" at bounding box center [1004, 323] width 44 height 35
type input "200"
type input "1"
click at [465, 452] on div "Save" at bounding box center [471, 451] width 29 height 18
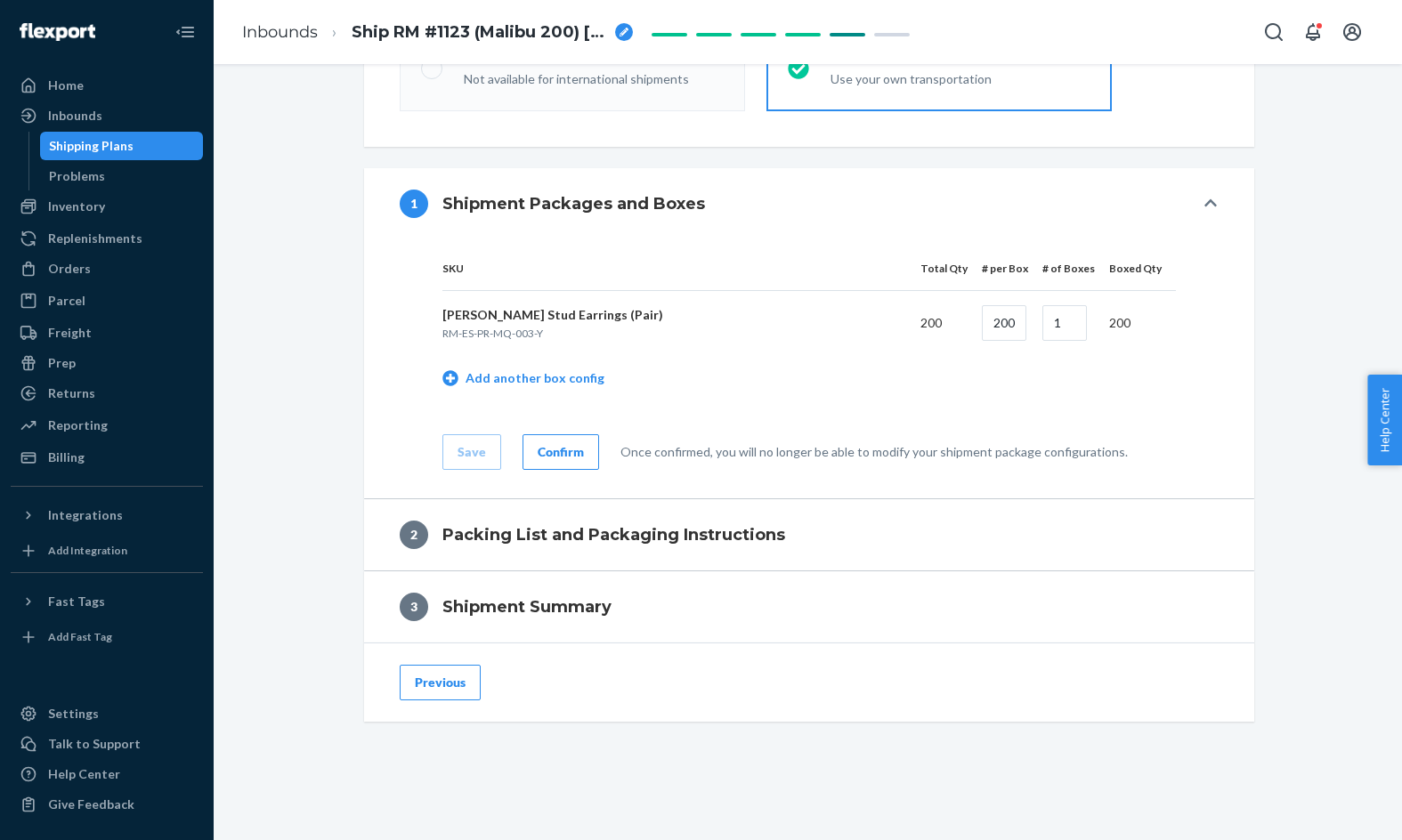
click at [578, 462] on button "Confirm" at bounding box center [561, 451] width 77 height 35
click at [316, 278] on div "Shipment 1 [GEOGRAPHIC_DATA] , [GEOGRAPHIC_DATA] Shipment 2 [GEOGRAPHIC_DATA] ,…" at bounding box center [807, 150] width 1161 height 1382
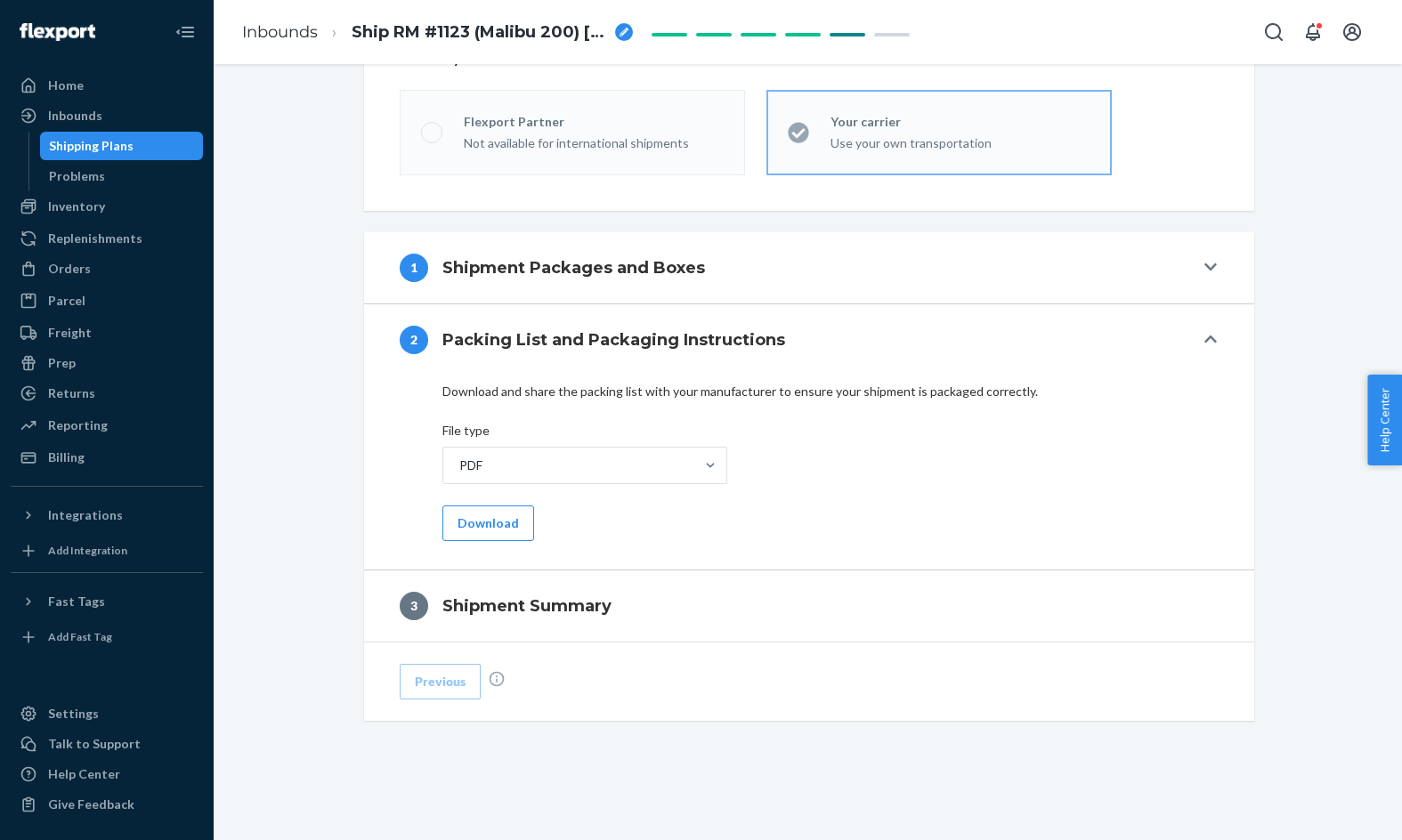
scroll to position [568, 0]
click at [503, 523] on button "Download" at bounding box center [488, 523] width 92 height 35
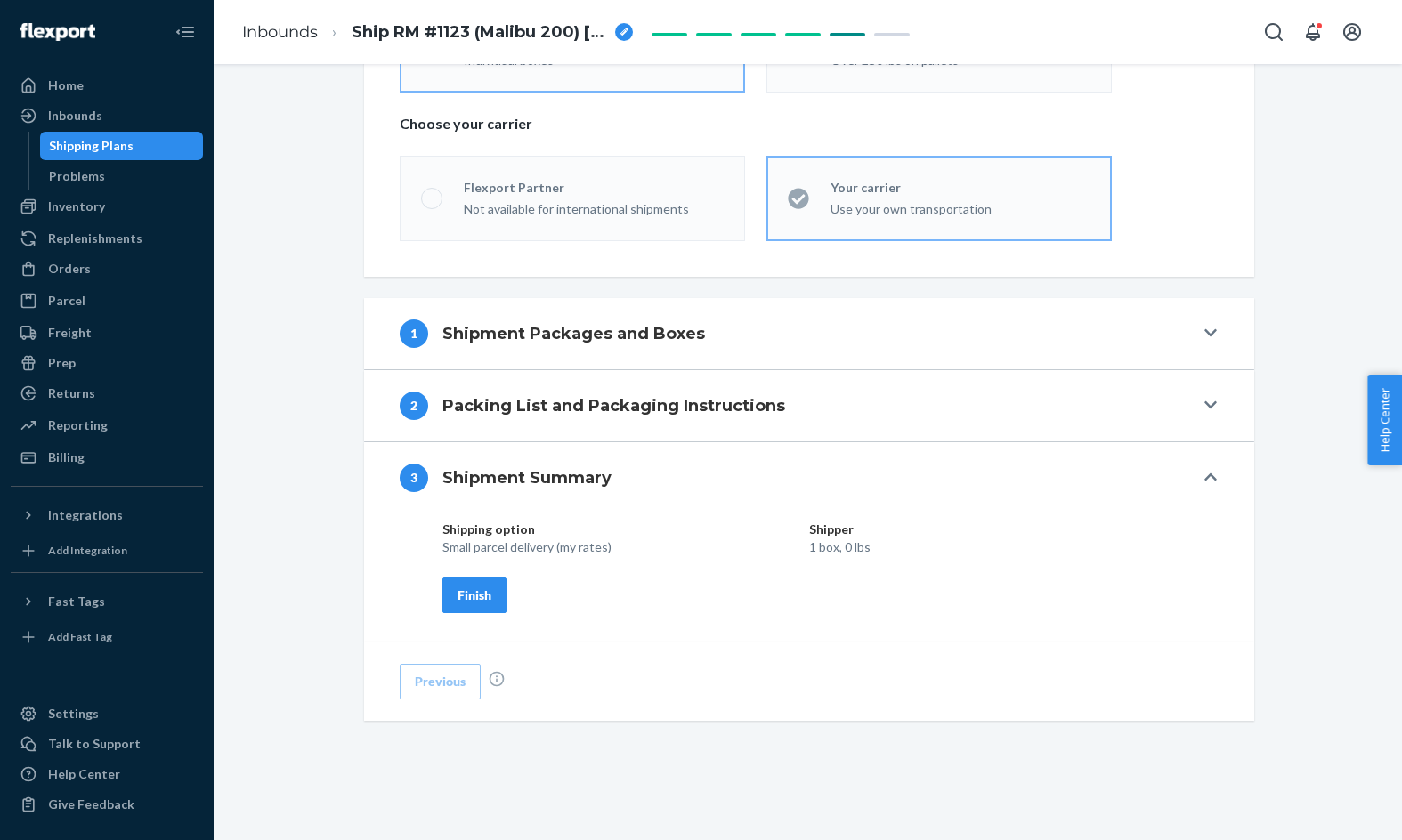
scroll to position [501, 0]
click at [477, 588] on div "Finish" at bounding box center [474, 595] width 34 height 18
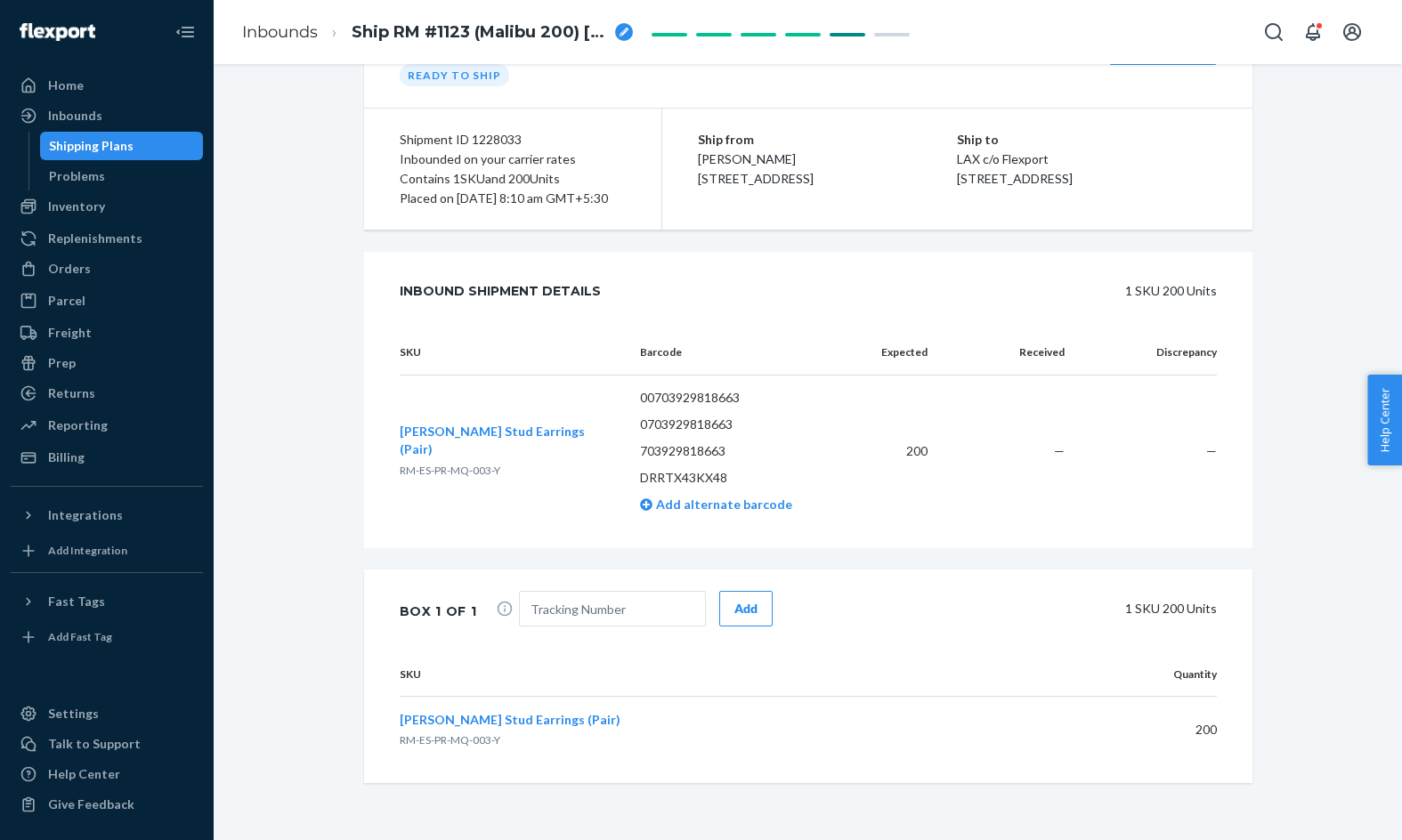
scroll to position [0, 0]
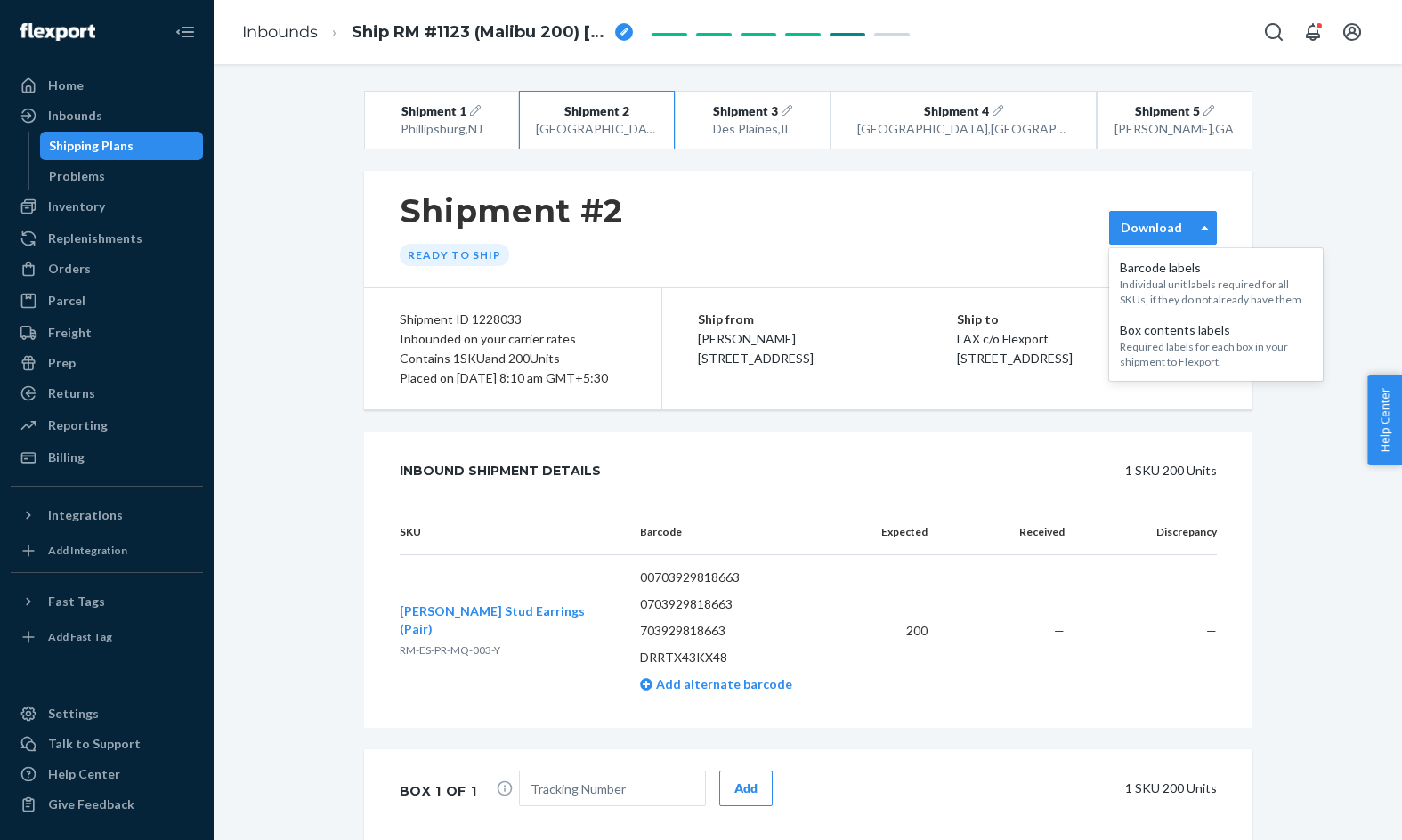
click at [1190, 224] on div "Download" at bounding box center [1151, 228] width 83 height 18
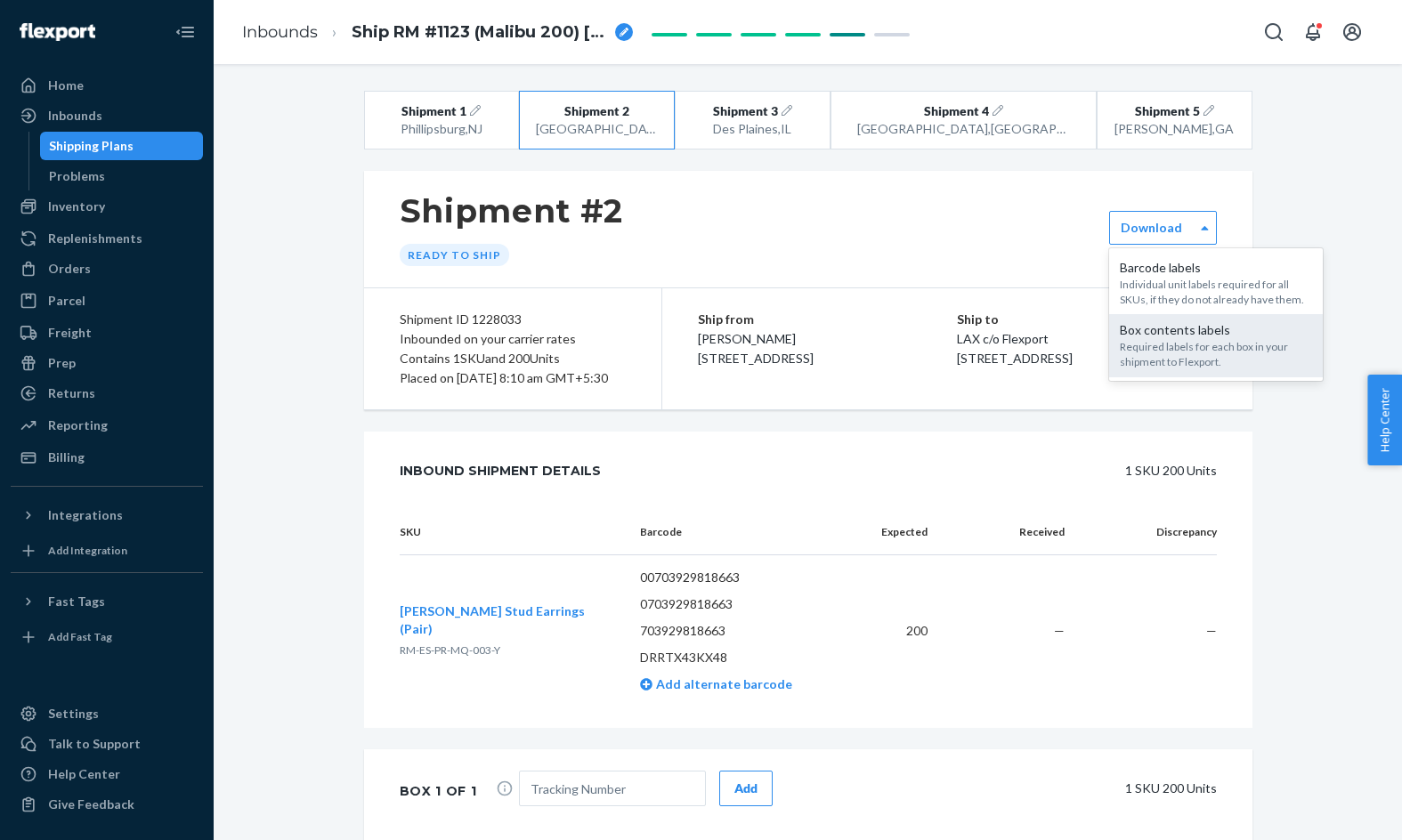
click at [1198, 352] on div "Required labels for each box in your shipment to Flexport." at bounding box center [1216, 353] width 192 height 31
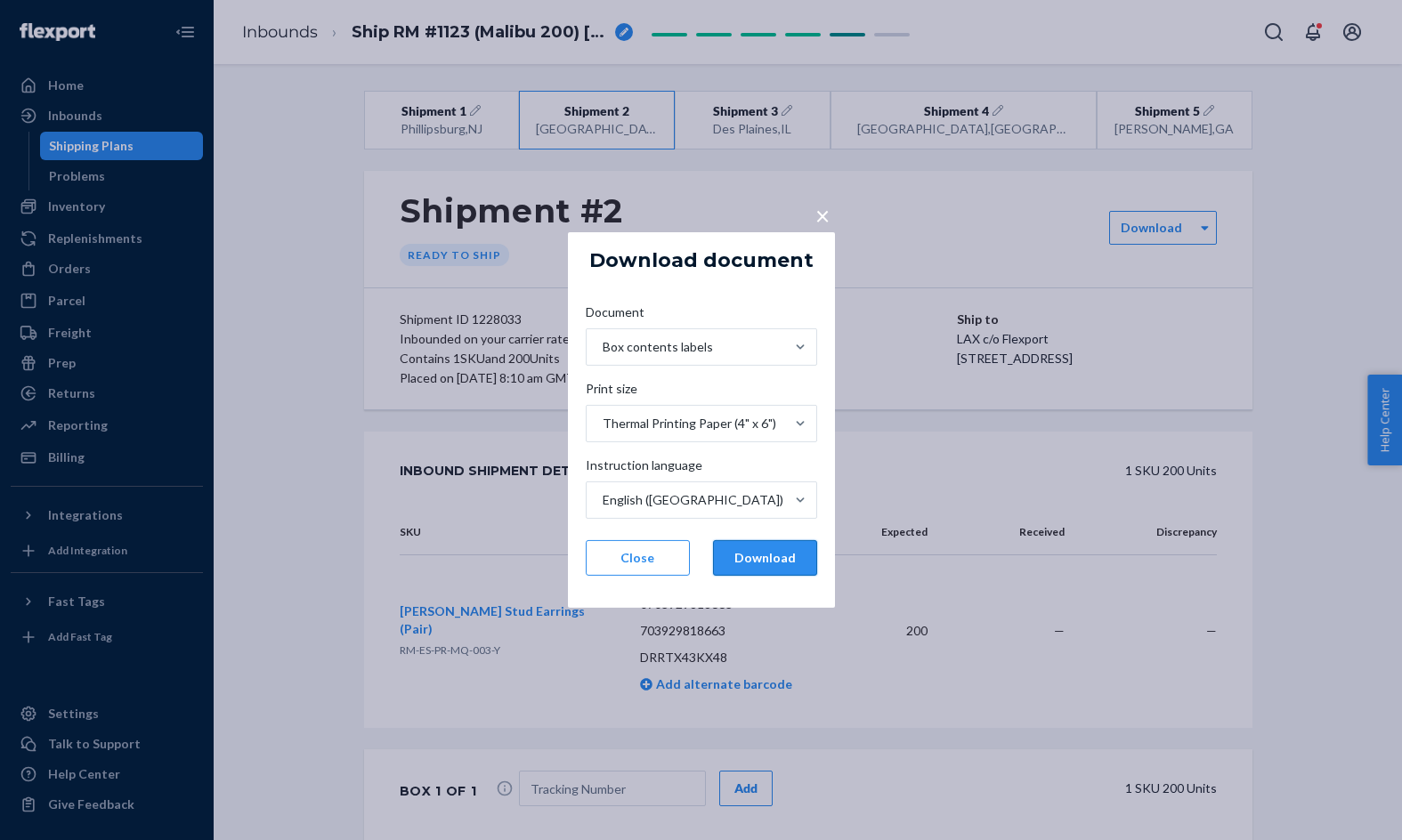
click at [780, 560] on button "Download" at bounding box center [764, 558] width 105 height 35
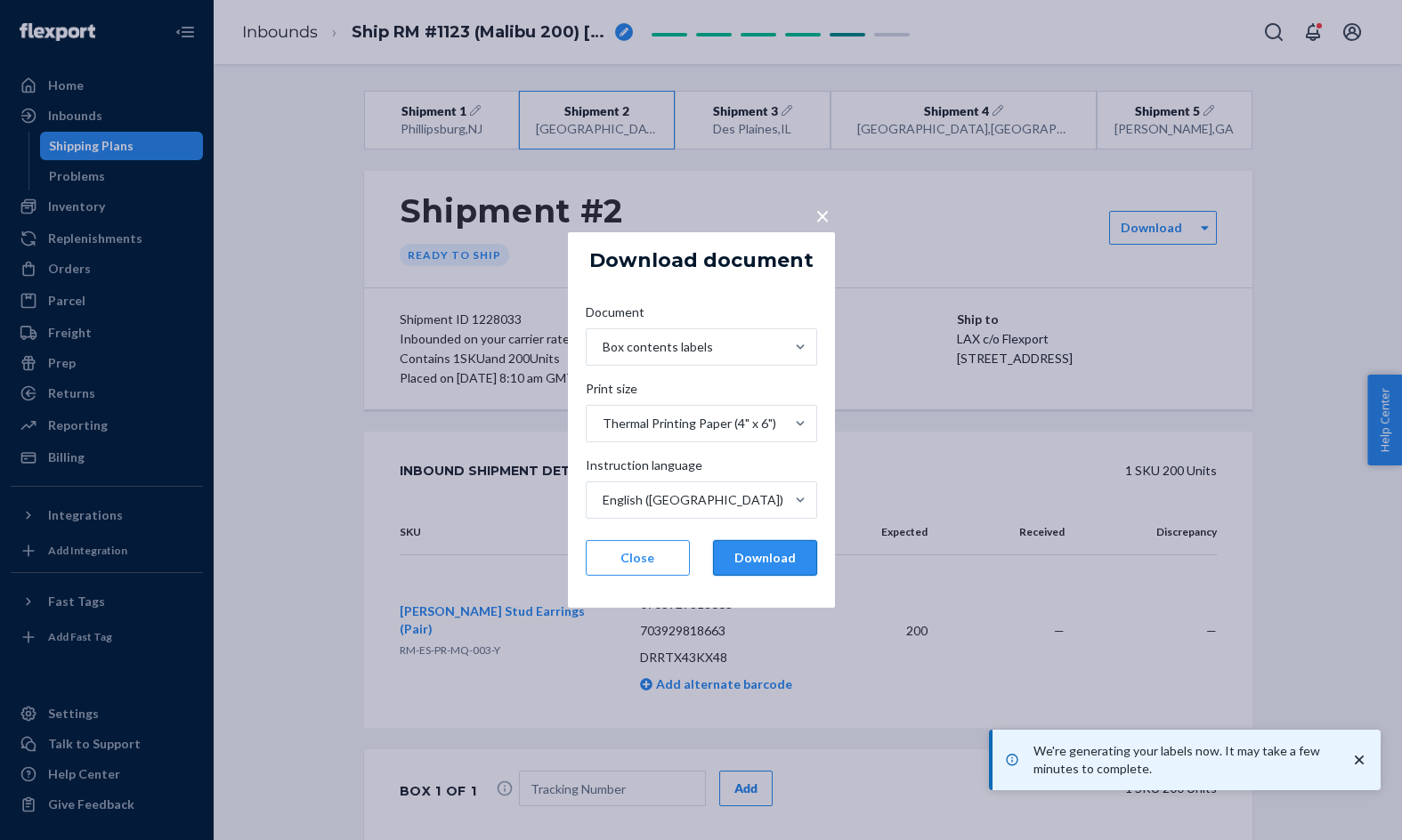
click at [754, 564] on button "Download" at bounding box center [764, 558] width 105 height 35
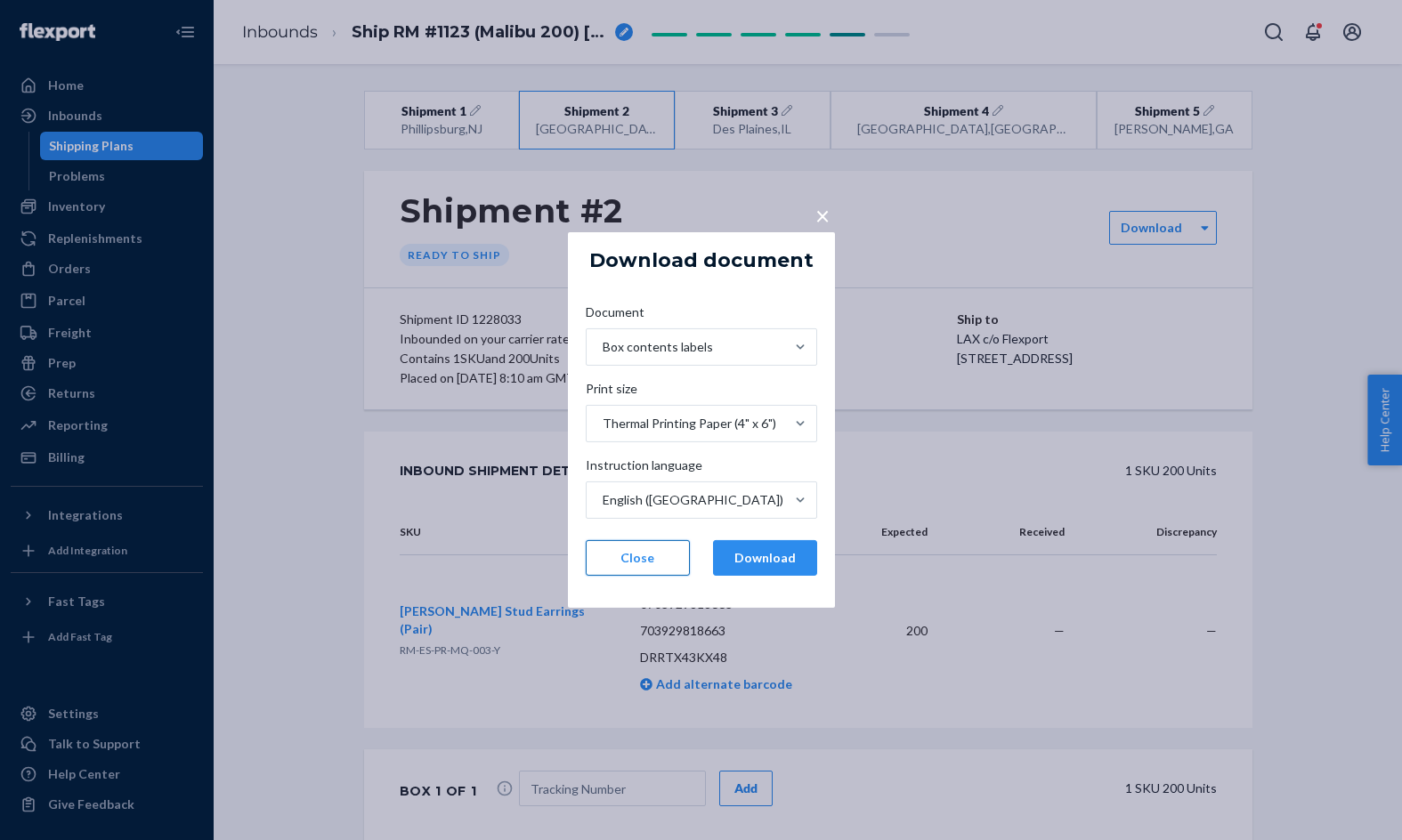
click at [643, 569] on button "Close" at bounding box center [638, 558] width 105 height 35
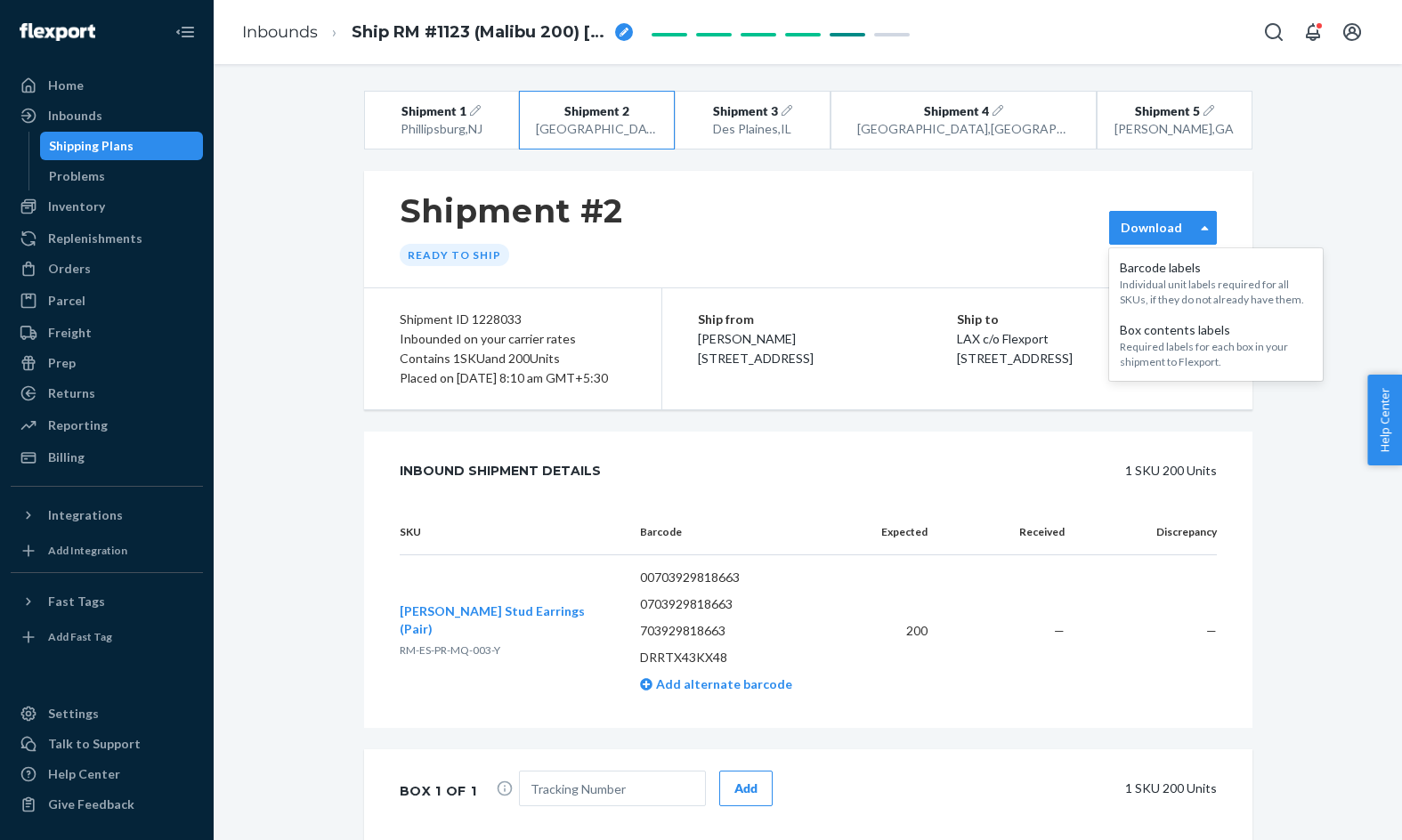
click at [1114, 243] on div "Download" at bounding box center [1162, 228] width 107 height 34
click at [931, 248] on div "Shipment #2 Ready to ship" at bounding box center [808, 229] width 888 height 117
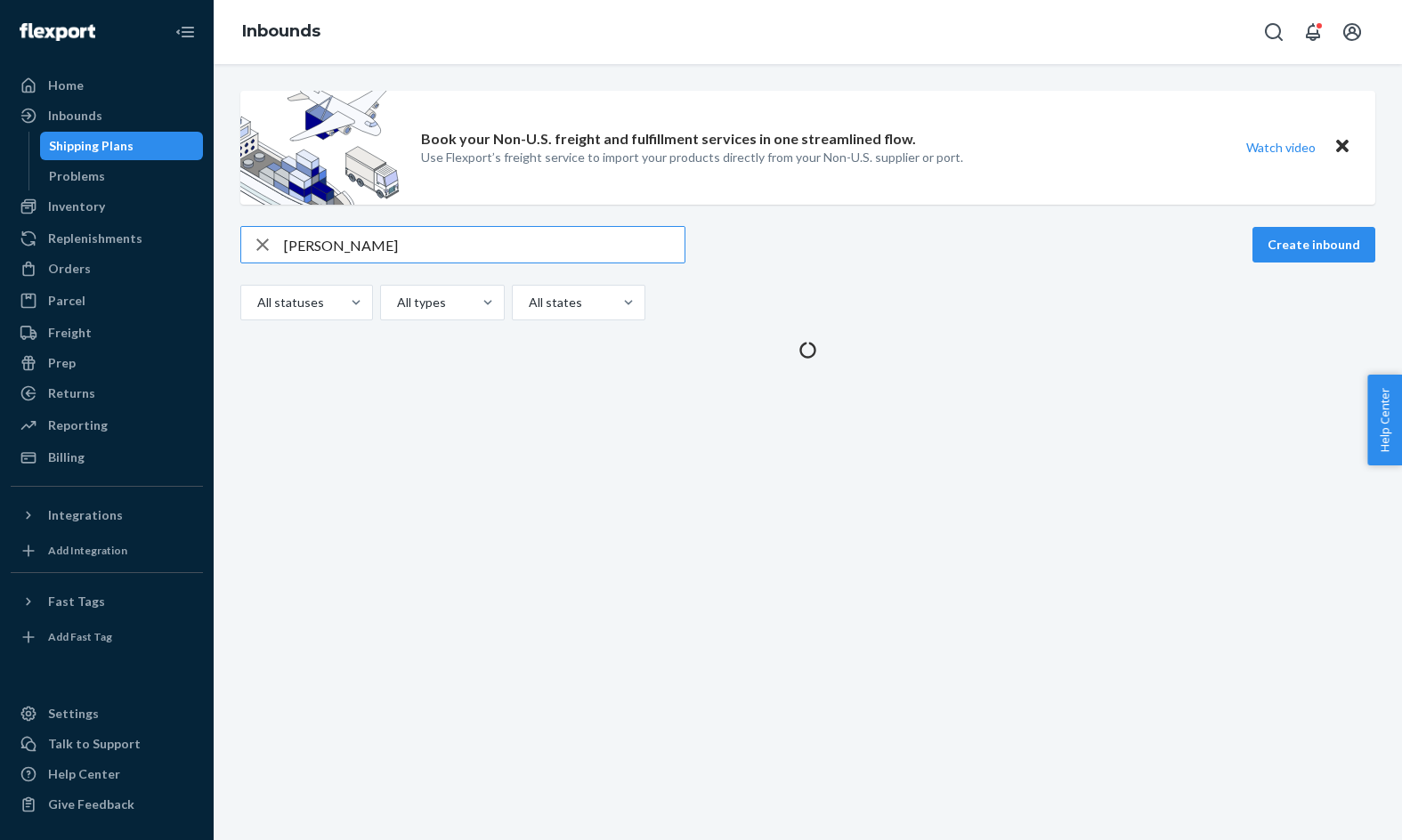
type input "[PERSON_NAME]"
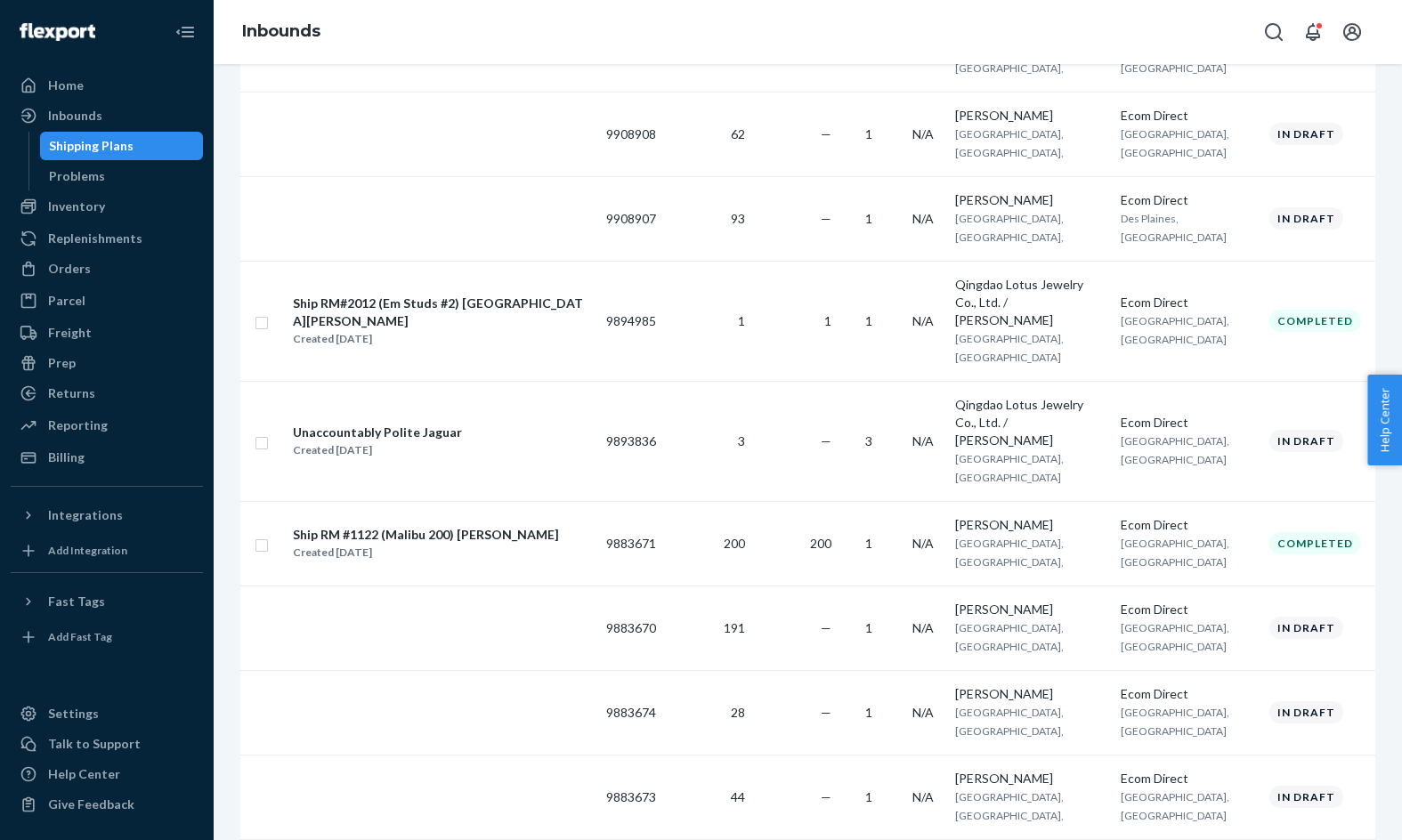
scroll to position [562, 0]
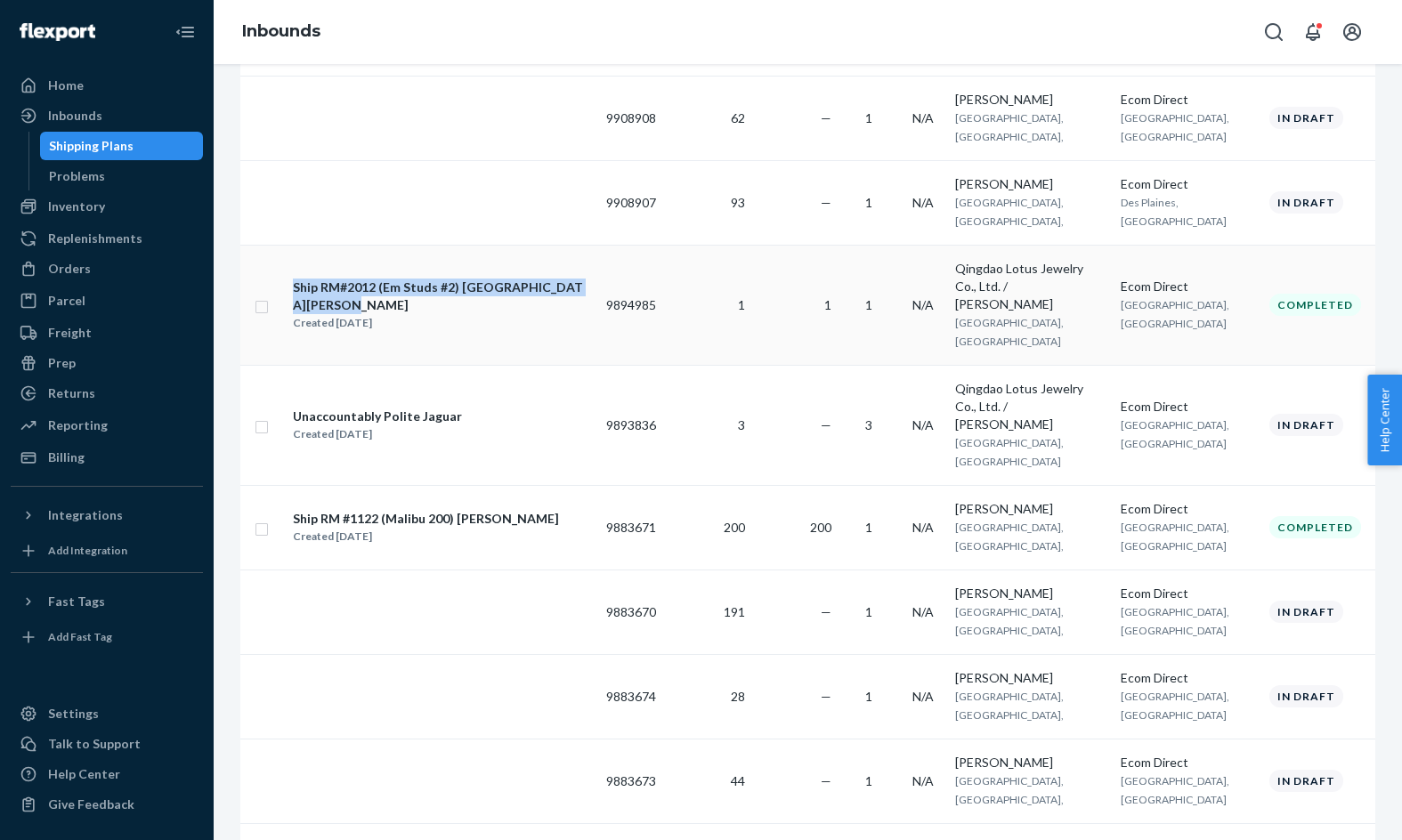
drag, startPoint x: 284, startPoint y: 266, endPoint x: 589, endPoint y: 279, distance: 305.3
click at [589, 279] on tr "Ship RM#2012 (Em Studs #2) San Bernardino - Sherry Created Aug 12, 2025 9894985…" at bounding box center [808, 304] width 1135 height 120
copy tr "Ship RM#2012 (Em Studs #2) [GEOGRAPHIC_DATA][PERSON_NAME]"
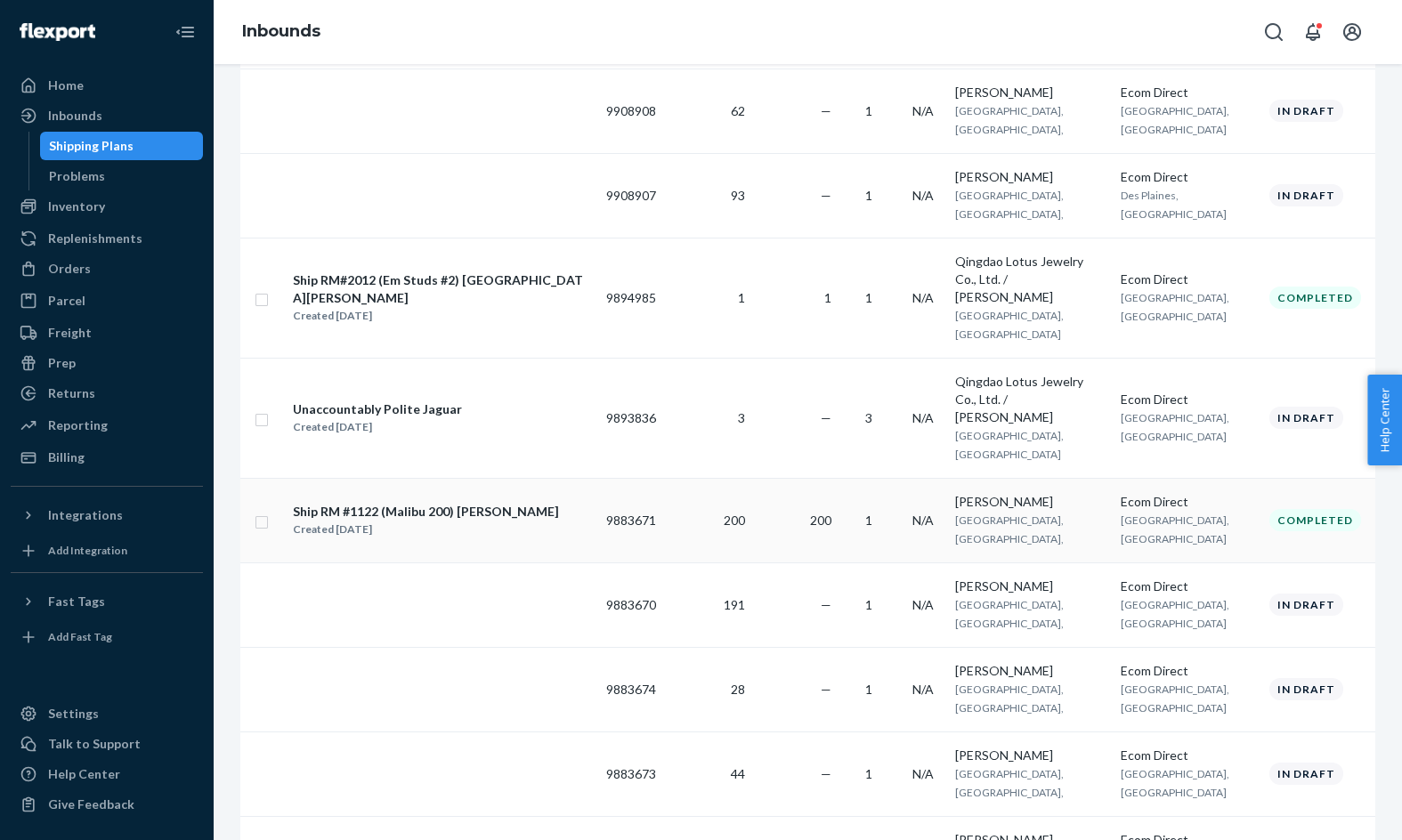
click at [323, 502] on div "Ship RM #1122 (Malibu 200) [PERSON_NAME]" at bounding box center [426, 511] width 267 height 18
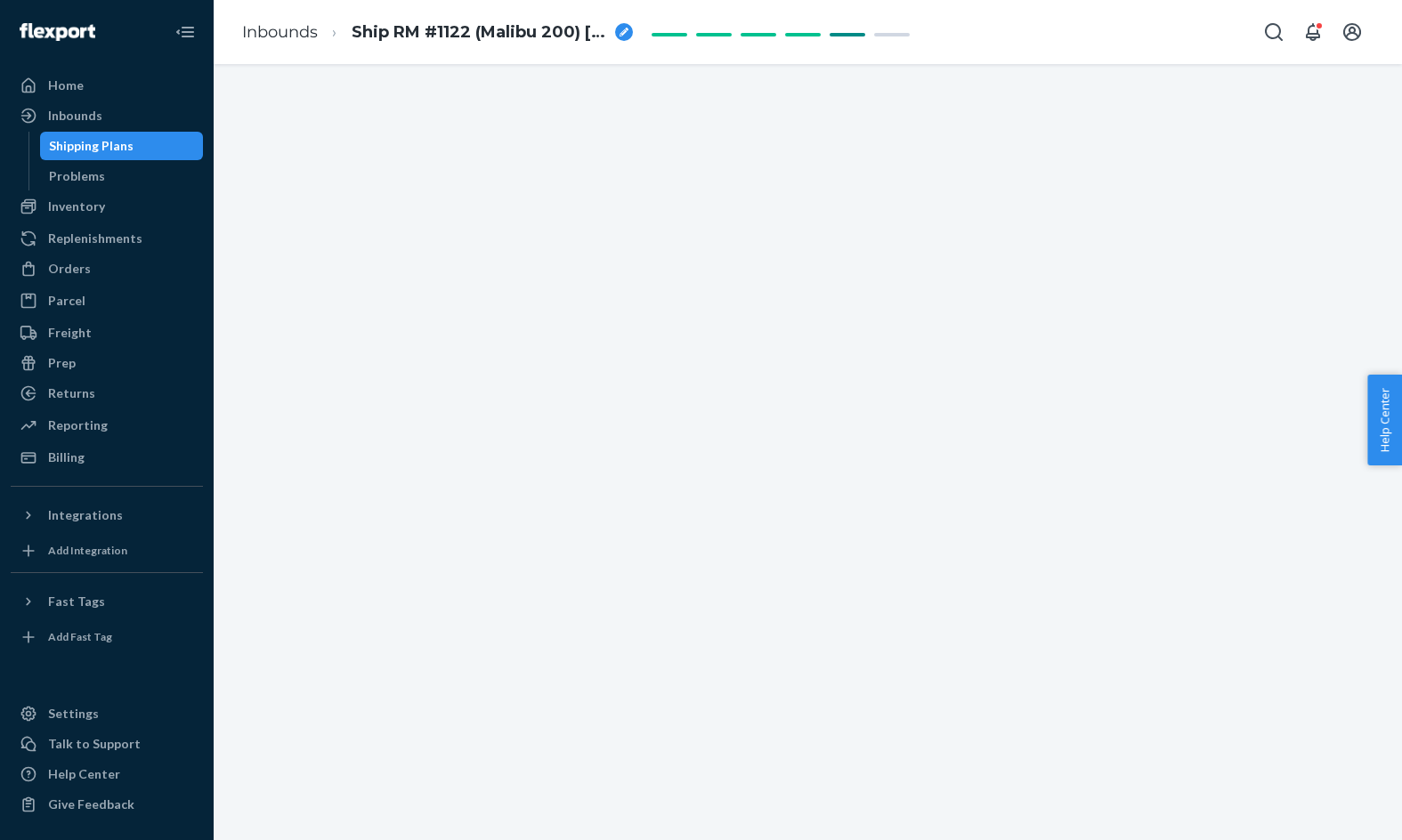
click at [403, 36] on span "Ship RM #1122 (Malibu 200) [PERSON_NAME]" at bounding box center [479, 32] width 256 height 23
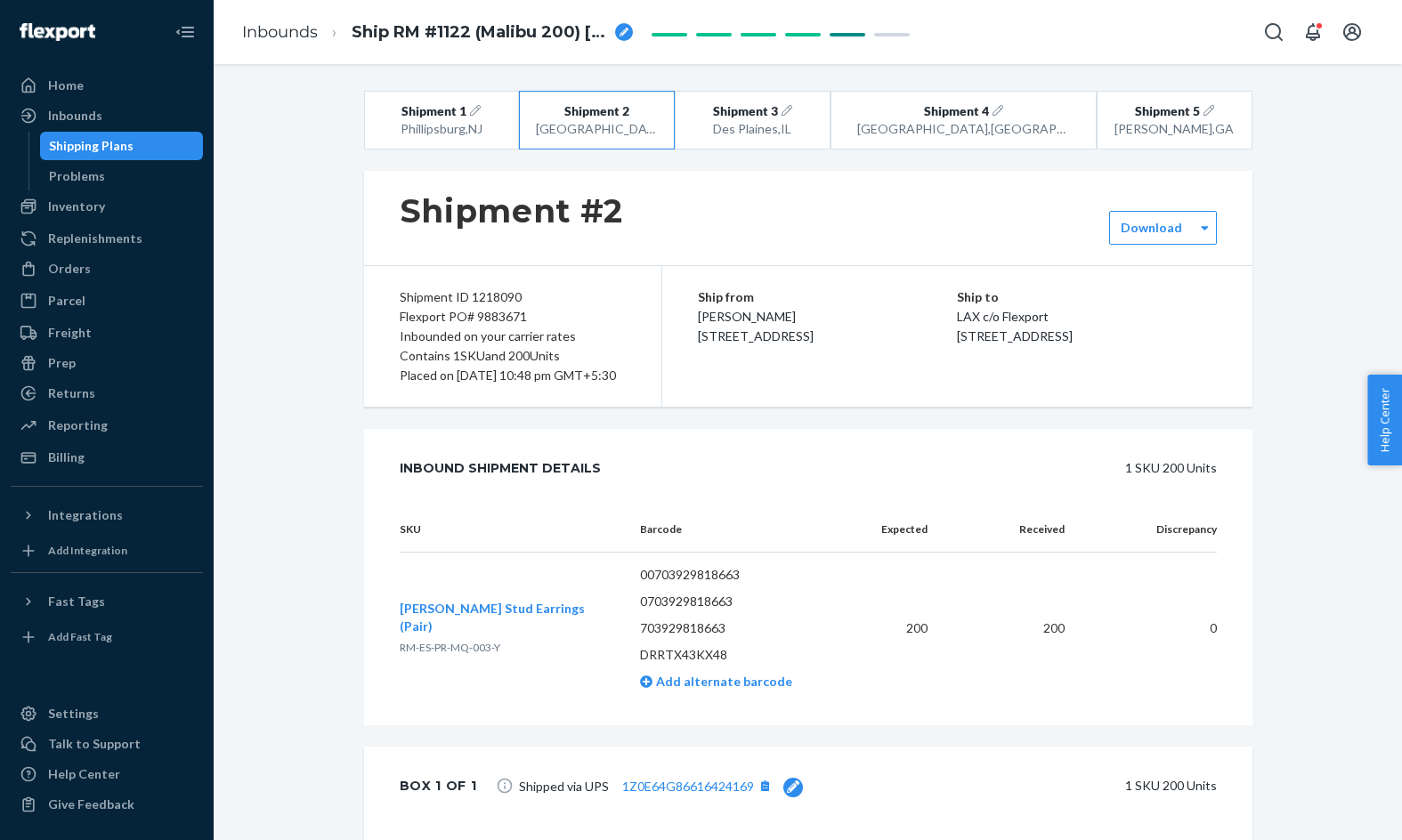
click at [403, 36] on span "Ship RM #1122 (Malibu 200) [PERSON_NAME]" at bounding box center [479, 32] width 256 height 23
